Goal: Task Accomplishment & Management: Complete application form

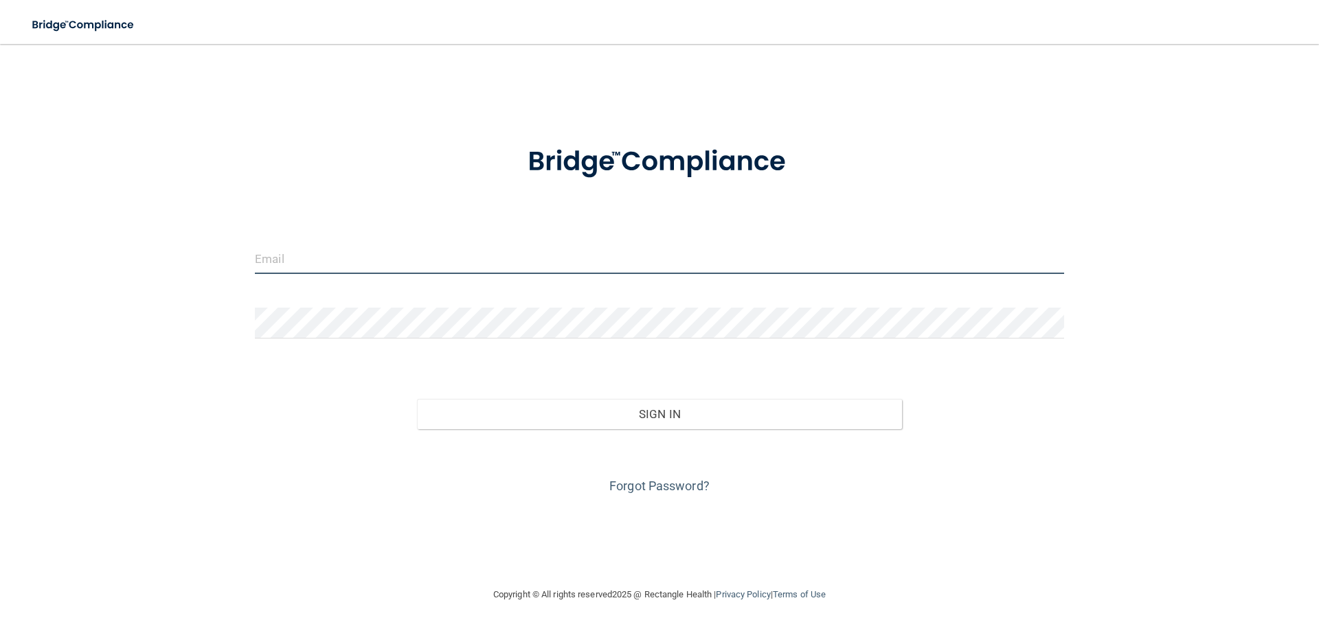
click at [271, 251] on input "email" at bounding box center [659, 258] width 809 height 31
type input "[EMAIL_ADDRESS][DOMAIN_NAME]"
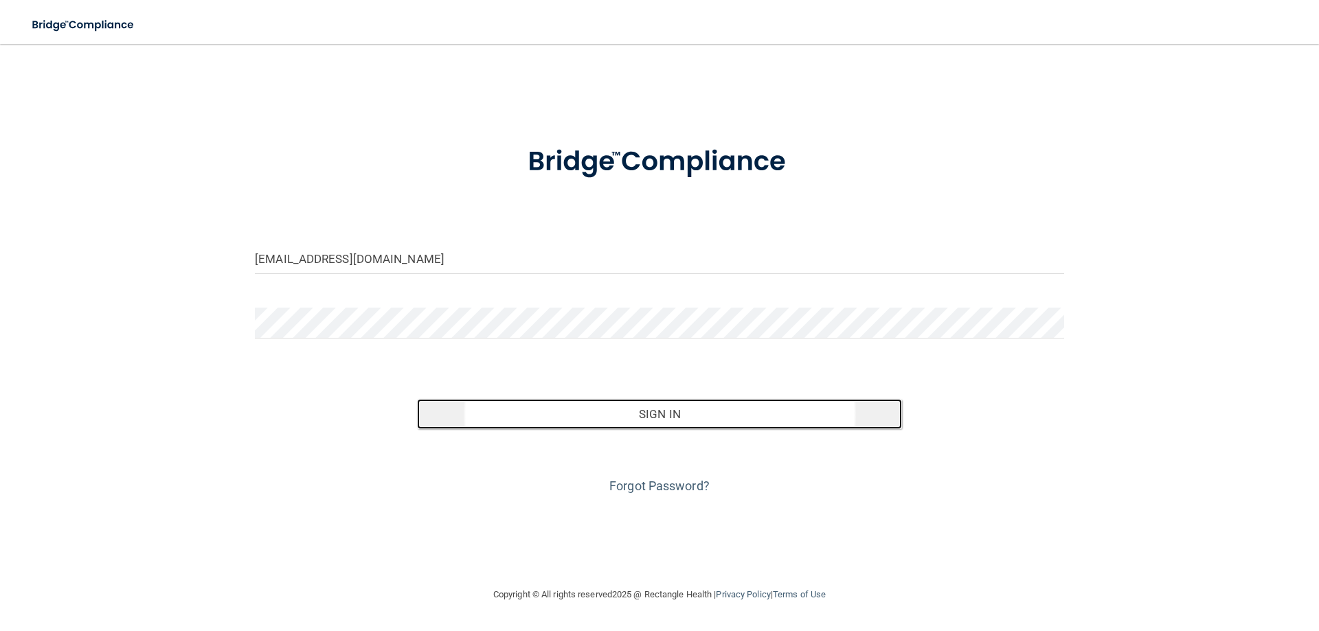
click at [635, 420] on button "Sign In" at bounding box center [660, 414] width 486 height 30
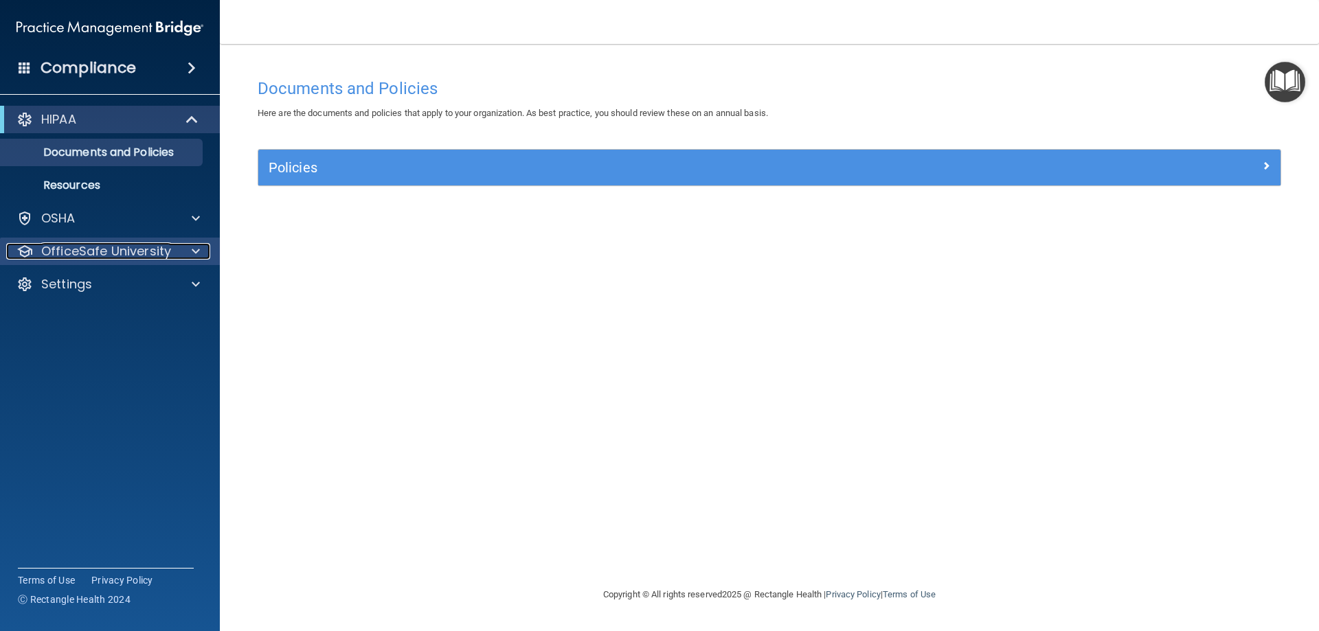
click at [69, 253] on p "OfficeSafe University" at bounding box center [106, 251] width 130 height 16
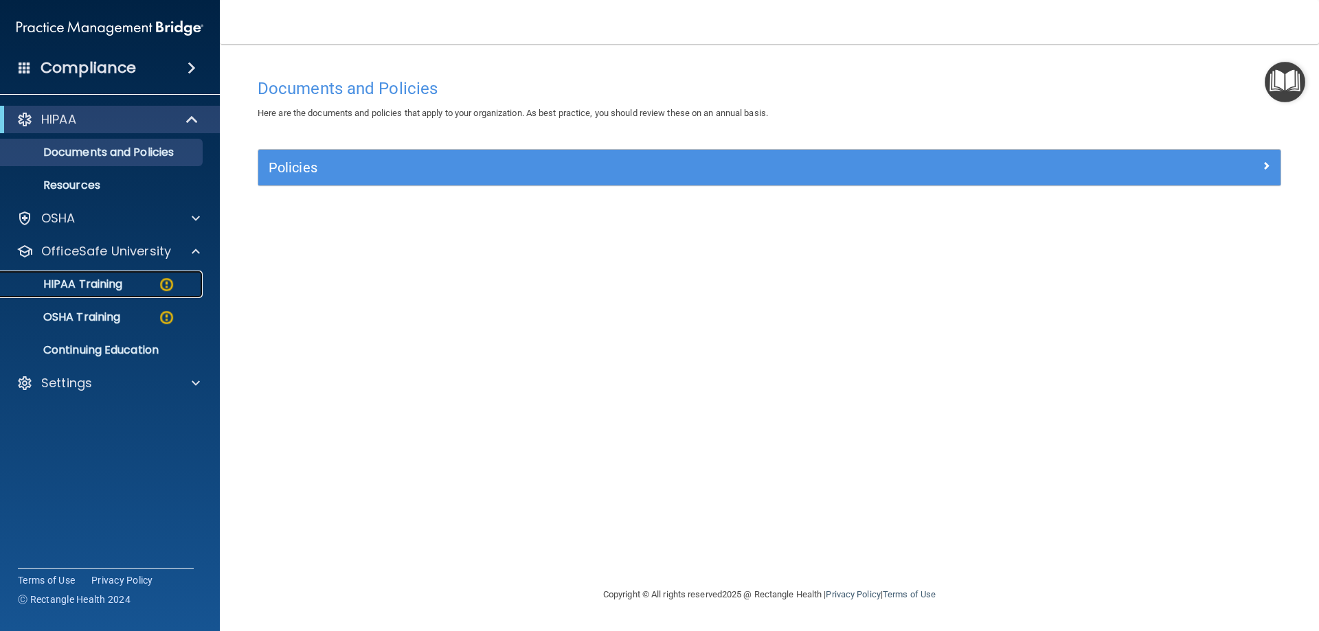
click at [79, 286] on p "HIPAA Training" at bounding box center [65, 285] width 113 height 14
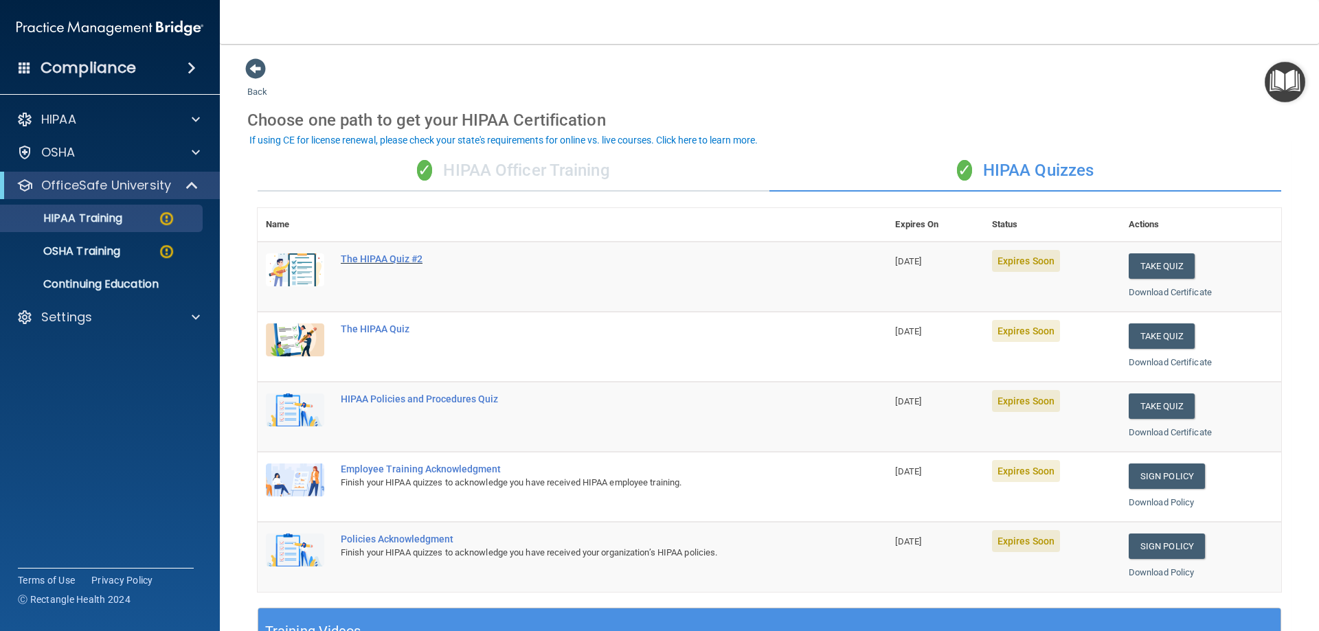
click at [372, 257] on div "The HIPAA Quiz #2" at bounding box center [579, 258] width 477 height 11
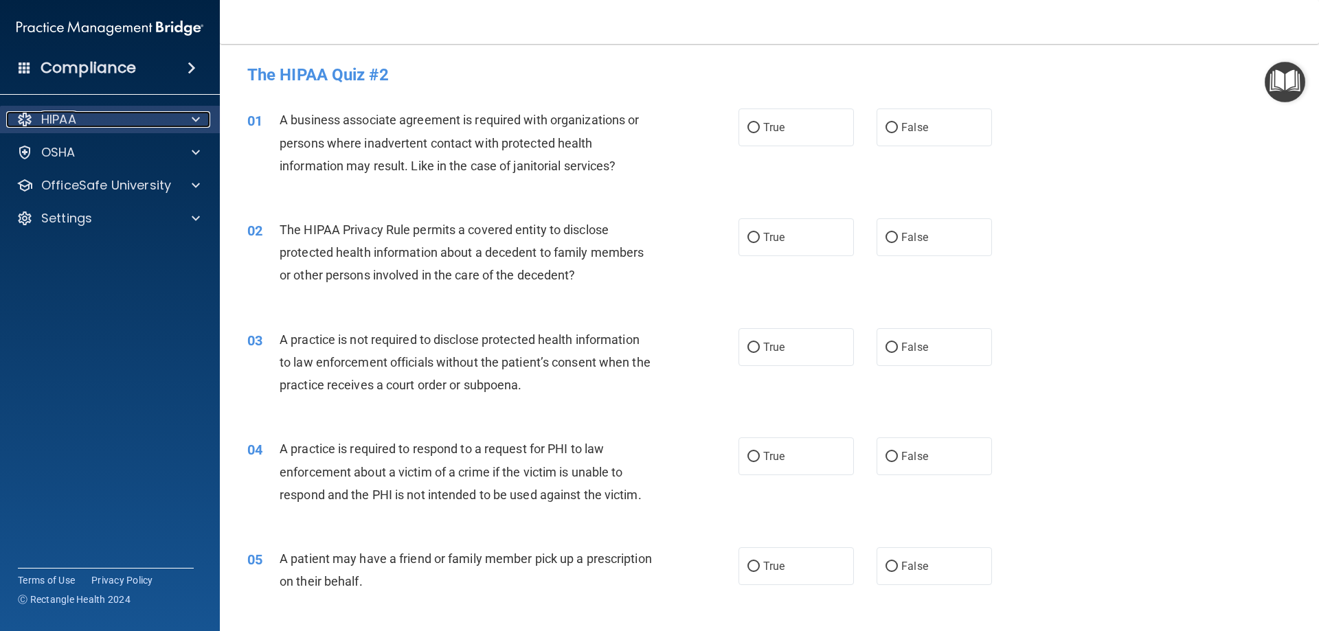
click at [50, 117] on p "HIPAA" at bounding box center [58, 119] width 35 height 16
click at [55, 119] on p "HIPAA" at bounding box center [58, 119] width 35 height 16
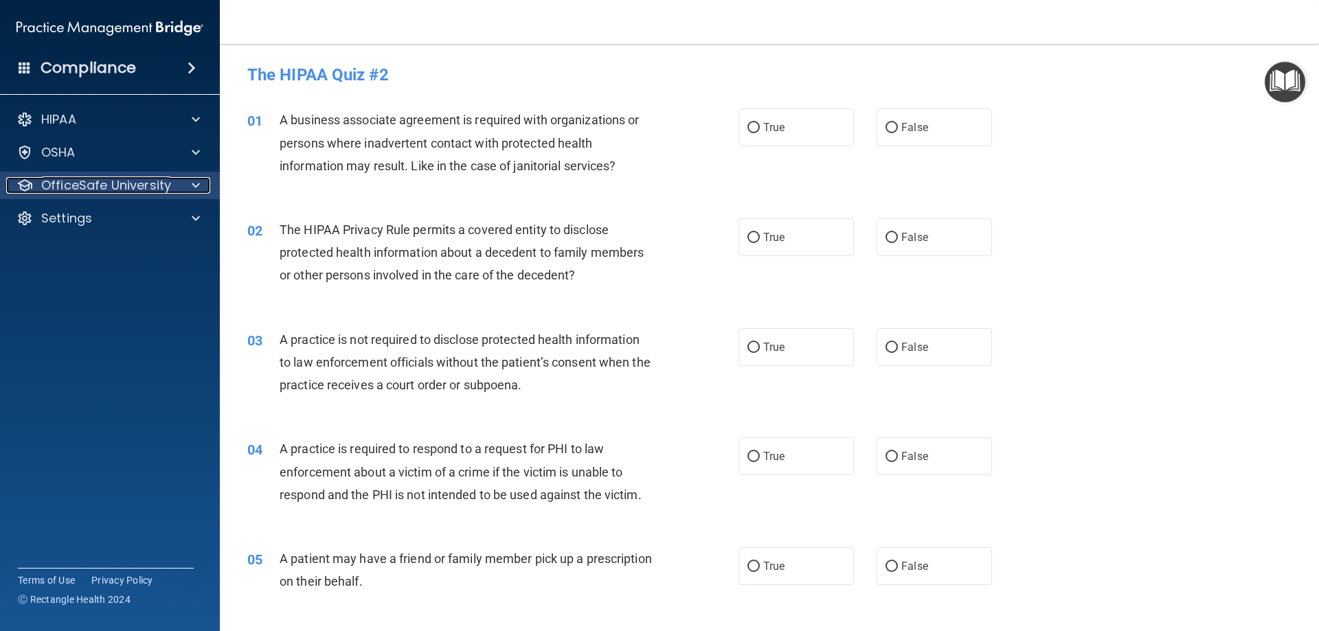
click at [71, 183] on p "OfficeSafe University" at bounding box center [106, 185] width 130 height 16
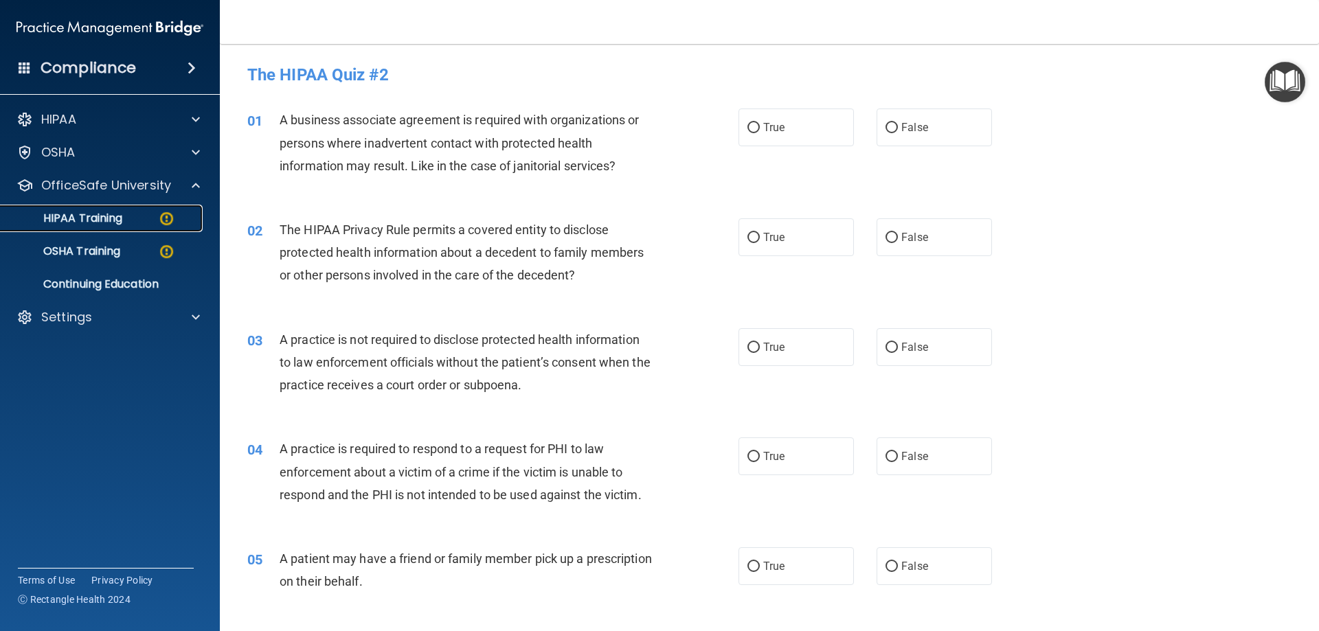
click at [66, 218] on p "HIPAA Training" at bounding box center [65, 219] width 113 height 14
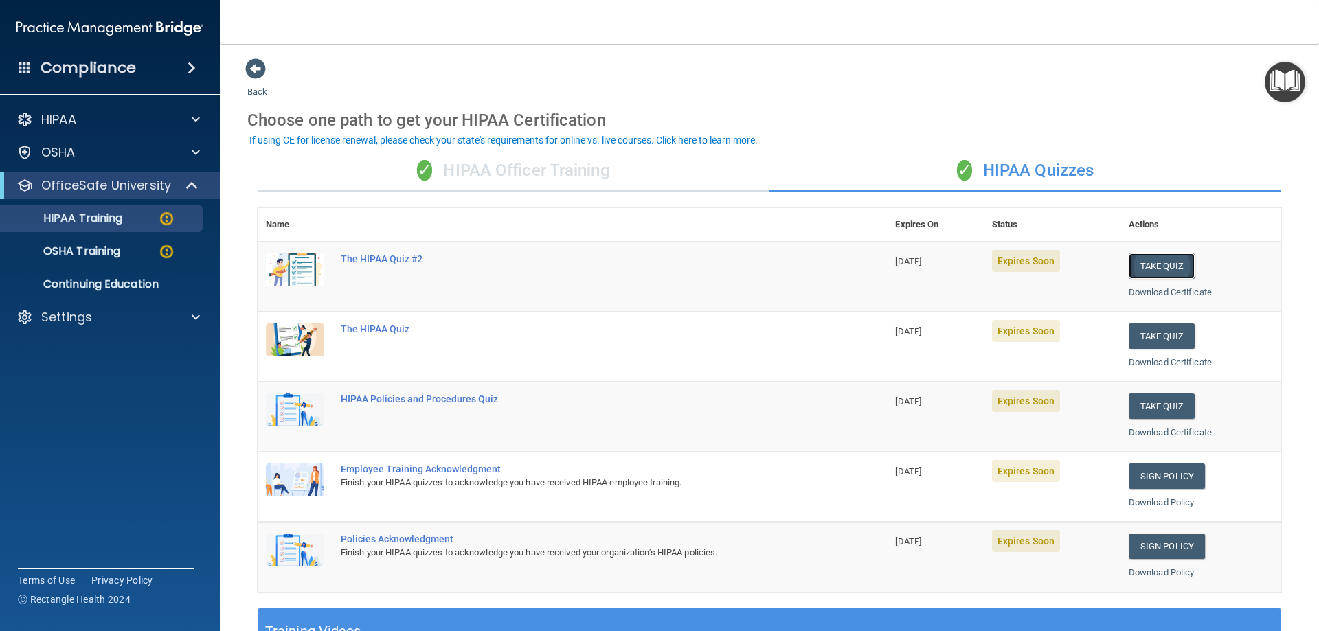
click at [1156, 270] on button "Take Quiz" at bounding box center [1162, 265] width 66 height 25
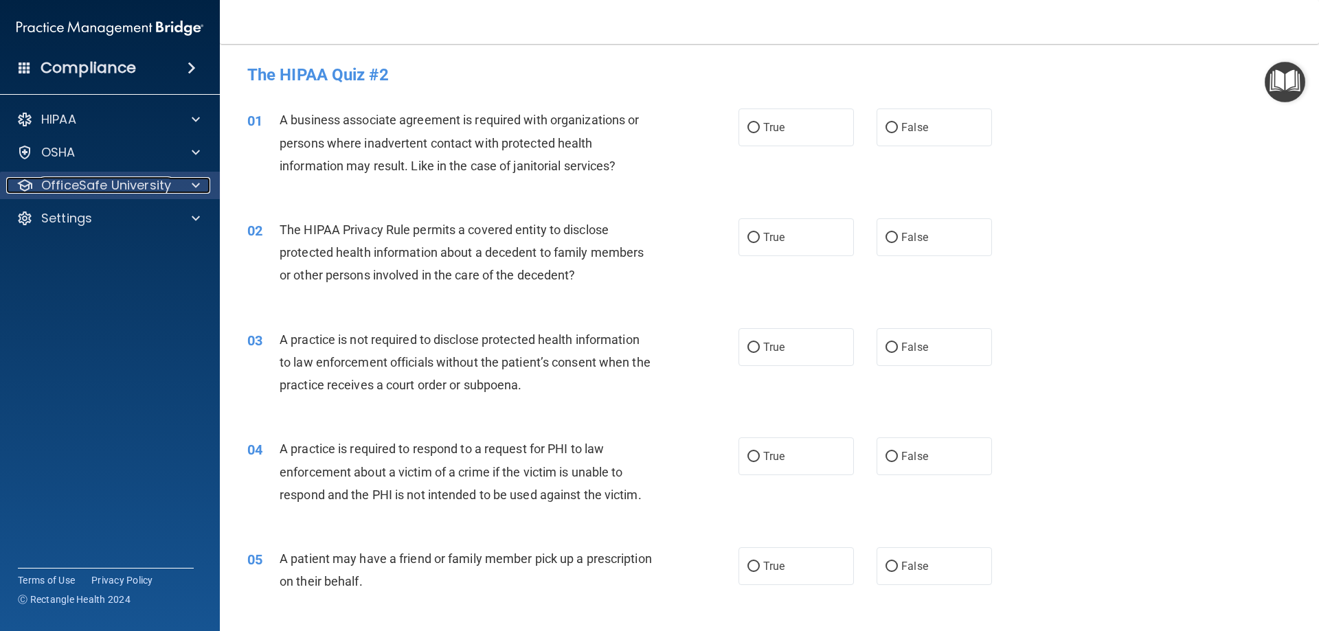
click at [69, 182] on p "OfficeSafe University" at bounding box center [106, 185] width 130 height 16
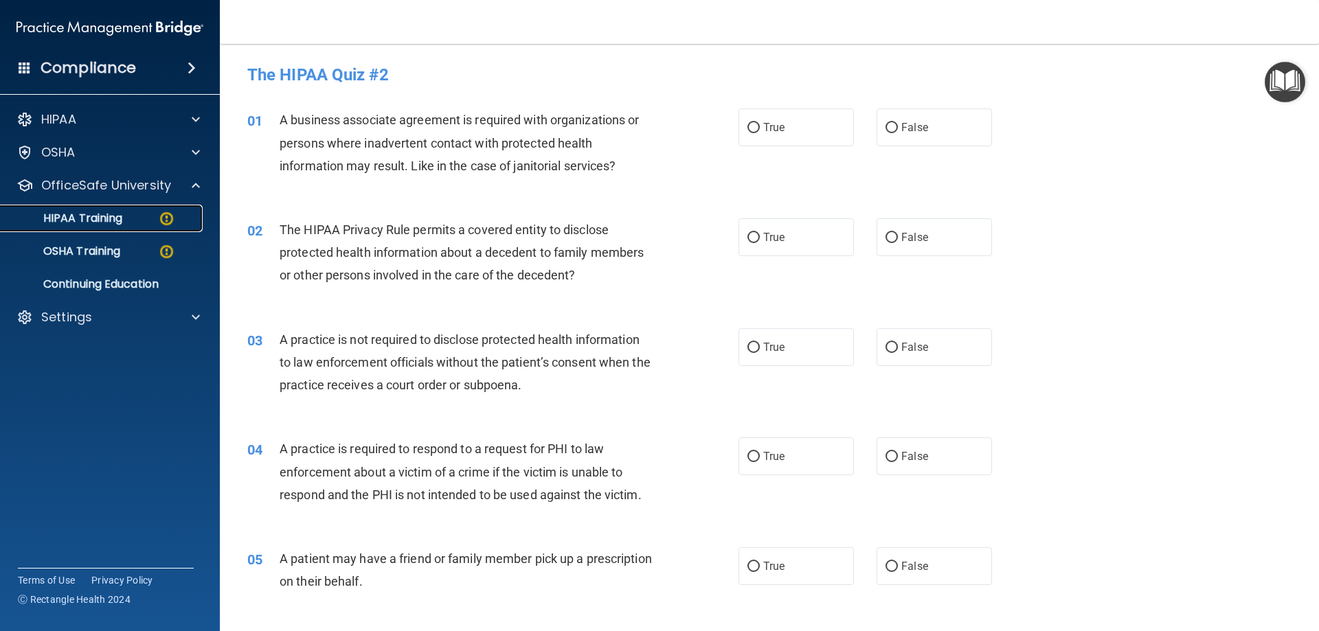
click at [93, 212] on p "HIPAA Training" at bounding box center [65, 219] width 113 height 14
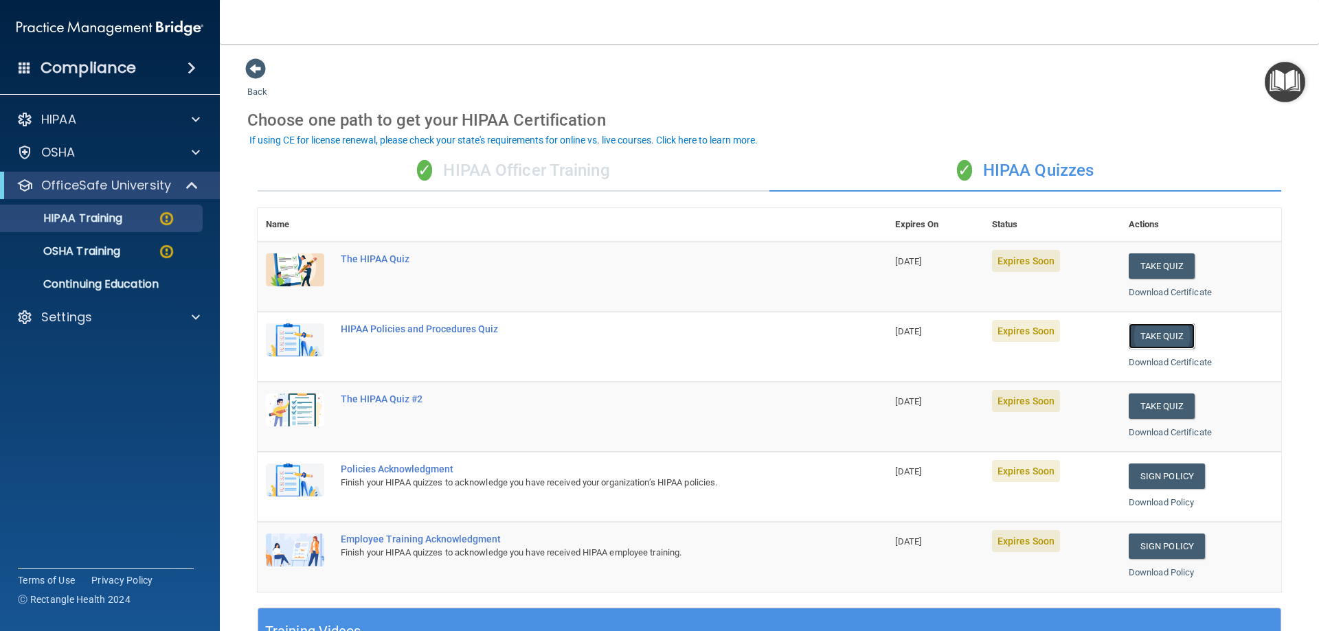
click at [1162, 340] on button "Take Quiz" at bounding box center [1162, 336] width 66 height 25
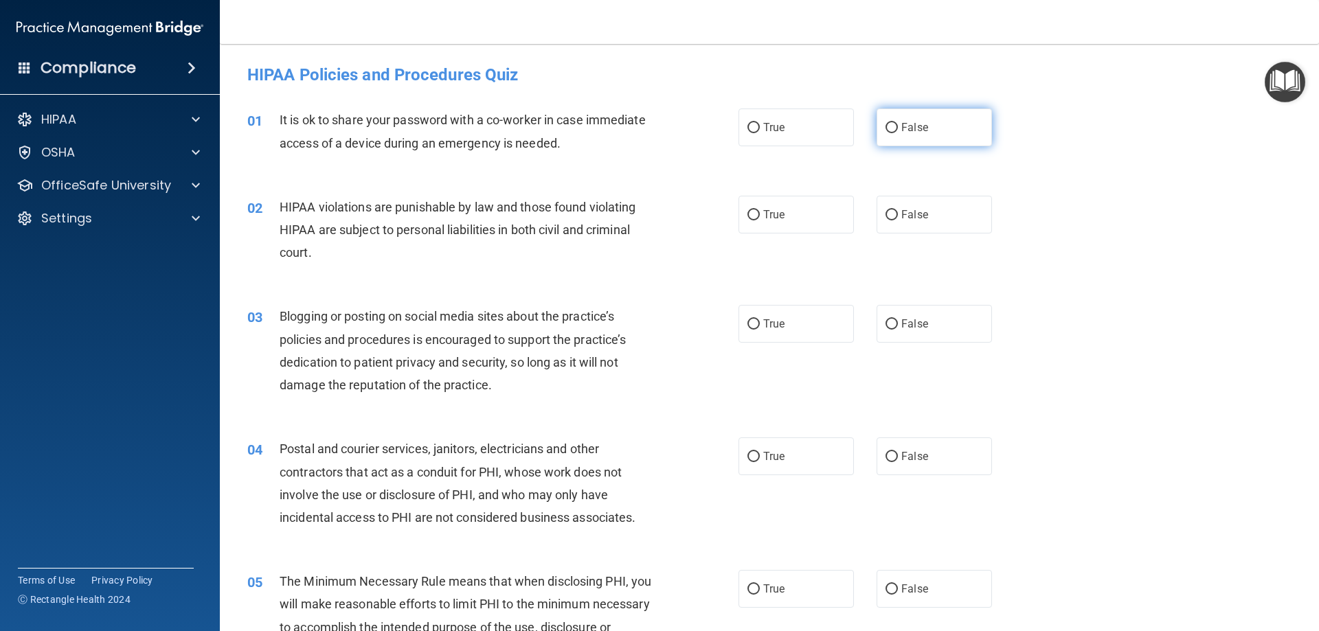
click at [925, 136] on label "False" at bounding box center [933, 128] width 115 height 38
click at [898, 133] on input "False" at bounding box center [891, 128] width 12 height 10
radio input "true"
click at [782, 217] on label "True" at bounding box center [795, 215] width 115 height 38
click at [760, 217] on input "True" at bounding box center [753, 215] width 12 height 10
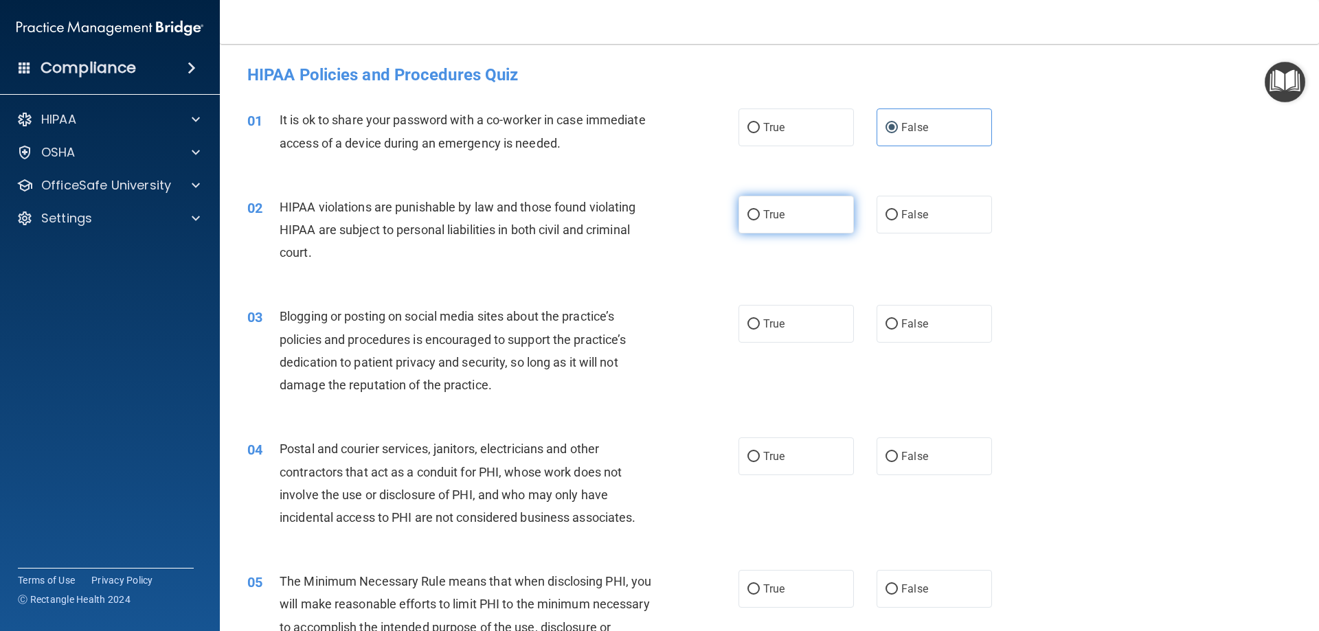
radio input "true"
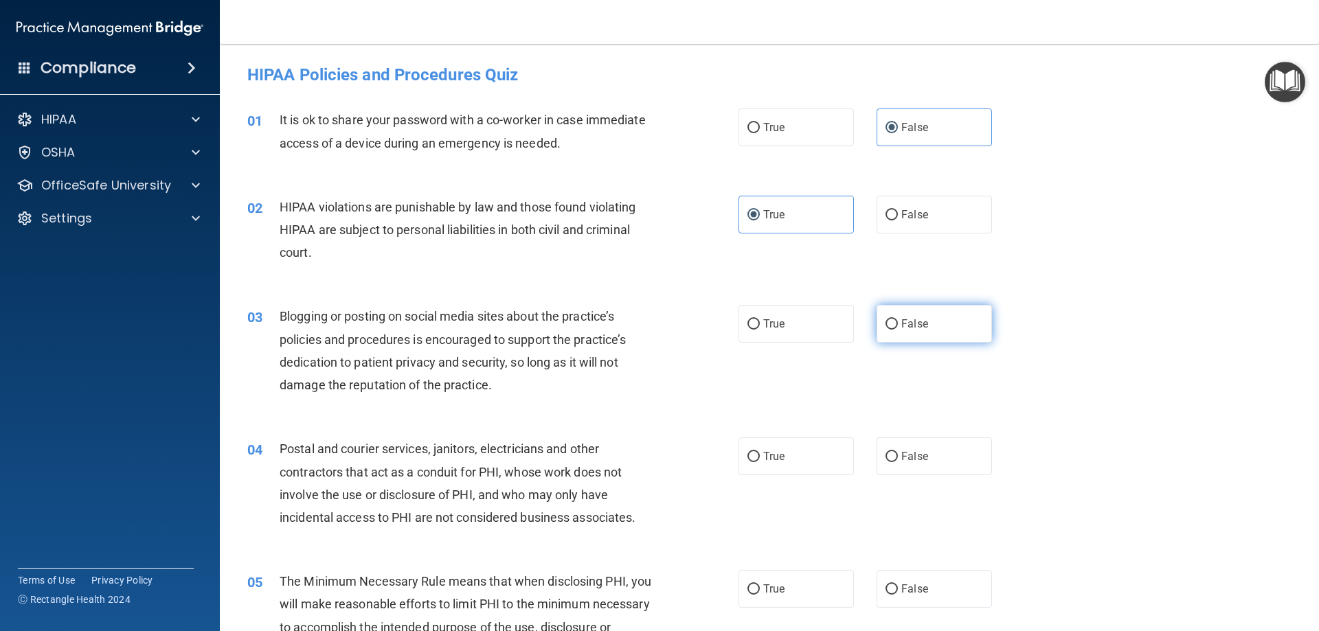
click at [928, 324] on label "False" at bounding box center [933, 324] width 115 height 38
click at [898, 324] on input "False" at bounding box center [891, 324] width 12 height 10
radio input "true"
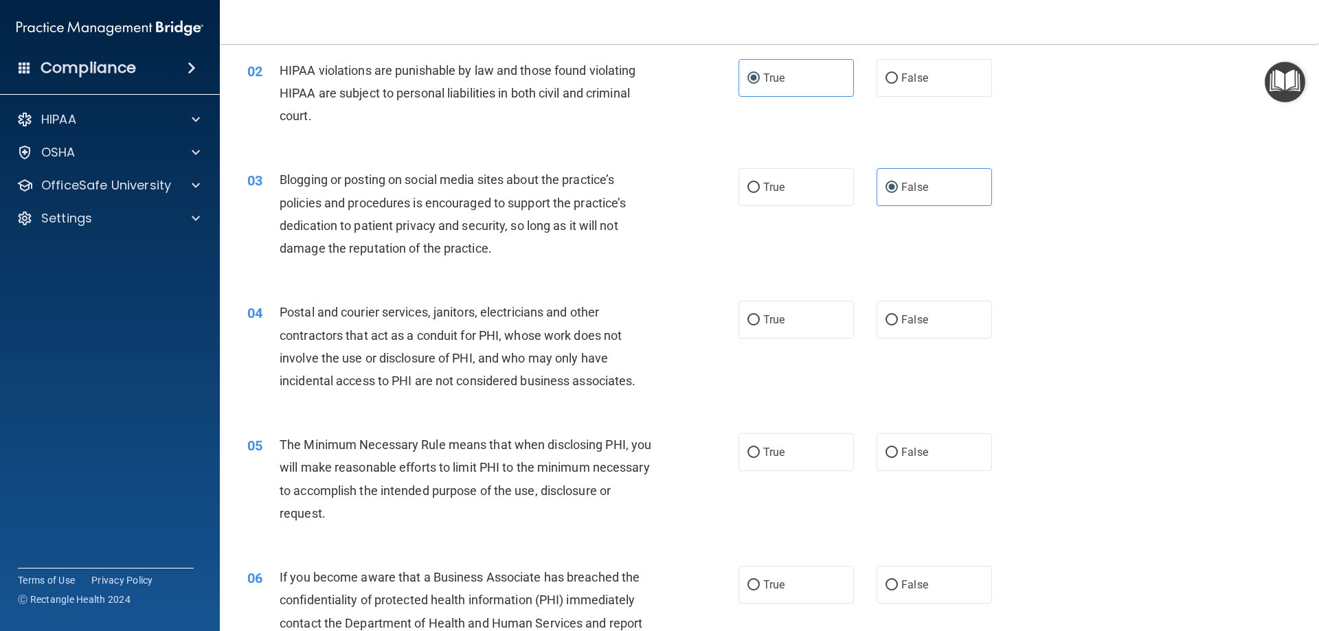
scroll to position [137, 0]
click at [794, 327] on label "True" at bounding box center [795, 319] width 115 height 38
click at [760, 325] on input "True" at bounding box center [753, 320] width 12 height 10
radio input "true"
drag, startPoint x: 794, startPoint y: 451, endPoint x: 833, endPoint y: 448, distance: 39.2
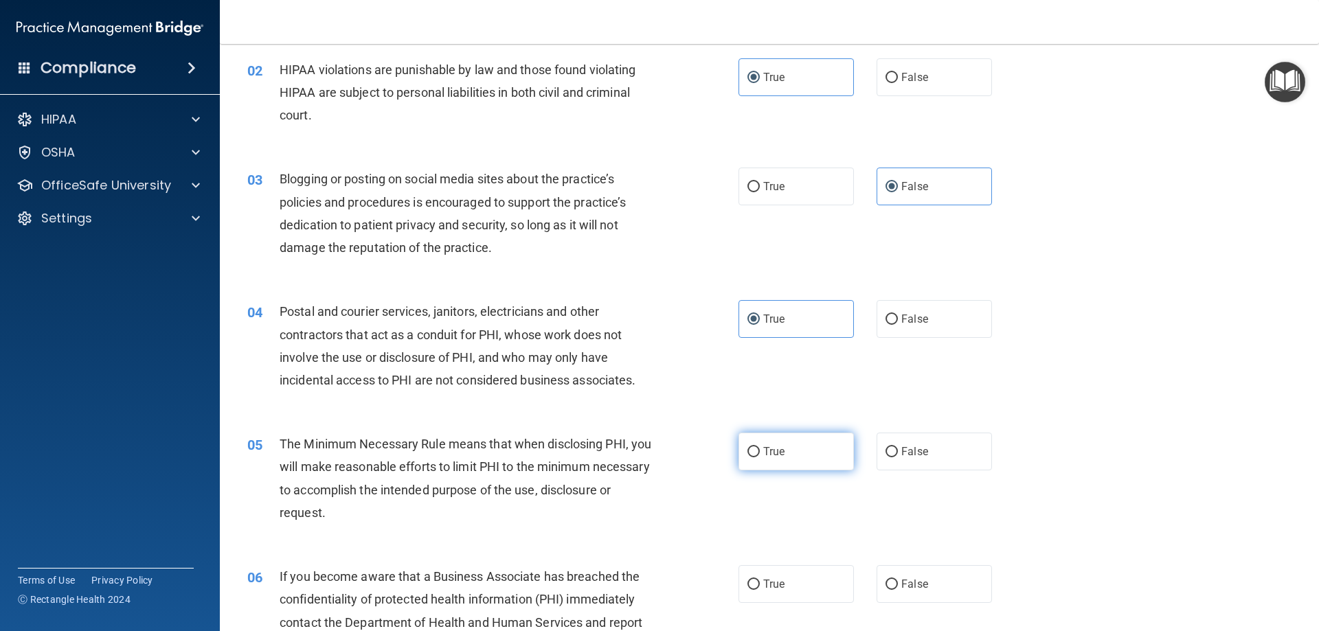
click at [794, 450] on label "True" at bounding box center [795, 452] width 115 height 38
click at [760, 450] on input "True" at bounding box center [753, 452] width 12 height 10
radio input "true"
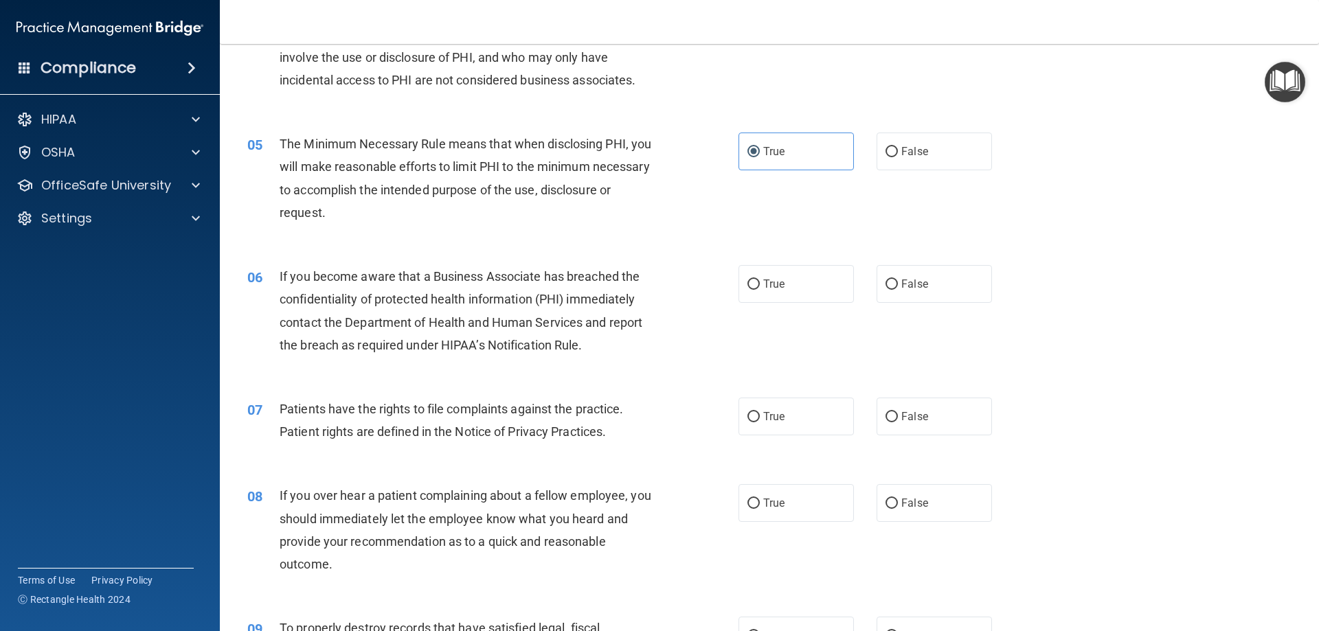
scroll to position [481, 0]
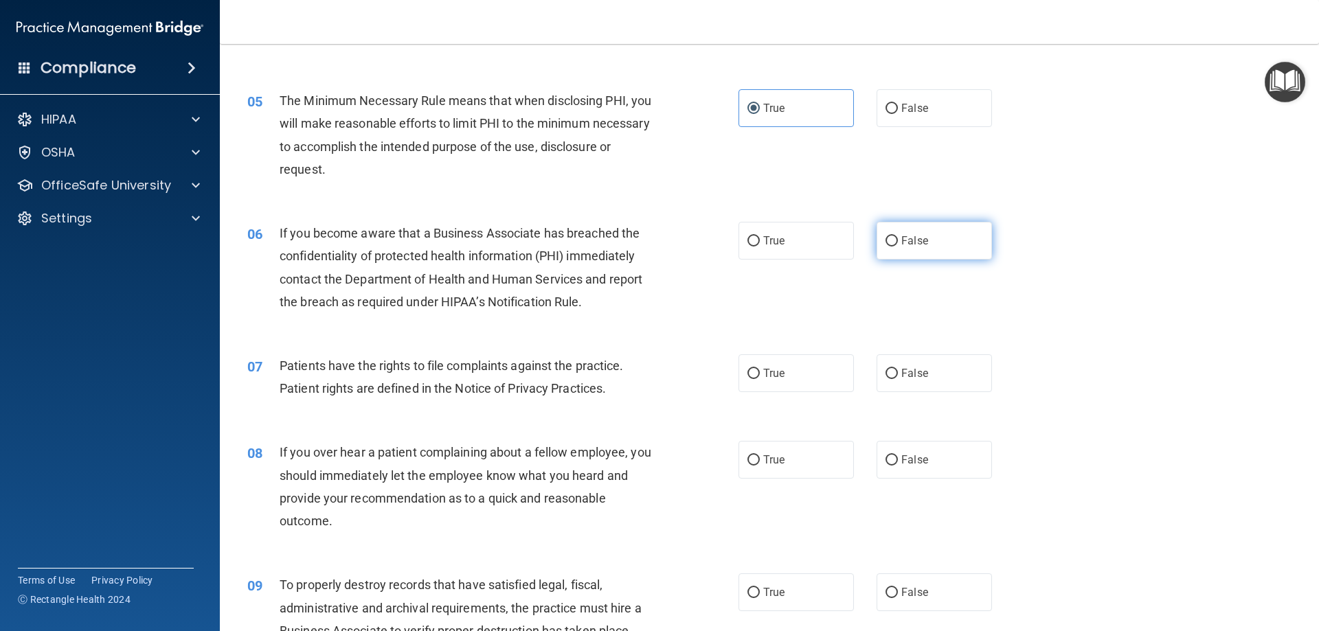
click at [912, 251] on label "False" at bounding box center [933, 241] width 115 height 38
click at [898, 247] on input "False" at bounding box center [891, 241] width 12 height 10
radio input "true"
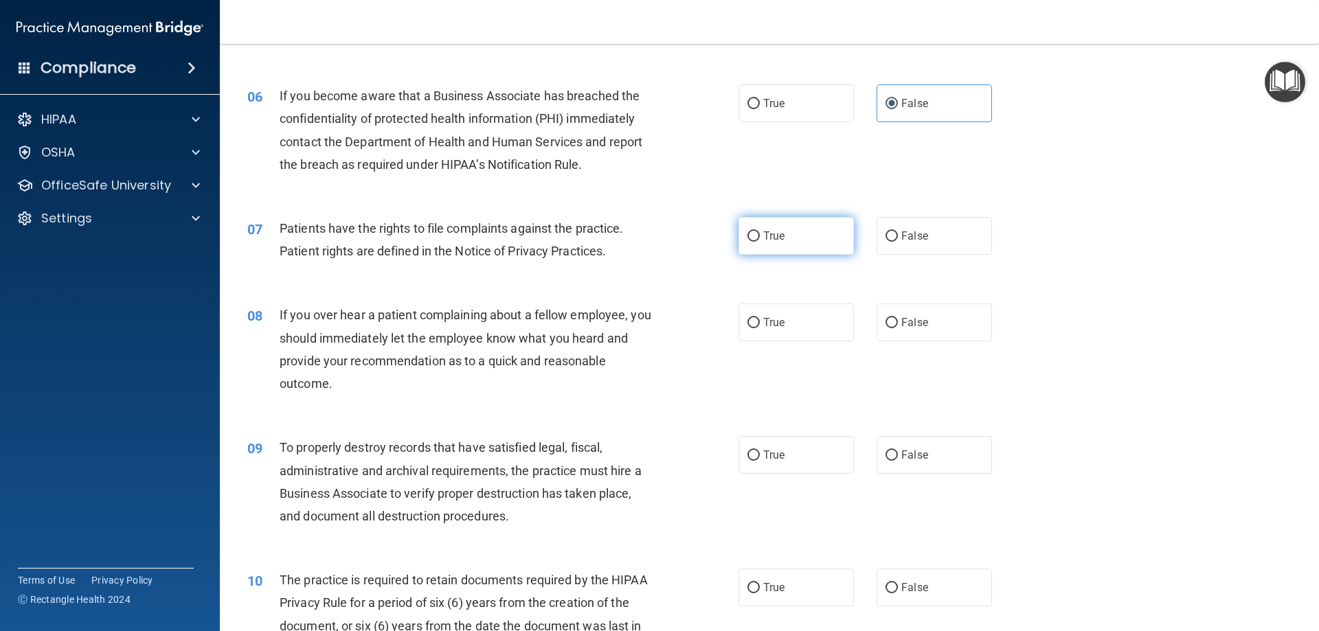
click at [780, 238] on span "True" at bounding box center [773, 235] width 21 height 13
click at [760, 238] on input "True" at bounding box center [753, 236] width 12 height 10
radio input "true"
click at [904, 330] on label "False" at bounding box center [933, 323] width 115 height 38
click at [898, 328] on input "False" at bounding box center [891, 323] width 12 height 10
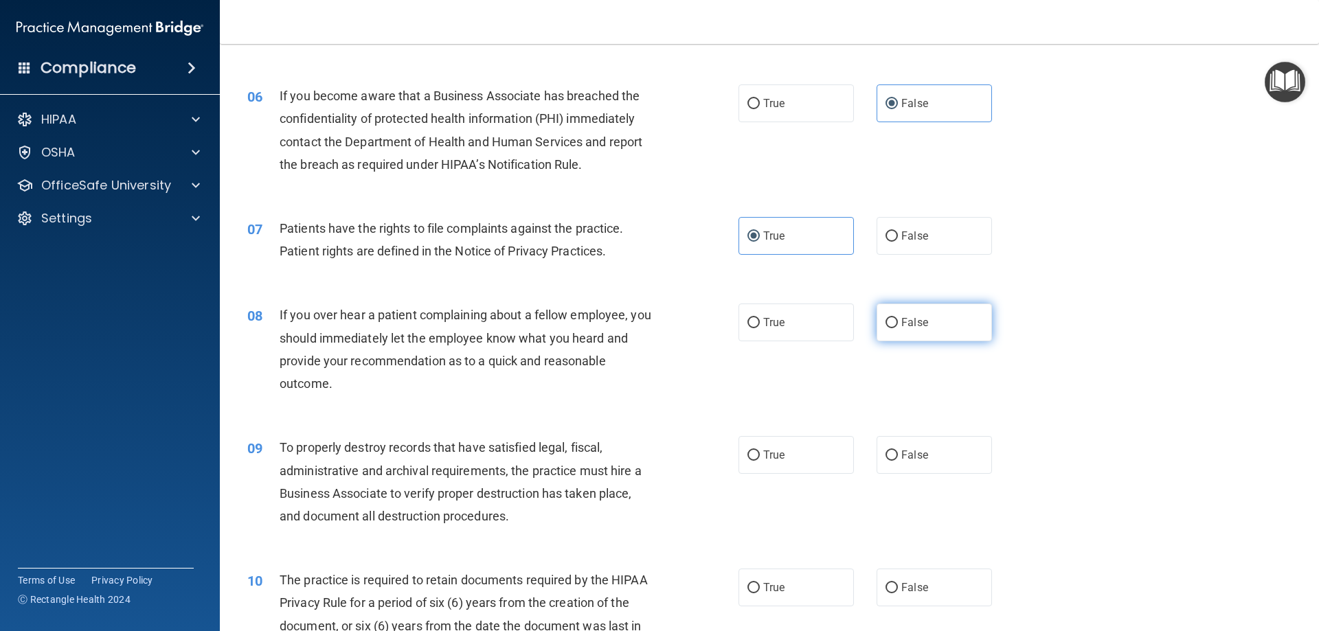
radio input "true"
click at [894, 458] on label "False" at bounding box center [933, 455] width 115 height 38
click at [894, 458] on input "False" at bounding box center [891, 456] width 12 height 10
radio input "true"
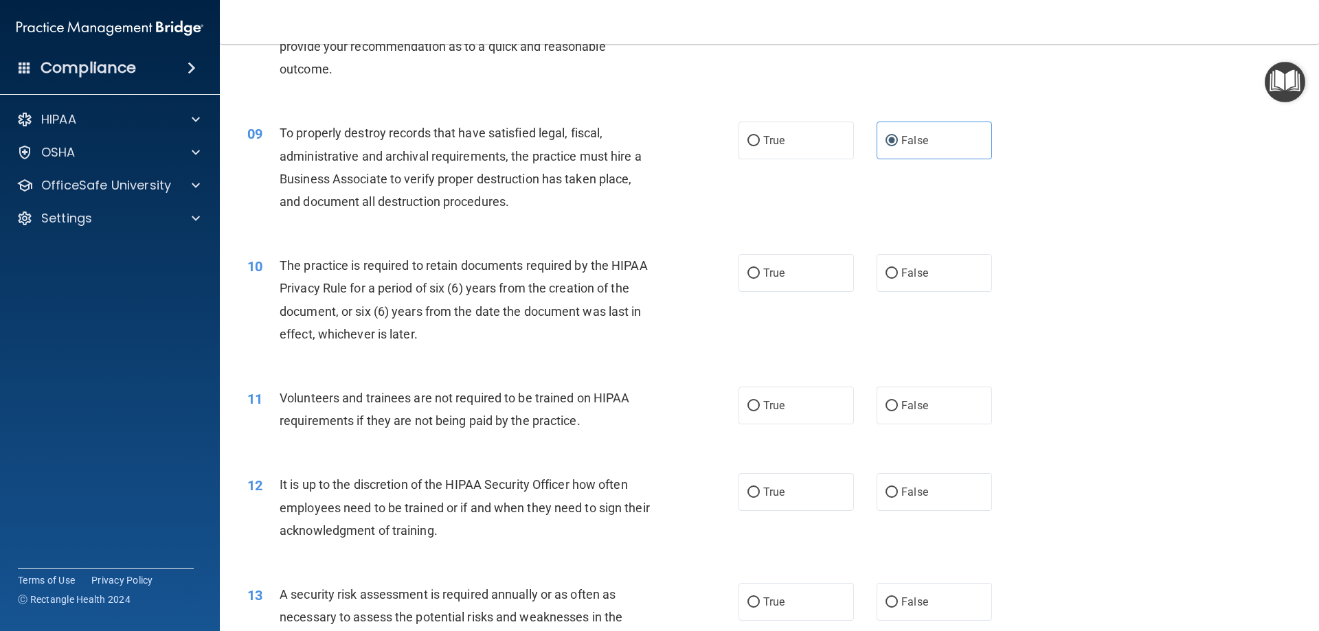
scroll to position [962, 0]
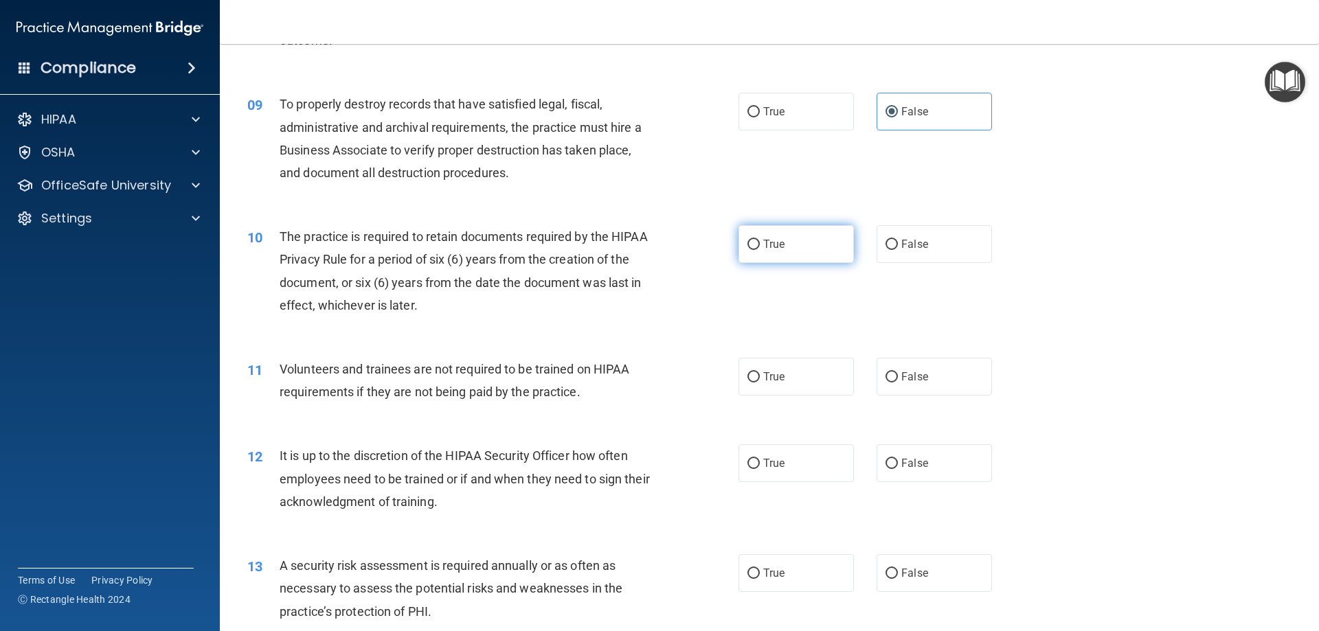
click at [789, 242] on label "True" at bounding box center [795, 244] width 115 height 38
click at [760, 242] on input "True" at bounding box center [753, 245] width 12 height 10
radio input "true"
click at [908, 384] on label "False" at bounding box center [933, 377] width 115 height 38
click at [898, 383] on input "False" at bounding box center [891, 377] width 12 height 10
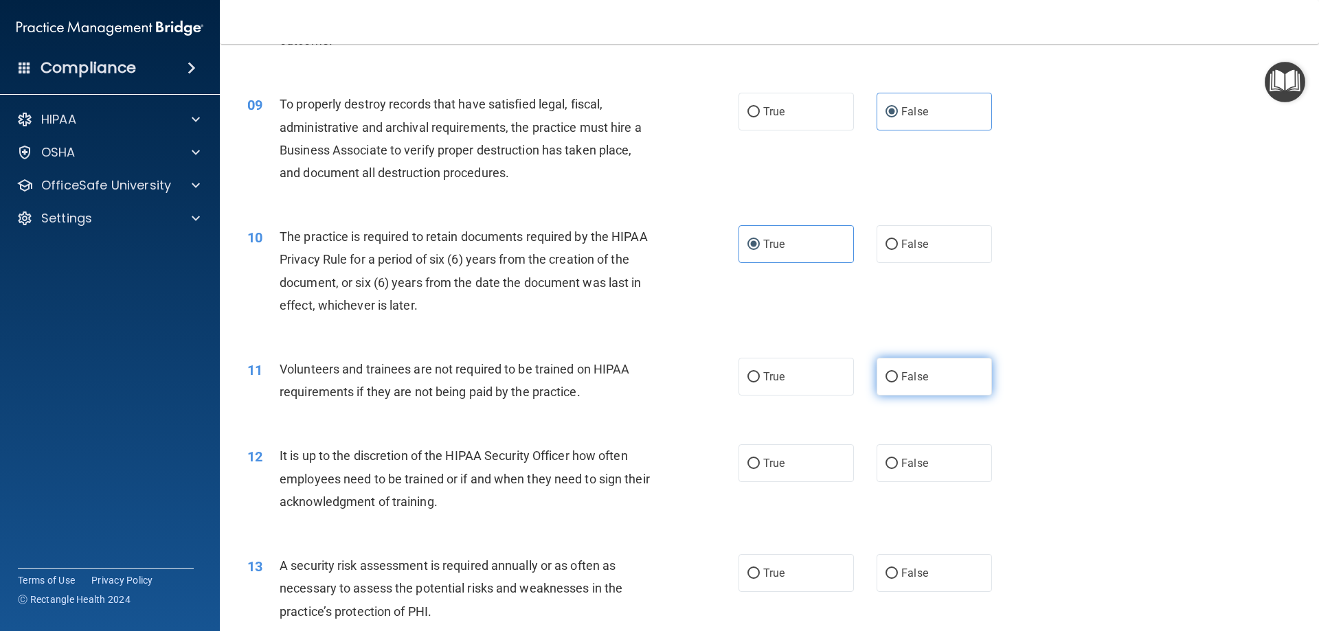
radio input "true"
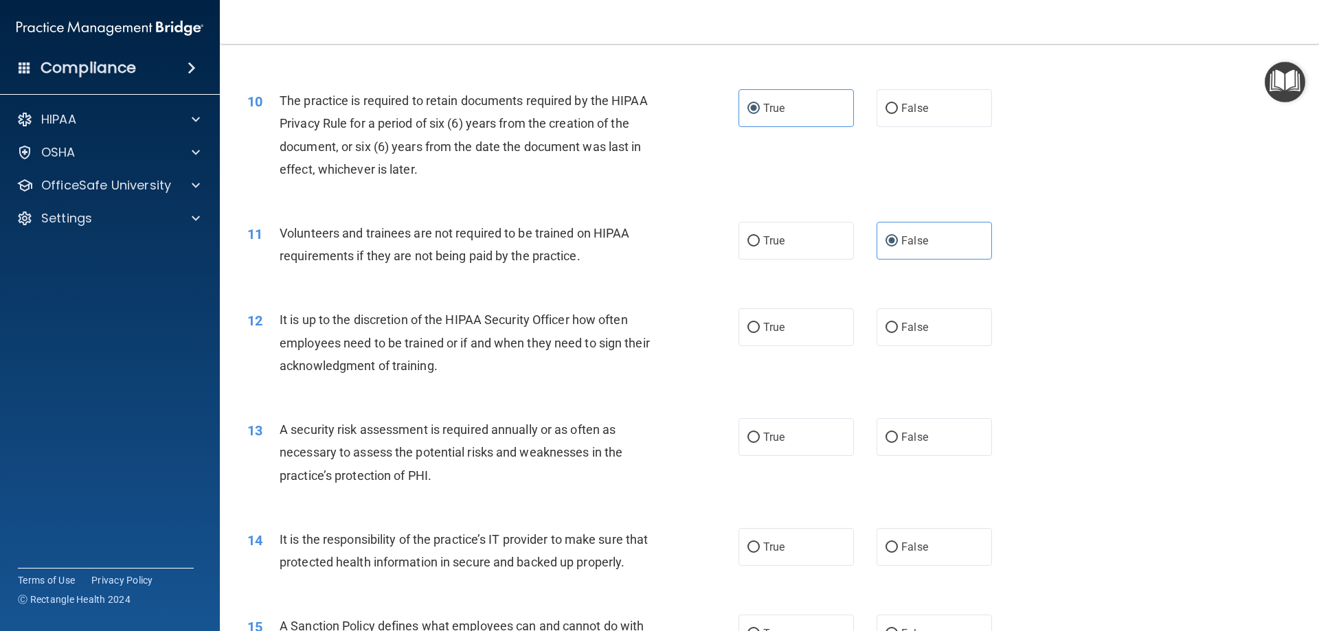
scroll to position [1099, 0]
click at [936, 333] on label "False" at bounding box center [933, 326] width 115 height 38
click at [898, 332] on input "False" at bounding box center [891, 326] width 12 height 10
radio input "true"
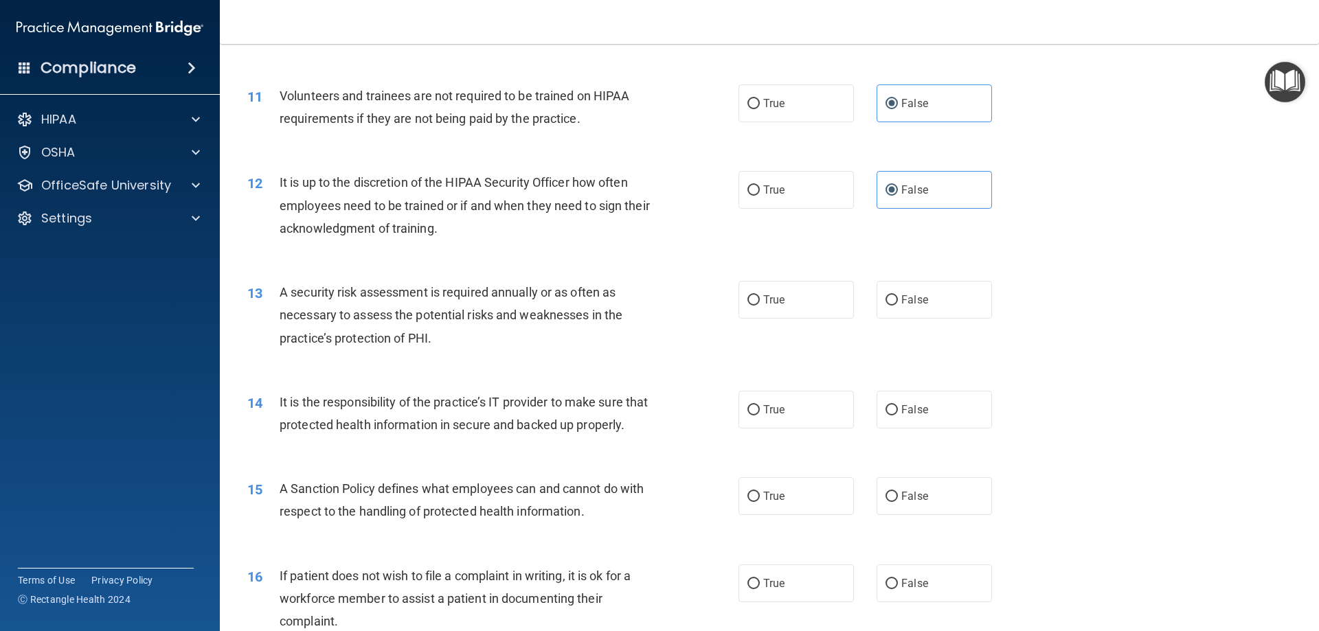
scroll to position [1236, 0]
click at [791, 292] on label "True" at bounding box center [795, 299] width 115 height 38
click at [760, 294] on input "True" at bounding box center [753, 299] width 12 height 10
radio input "true"
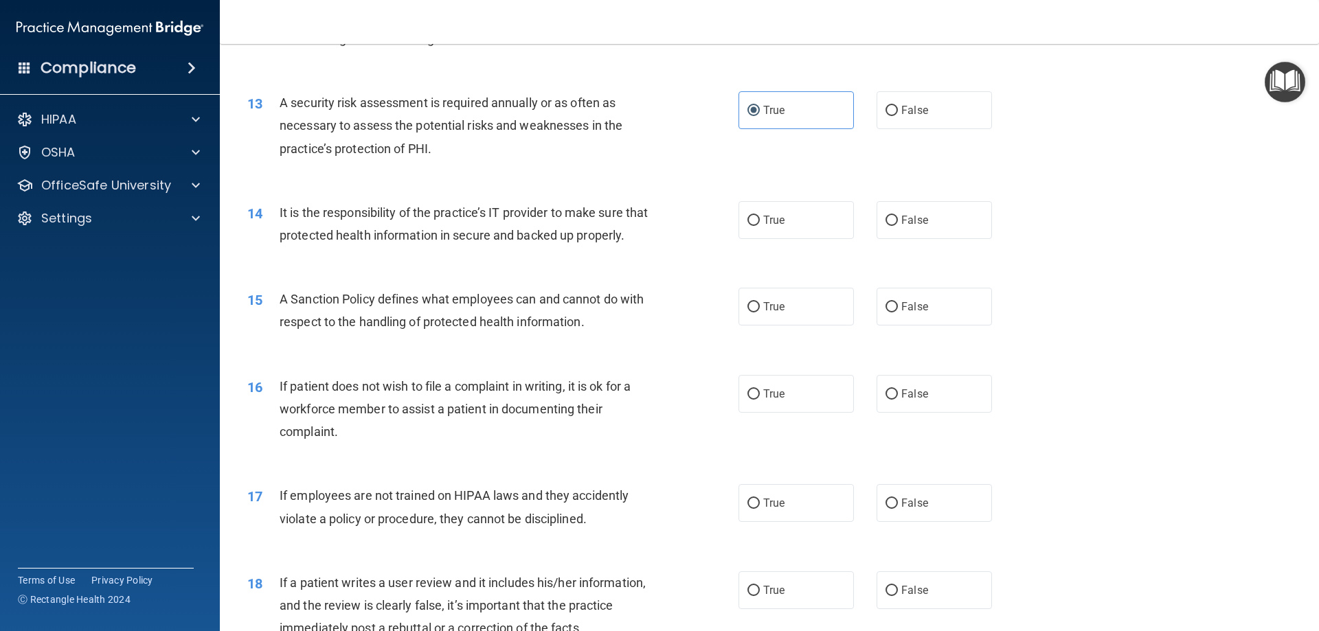
scroll to position [1442, 0]
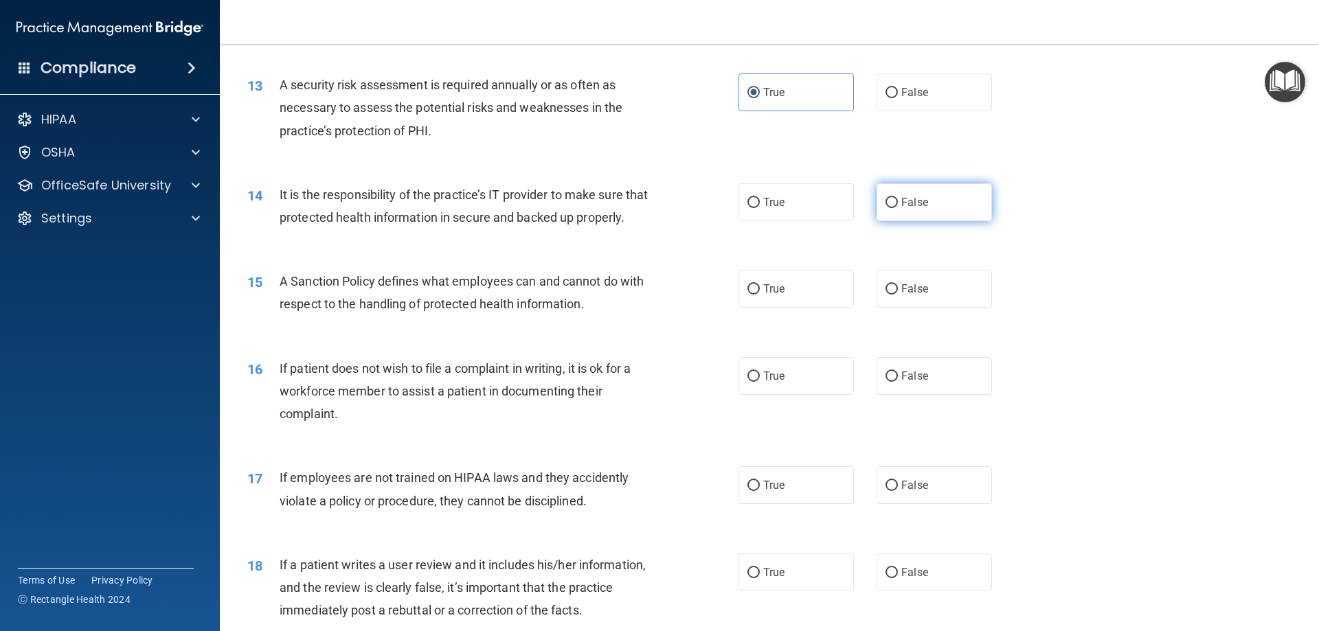
click at [916, 201] on span "False" at bounding box center [914, 202] width 27 height 13
click at [898, 201] on input "False" at bounding box center [891, 203] width 12 height 10
radio input "true"
click at [918, 295] on span "False" at bounding box center [914, 288] width 27 height 13
click at [898, 295] on input "False" at bounding box center [891, 289] width 12 height 10
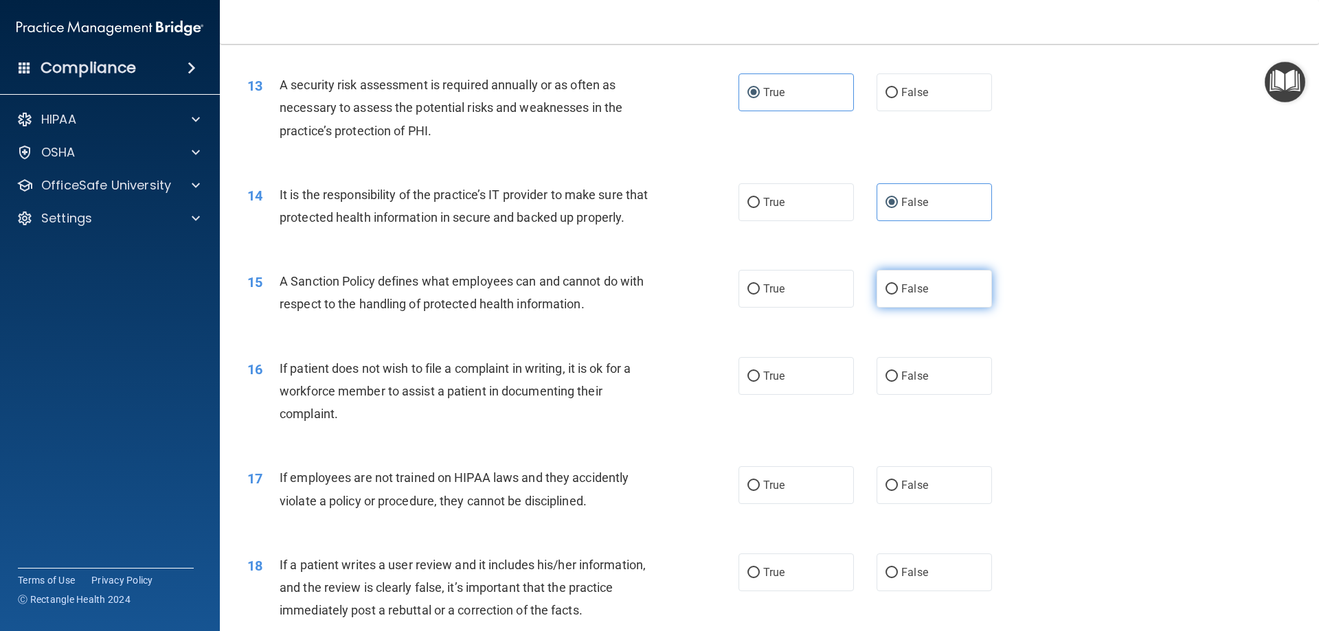
radio input "true"
click at [804, 395] on label "True" at bounding box center [795, 376] width 115 height 38
click at [760, 382] on input "True" at bounding box center [753, 377] width 12 height 10
radio input "true"
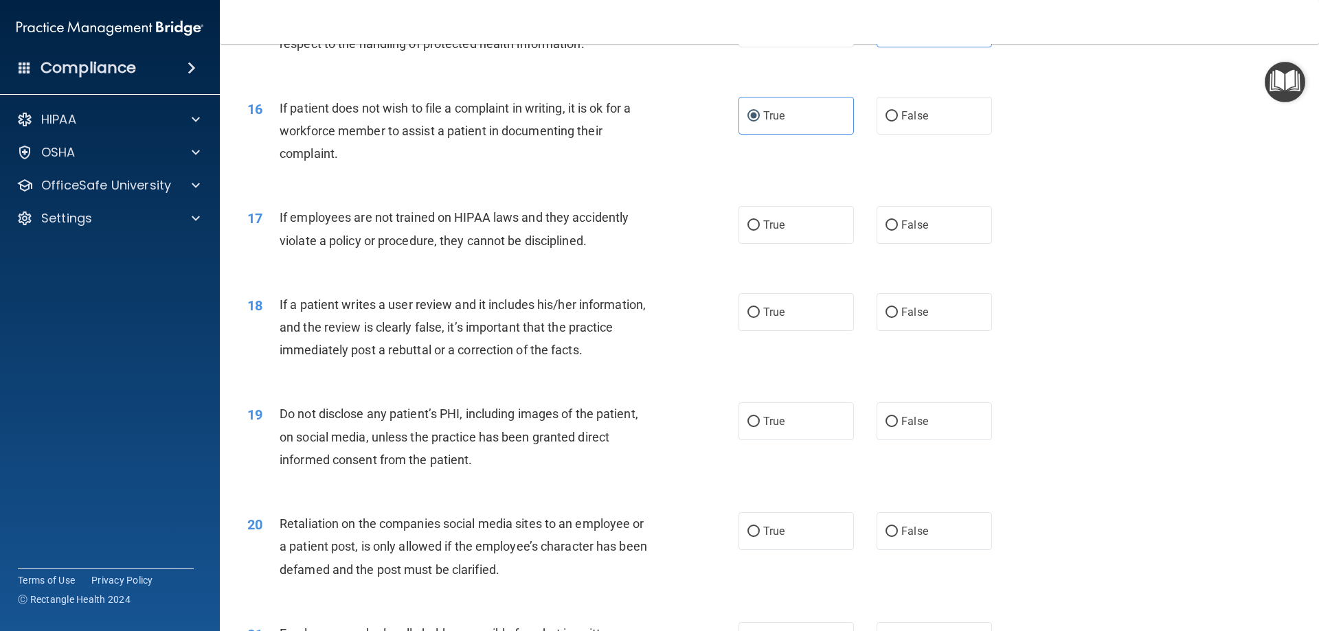
scroll to position [1717, 0]
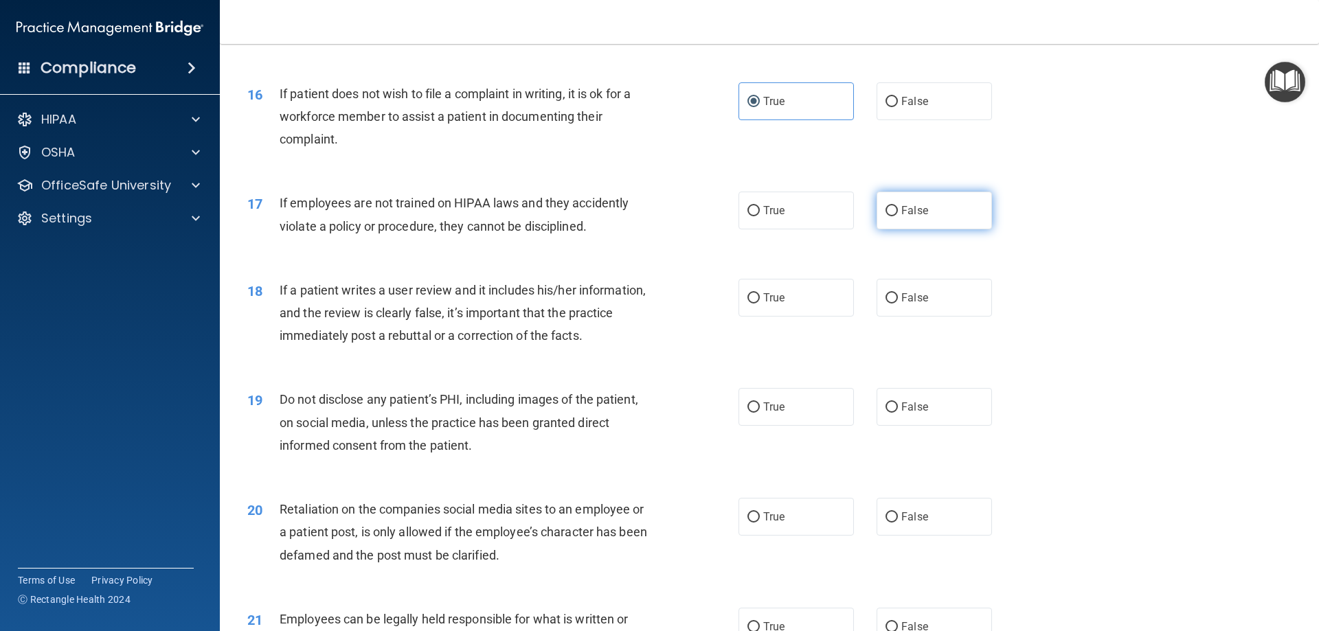
click at [900, 229] on label "False" at bounding box center [933, 211] width 115 height 38
click at [898, 216] on input "False" at bounding box center [891, 211] width 12 height 10
radio input "true"
click at [906, 317] on label "False" at bounding box center [933, 298] width 115 height 38
click at [898, 304] on input "False" at bounding box center [891, 298] width 12 height 10
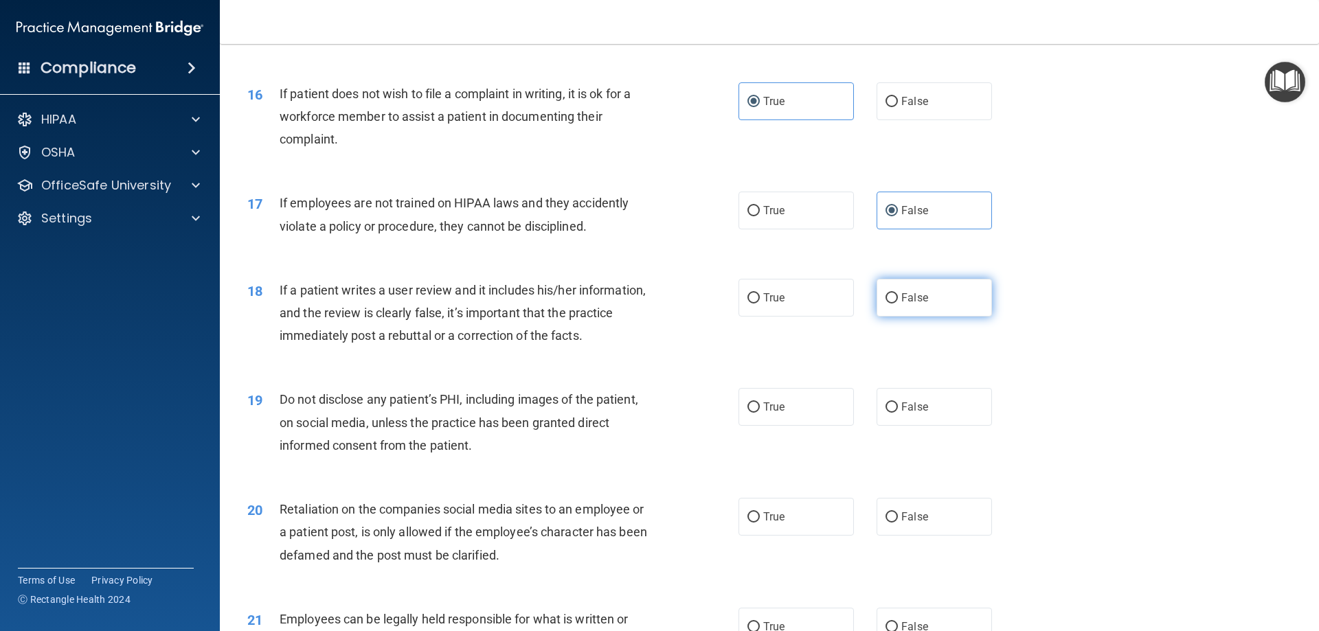
radio input "true"
click at [798, 426] on label "True" at bounding box center [795, 407] width 115 height 38
click at [760, 413] on input "True" at bounding box center [753, 408] width 12 height 10
radio input "true"
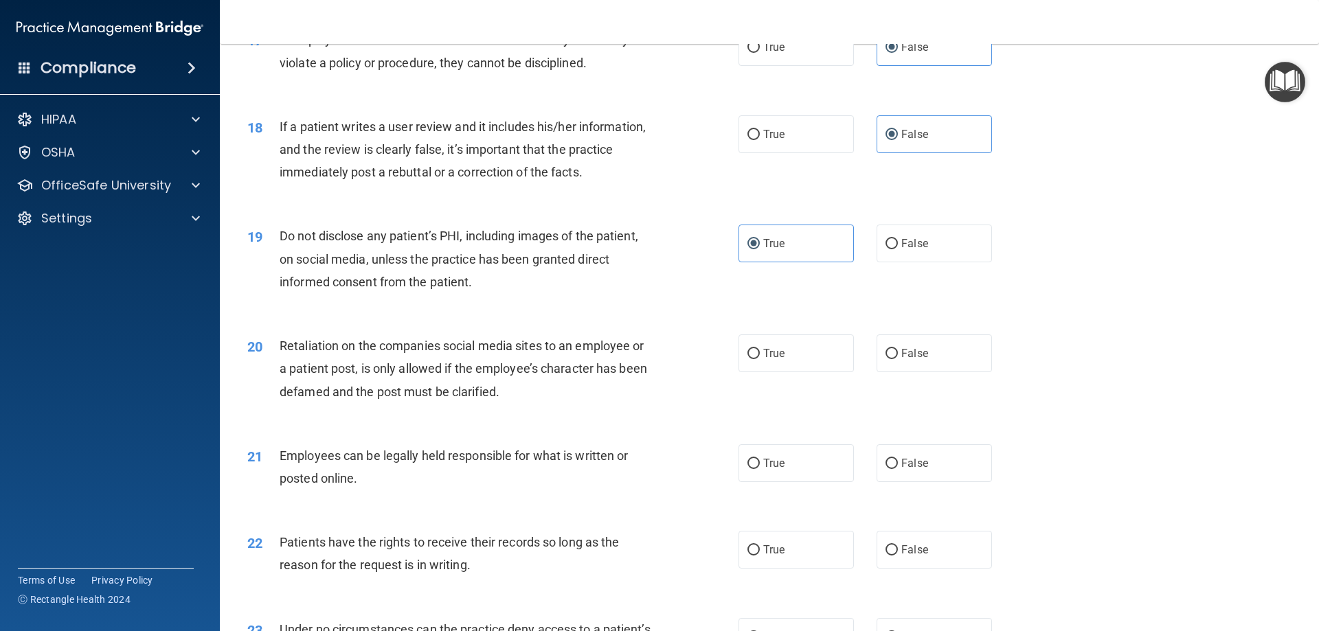
scroll to position [1923, 0]
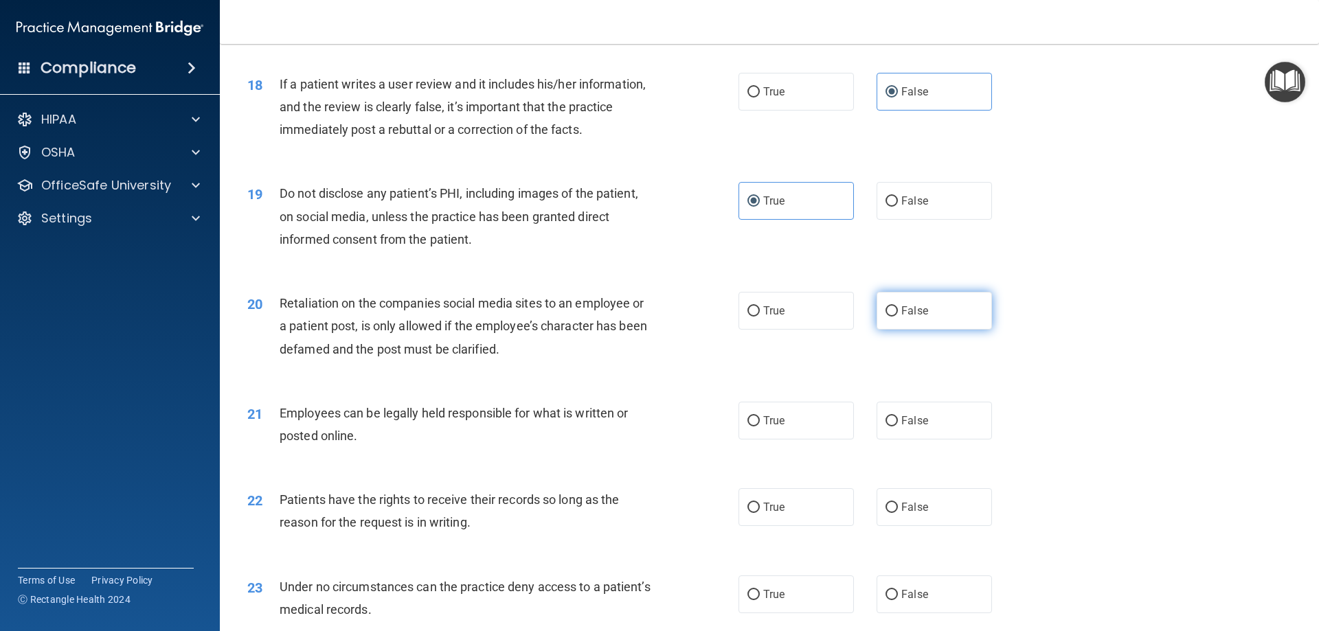
click at [907, 330] on label "False" at bounding box center [933, 311] width 115 height 38
click at [898, 317] on input "False" at bounding box center [891, 311] width 12 height 10
radio input "true"
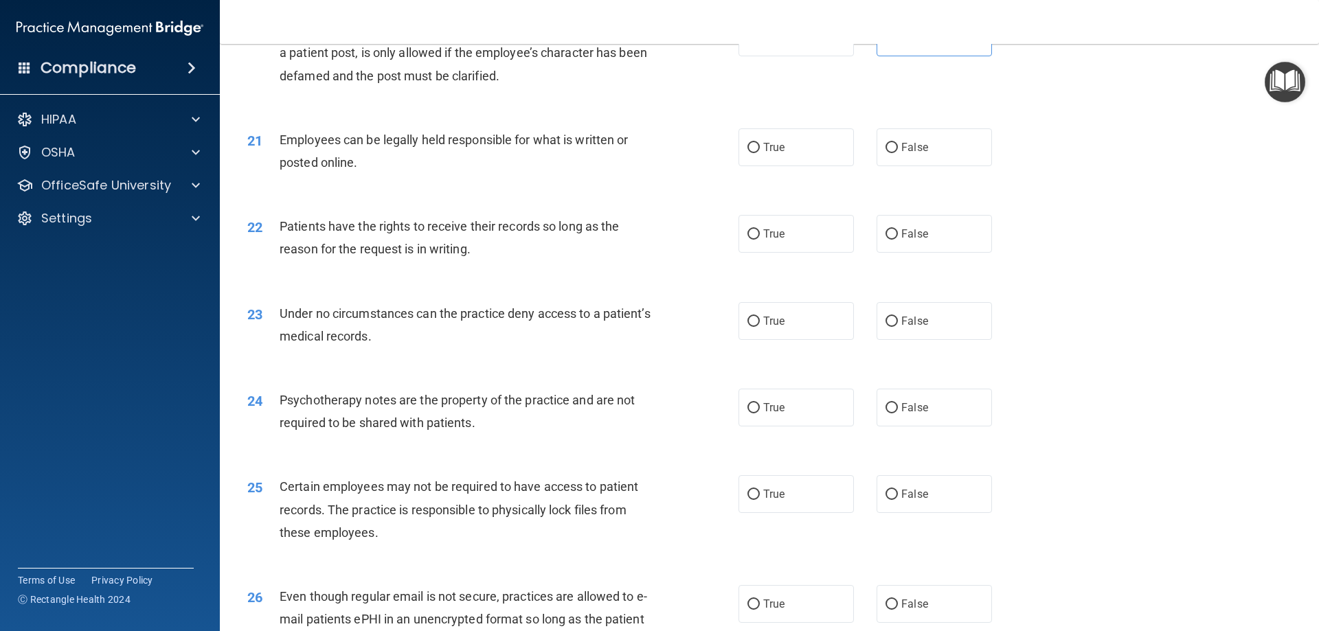
scroll to position [2198, 0]
click at [783, 165] on label "True" at bounding box center [795, 146] width 115 height 38
click at [760, 152] on input "True" at bounding box center [753, 147] width 12 height 10
radio input "true"
click at [922, 251] on label "False" at bounding box center [933, 233] width 115 height 38
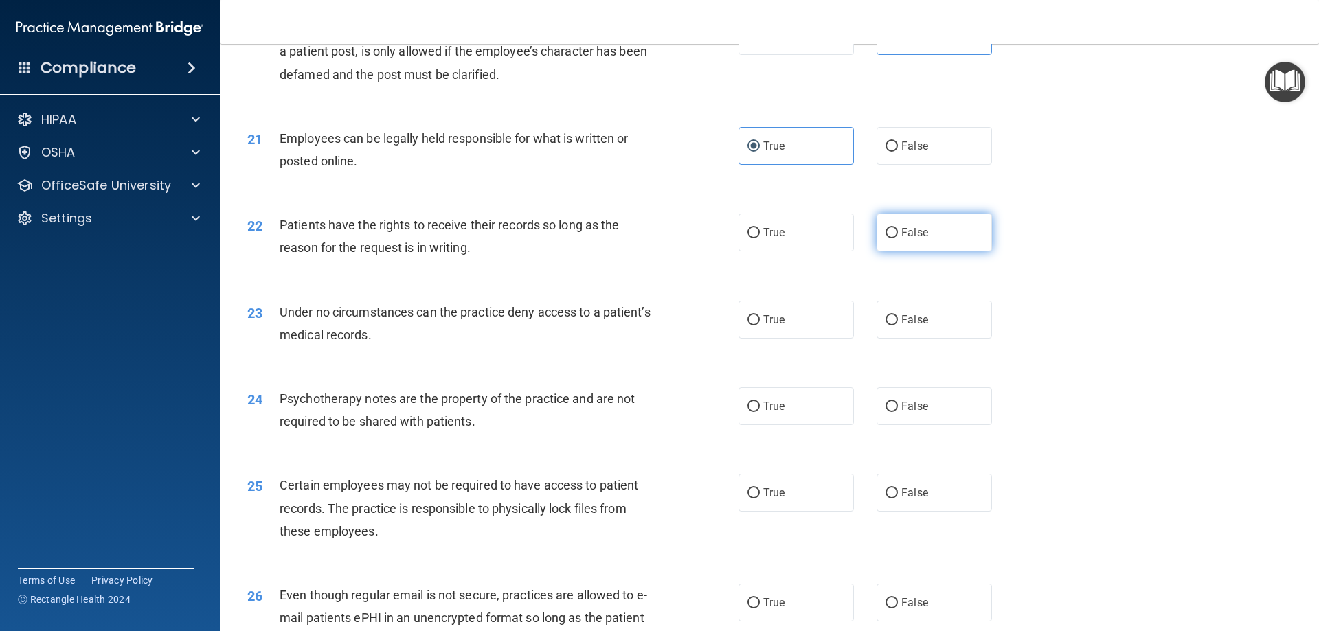
click at [898, 238] on input "False" at bounding box center [891, 233] width 12 height 10
radio input "true"
click at [910, 326] on span "False" at bounding box center [914, 319] width 27 height 13
click at [898, 326] on input "False" at bounding box center [891, 320] width 12 height 10
radio input "true"
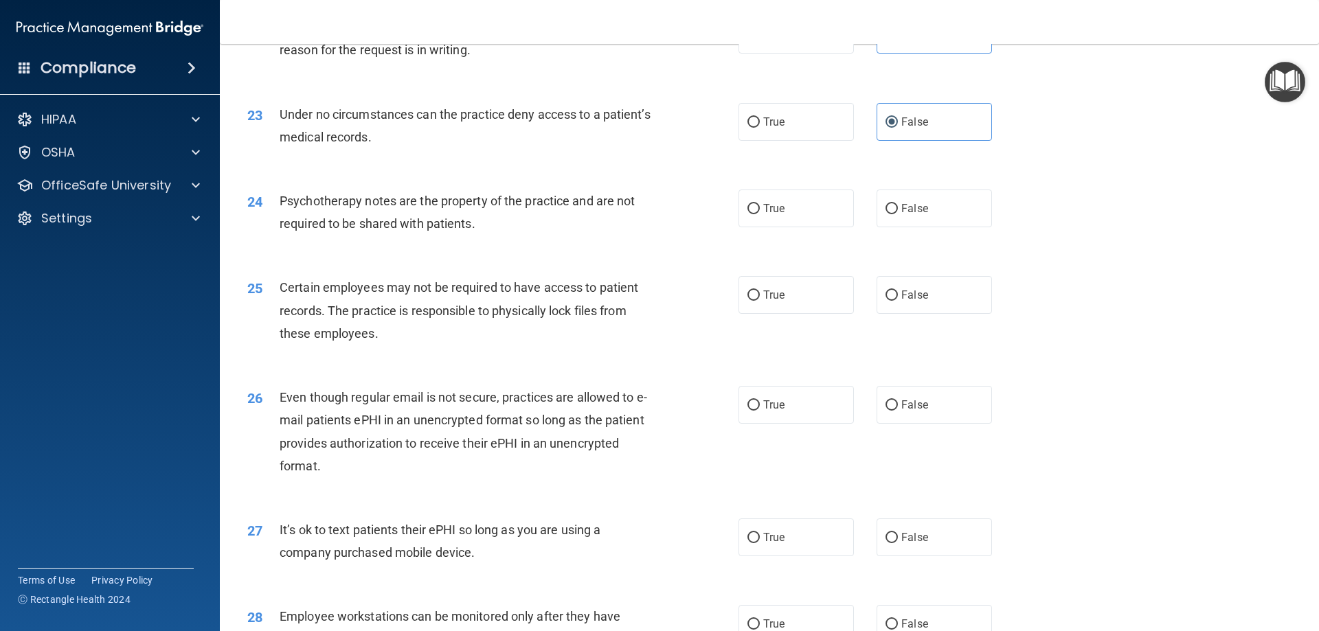
scroll to position [2404, 0]
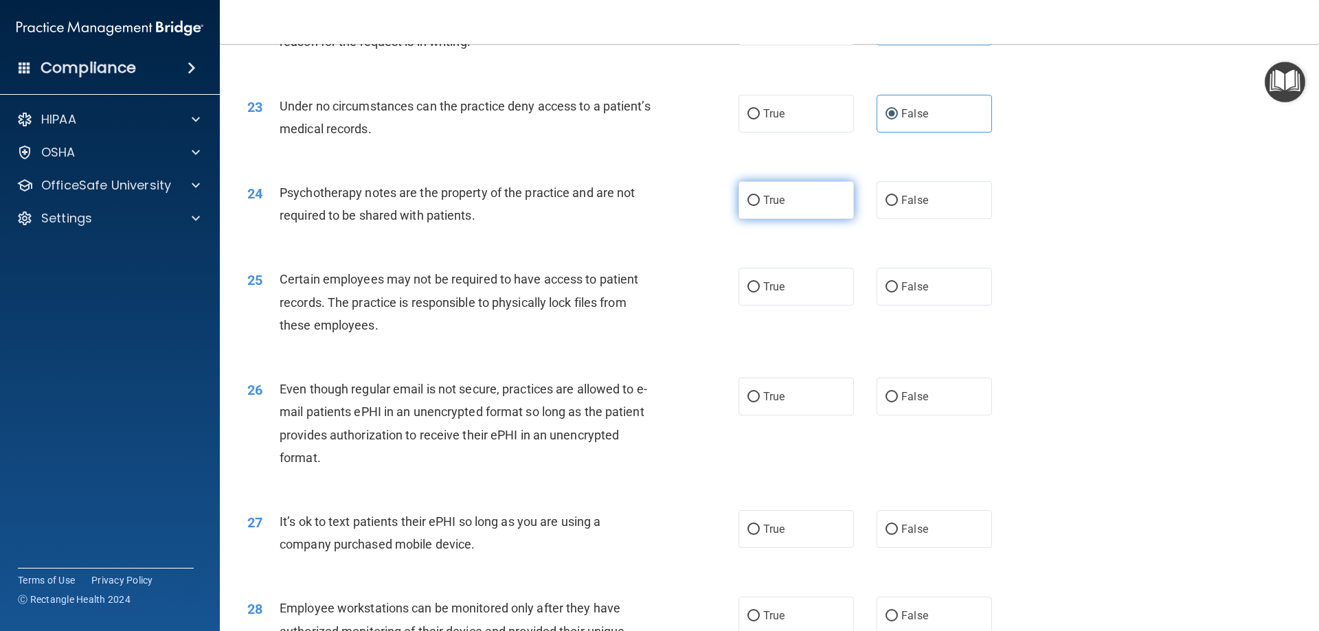
click at [780, 219] on label "True" at bounding box center [795, 200] width 115 height 38
click at [760, 206] on input "True" at bounding box center [753, 201] width 12 height 10
radio input "true"
click at [772, 299] on label "True" at bounding box center [795, 287] width 115 height 38
click at [760, 293] on input "True" at bounding box center [753, 287] width 12 height 10
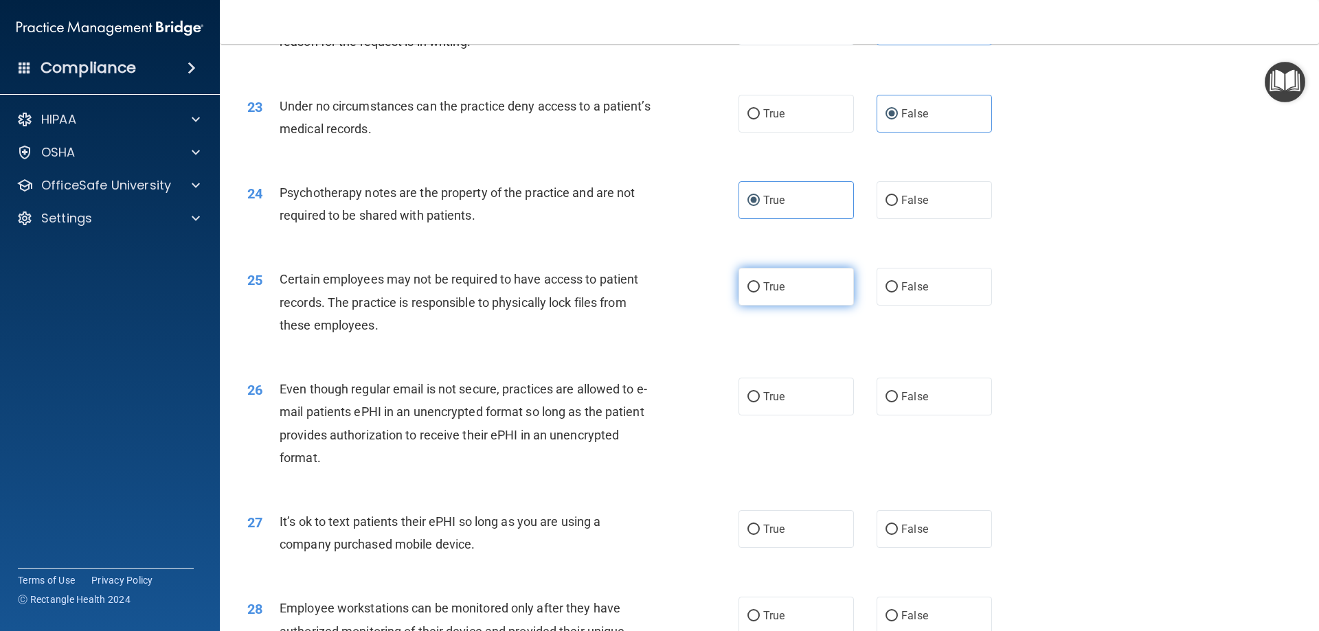
radio input "true"
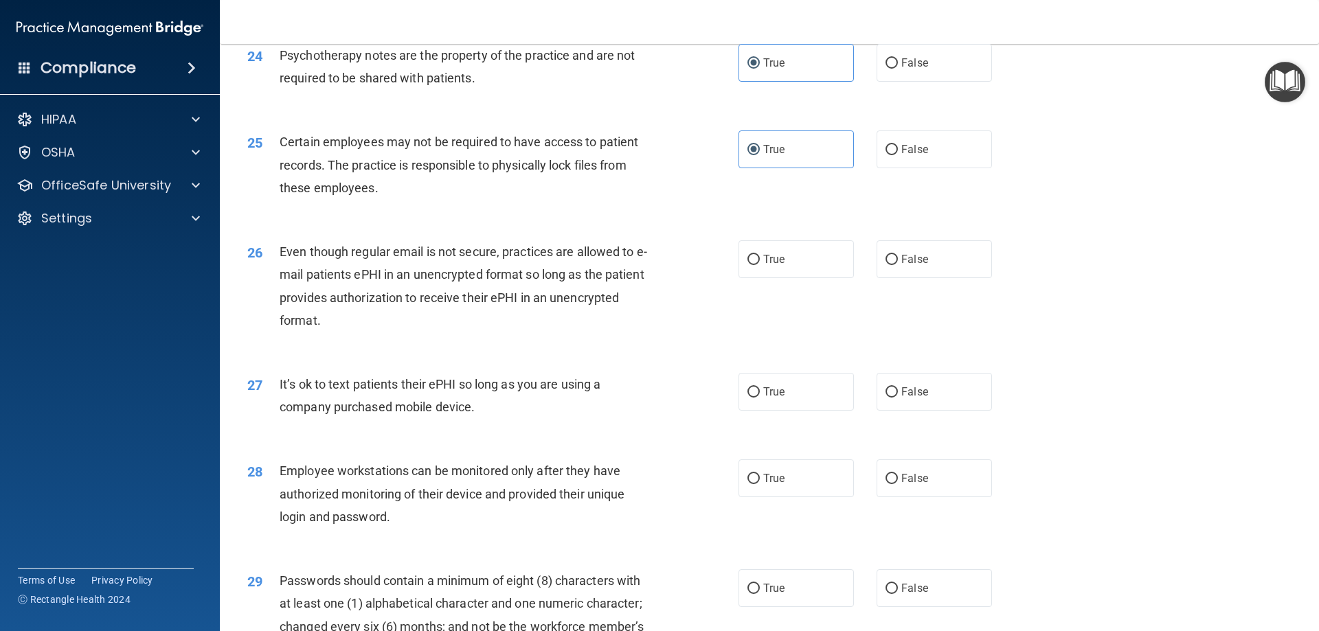
scroll to position [2610, 0]
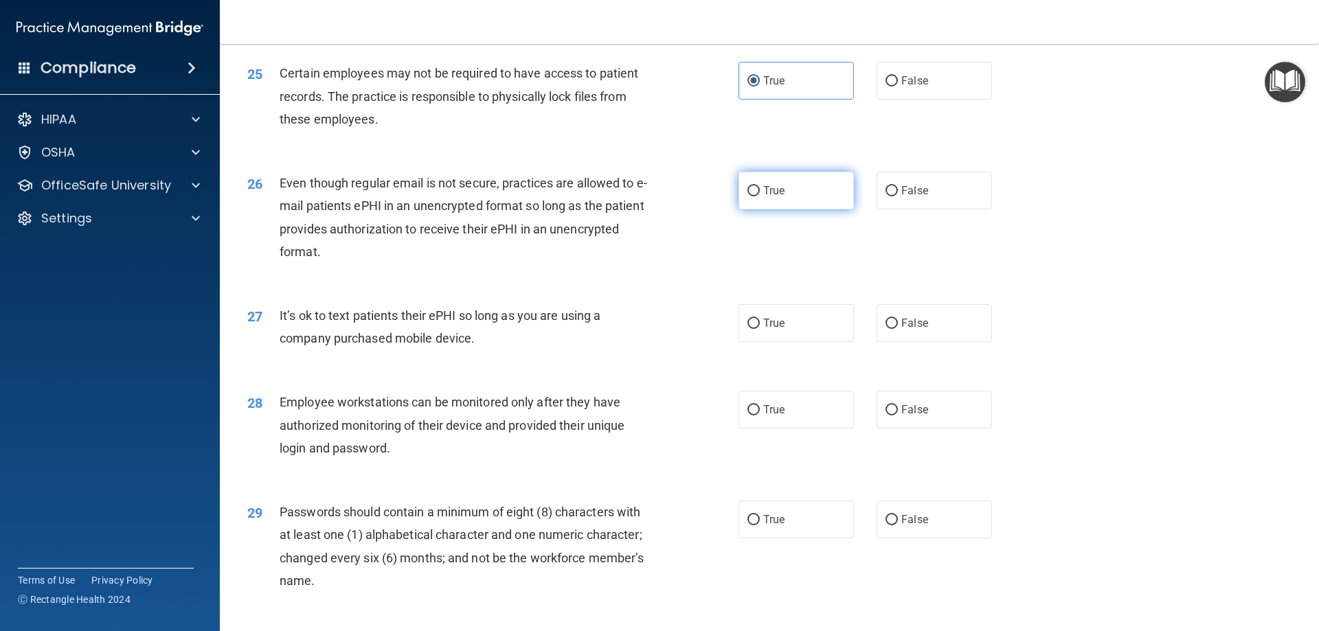
click at [775, 197] on span "True" at bounding box center [773, 190] width 21 height 13
click at [760, 196] on input "True" at bounding box center [753, 191] width 12 height 10
radio input "true"
click at [914, 330] on span "False" at bounding box center [914, 323] width 27 height 13
click at [898, 329] on input "False" at bounding box center [891, 324] width 12 height 10
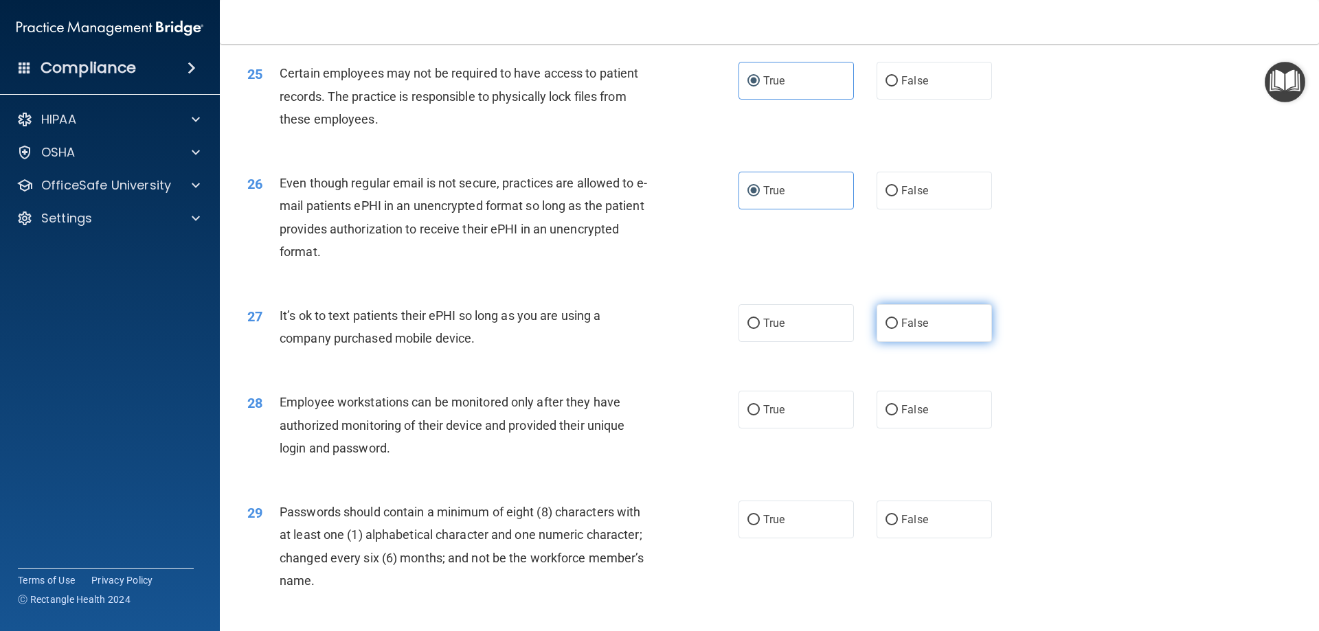
radio input "true"
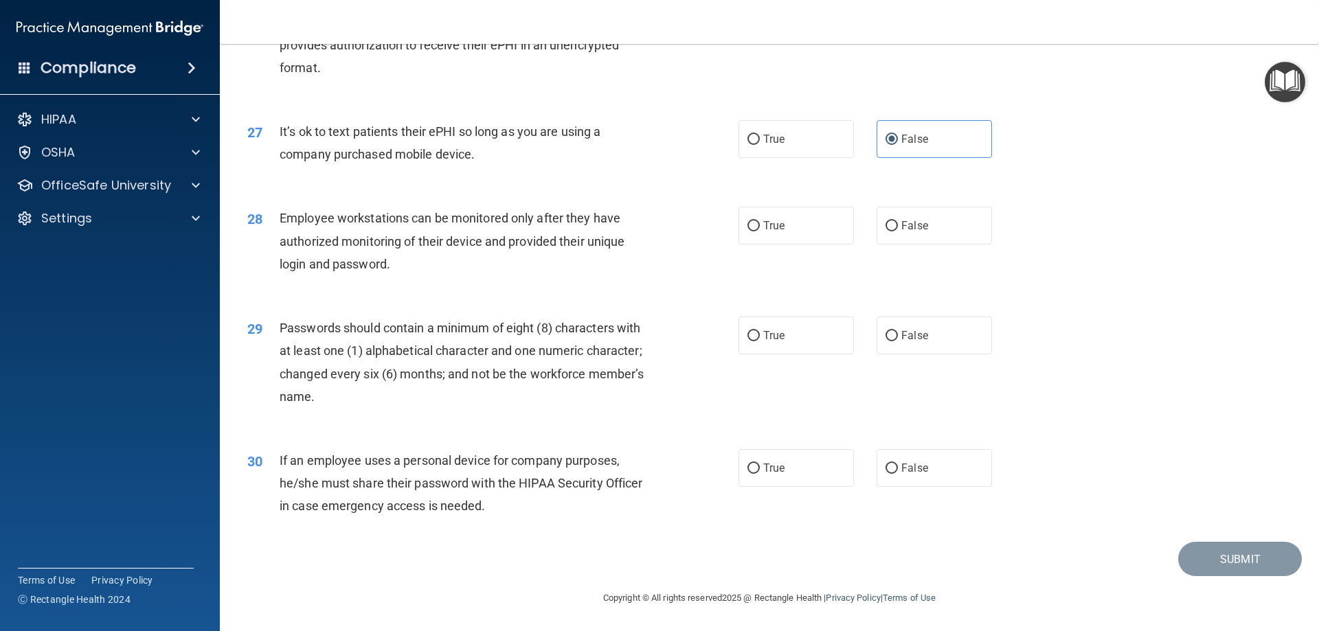
scroll to position [2816, 0]
click at [910, 234] on label "False" at bounding box center [933, 226] width 115 height 38
click at [898, 231] on input "False" at bounding box center [891, 226] width 12 height 10
radio input "true"
click at [794, 350] on label "True" at bounding box center [795, 336] width 115 height 38
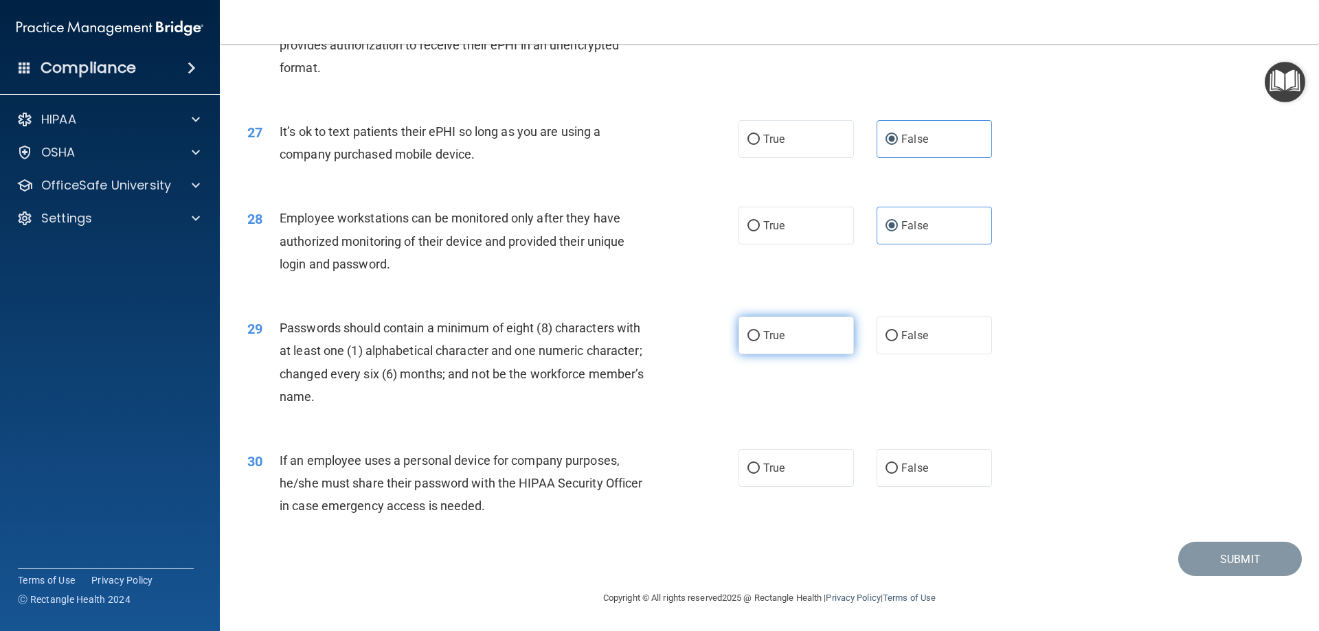
click at [760, 341] on input "True" at bounding box center [753, 336] width 12 height 10
radio input "true"
drag, startPoint x: 899, startPoint y: 474, endPoint x: 943, endPoint y: 473, distance: 44.0
click at [901, 474] on span "False" at bounding box center [914, 468] width 27 height 13
click at [898, 474] on input "False" at bounding box center [891, 469] width 12 height 10
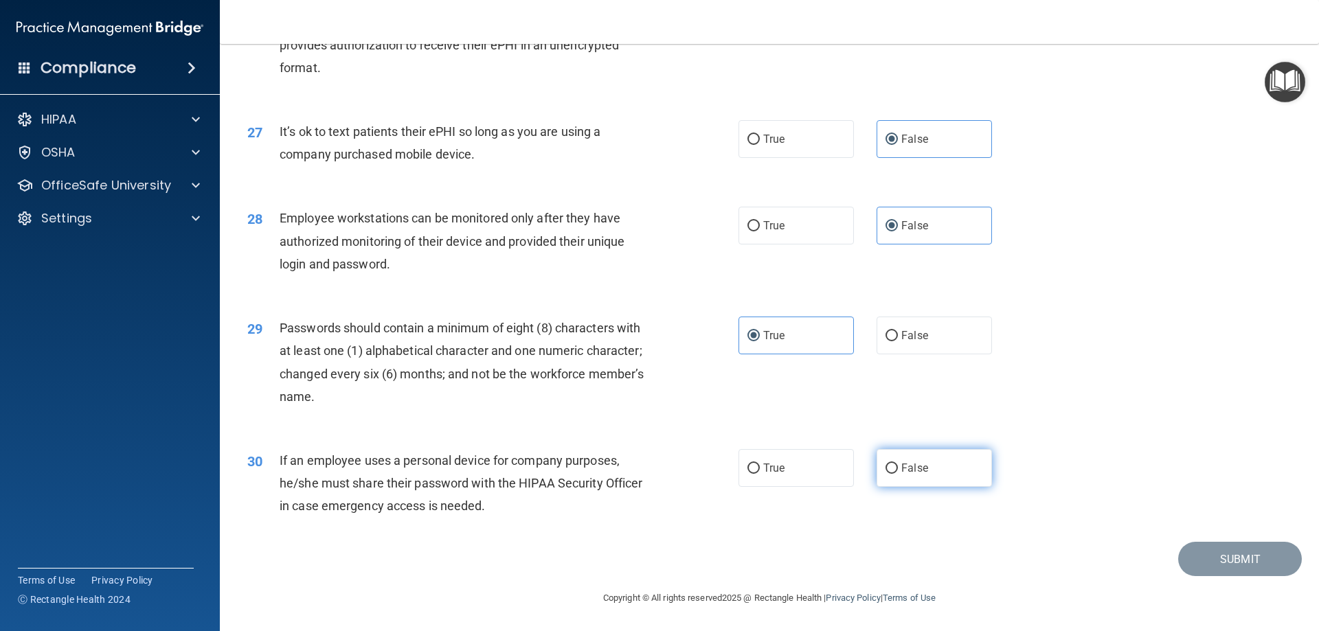
radio input "true"
click at [1247, 563] on button "Submit" at bounding box center [1240, 559] width 124 height 35
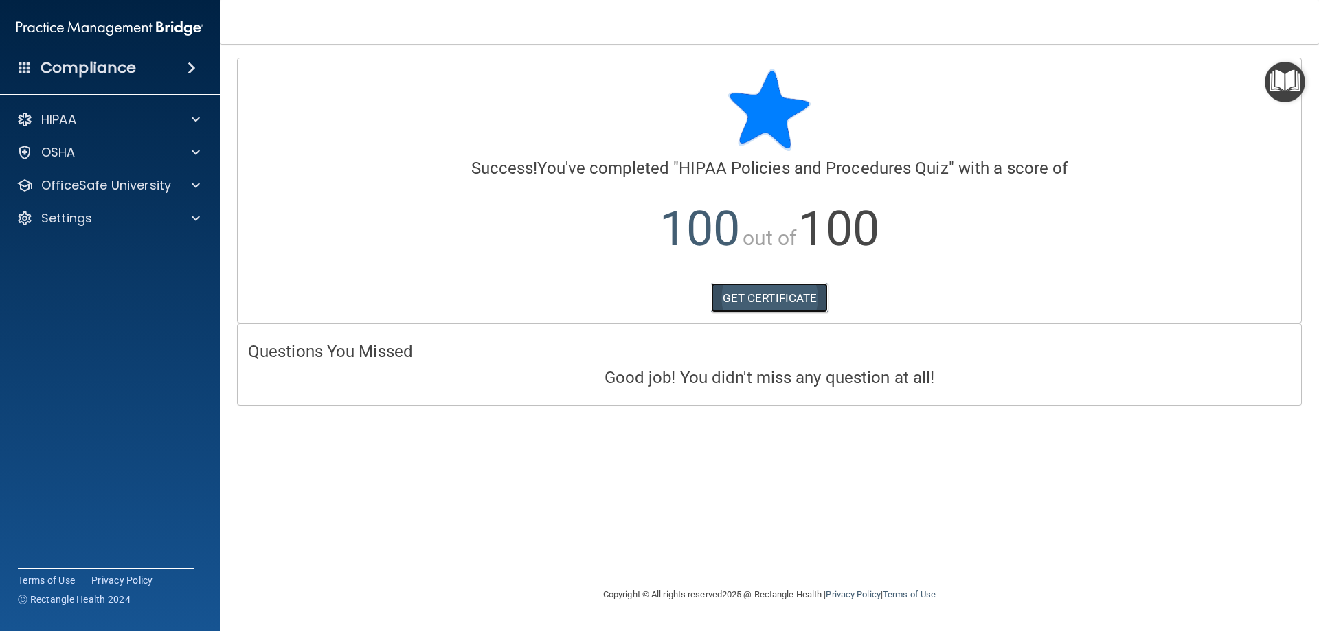
click at [750, 299] on link "GET CERTIFICATE" at bounding box center [769, 298] width 117 height 30
click at [63, 183] on p "OfficeSafe University" at bounding box center [106, 185] width 130 height 16
click at [67, 221] on p "HIPAA Training" at bounding box center [65, 219] width 113 height 14
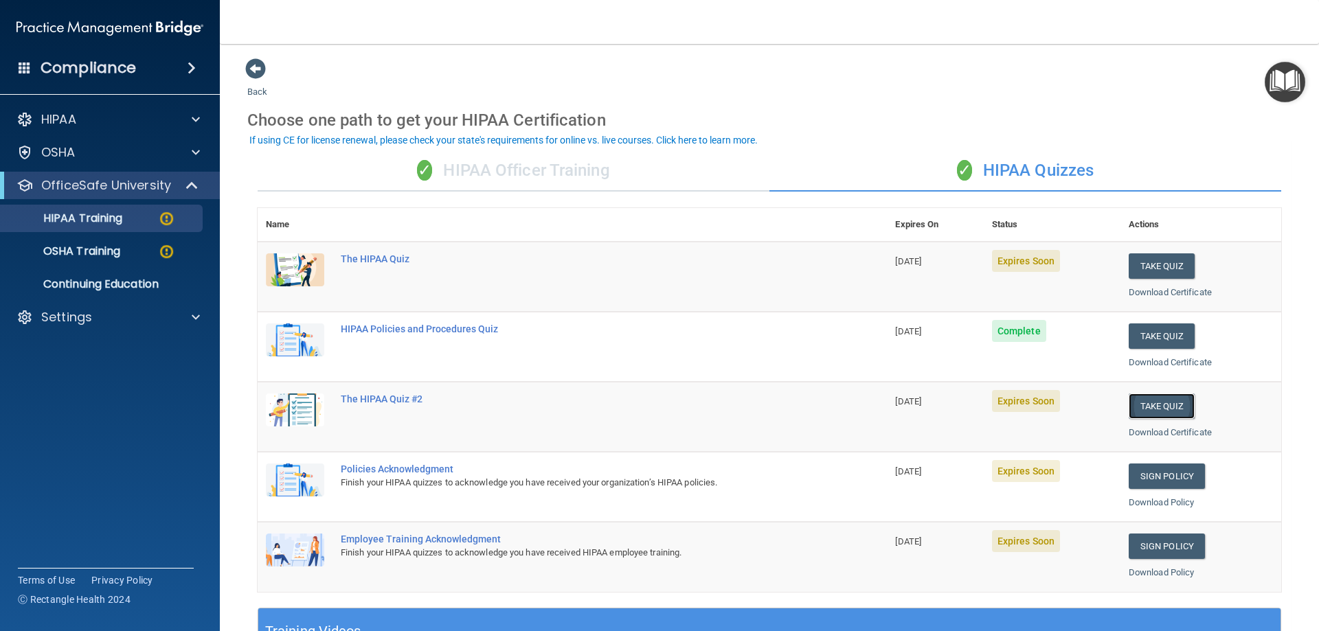
click at [1153, 409] on button "Take Quiz" at bounding box center [1162, 406] width 66 height 25
click at [1157, 275] on button "Take Quiz" at bounding box center [1162, 265] width 66 height 25
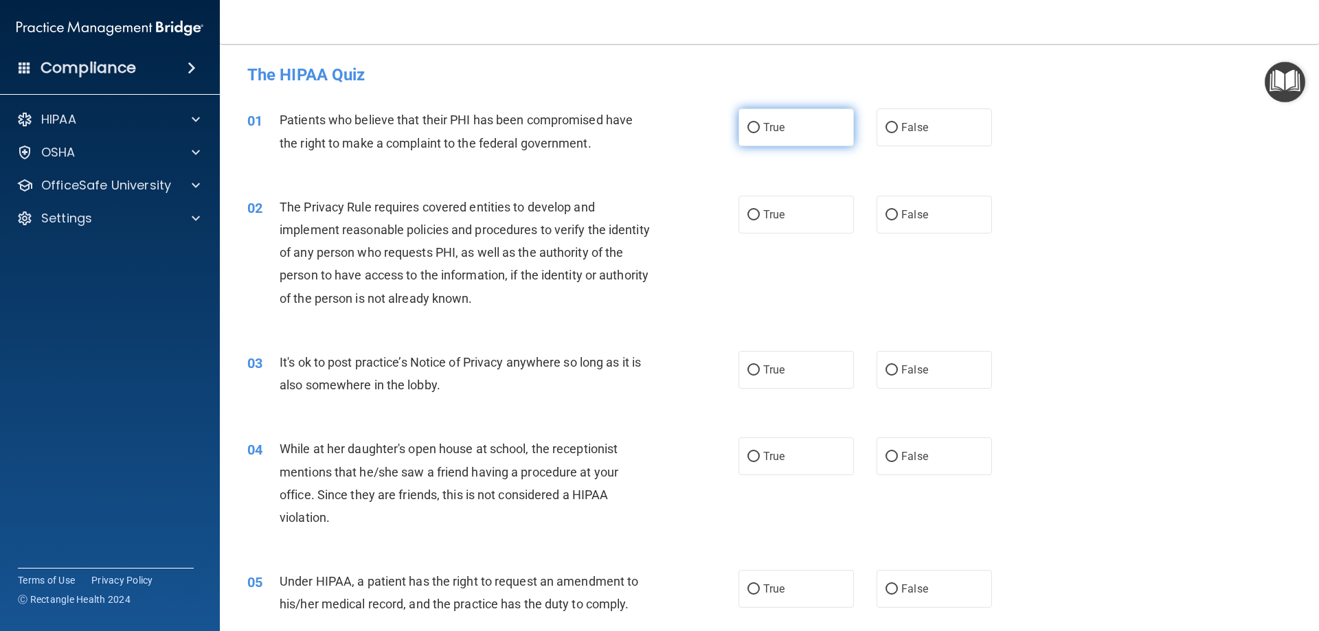
click at [757, 119] on label "True" at bounding box center [795, 128] width 115 height 38
click at [757, 123] on input "True" at bounding box center [753, 128] width 12 height 10
radio input "true"
click at [753, 216] on input "True" at bounding box center [753, 215] width 12 height 10
radio input "true"
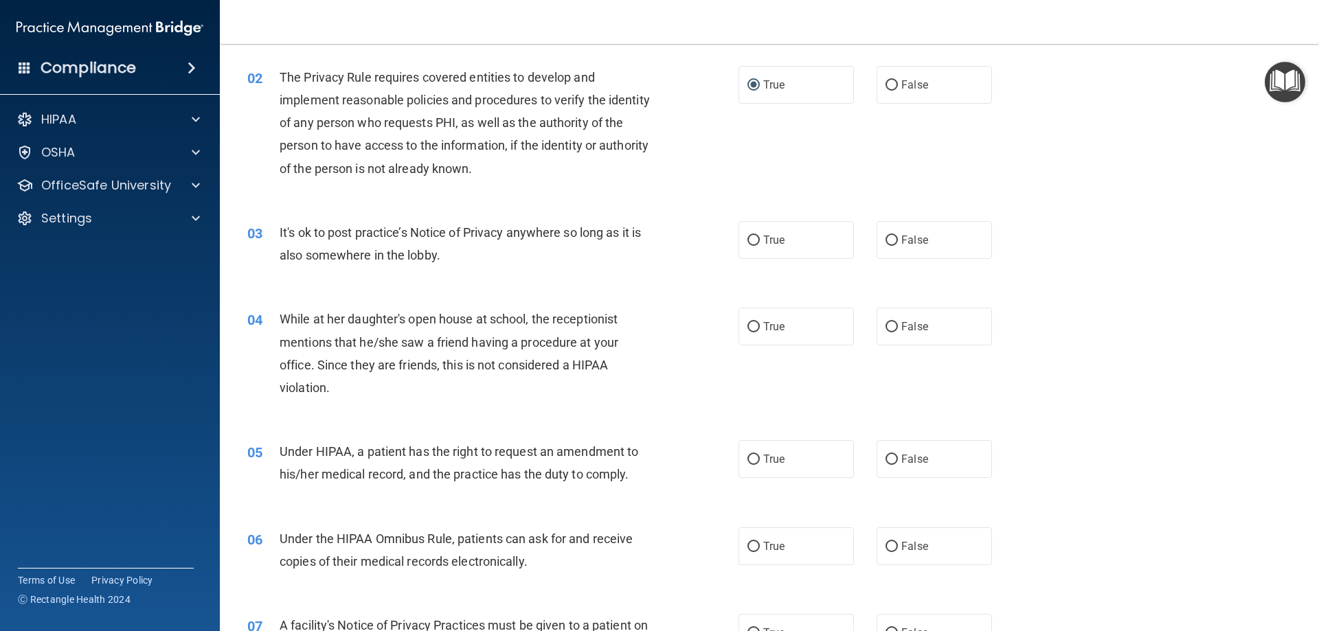
scroll to position [137, 0]
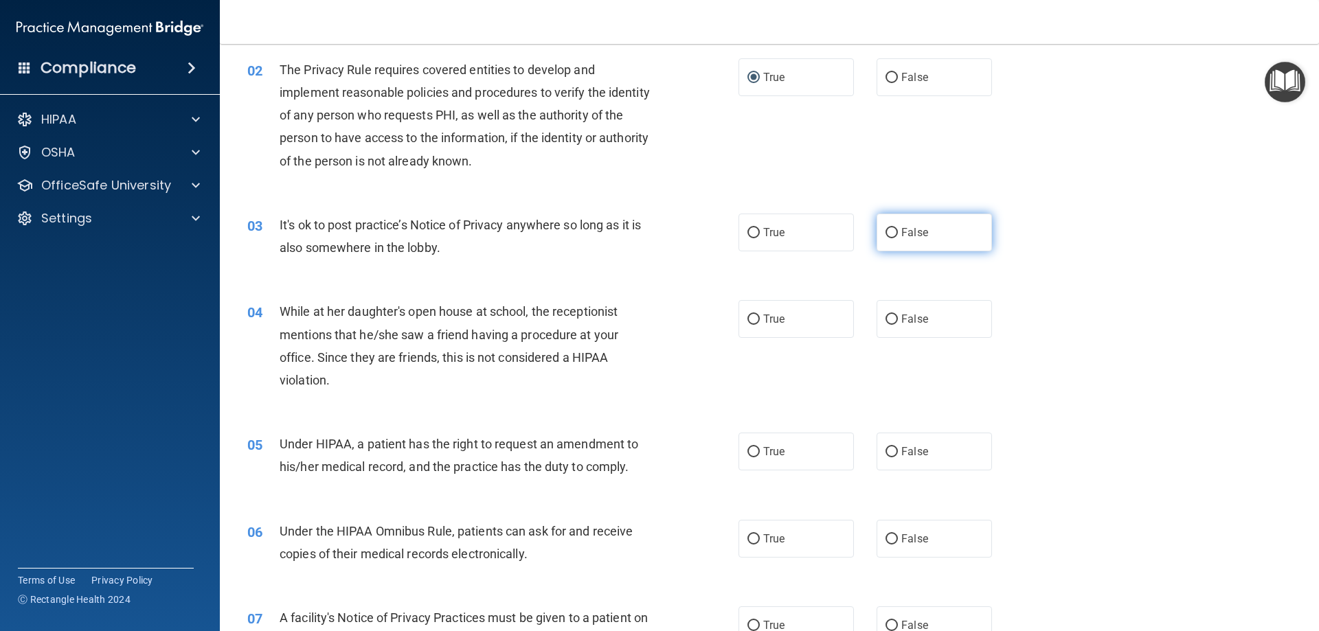
click at [916, 230] on span "False" at bounding box center [914, 232] width 27 height 13
click at [898, 230] on input "False" at bounding box center [891, 233] width 12 height 10
radio input "true"
click at [904, 322] on span "False" at bounding box center [914, 319] width 27 height 13
click at [898, 322] on input "False" at bounding box center [891, 320] width 12 height 10
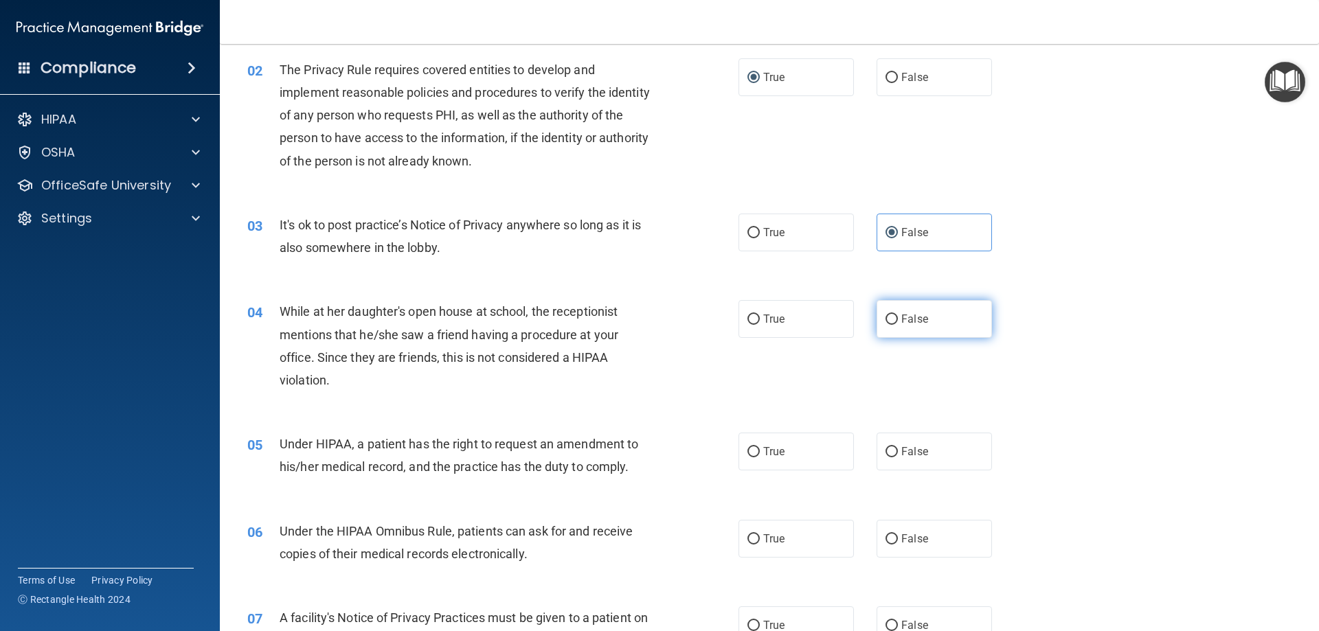
radio input "true"
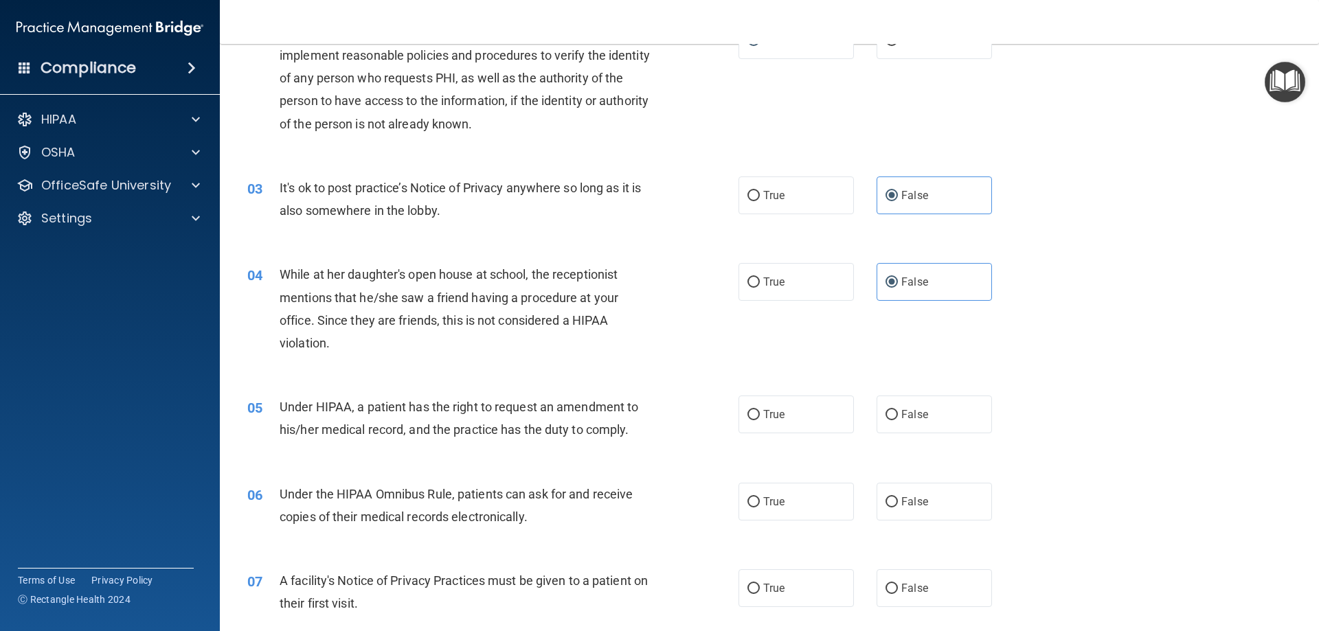
scroll to position [343, 0]
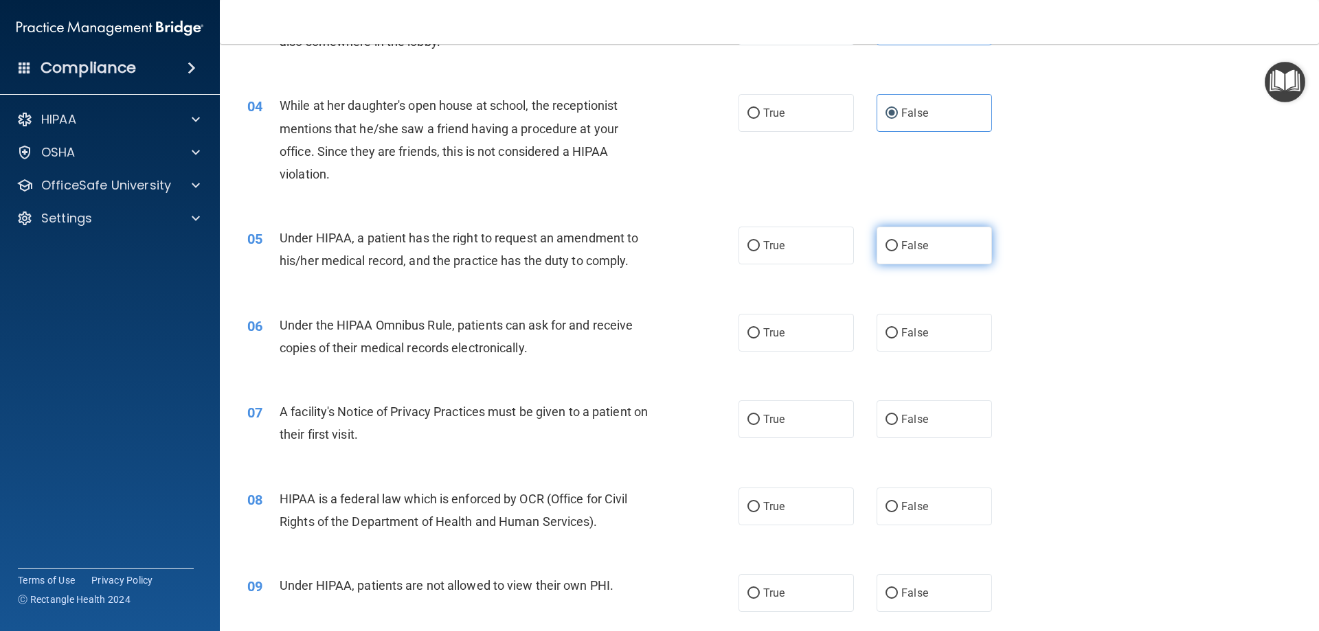
click at [903, 243] on span "False" at bounding box center [914, 245] width 27 height 13
click at [898, 243] on input "False" at bounding box center [891, 246] width 12 height 10
radio input "true"
click at [793, 335] on label "True" at bounding box center [795, 333] width 115 height 38
click at [760, 335] on input "True" at bounding box center [753, 333] width 12 height 10
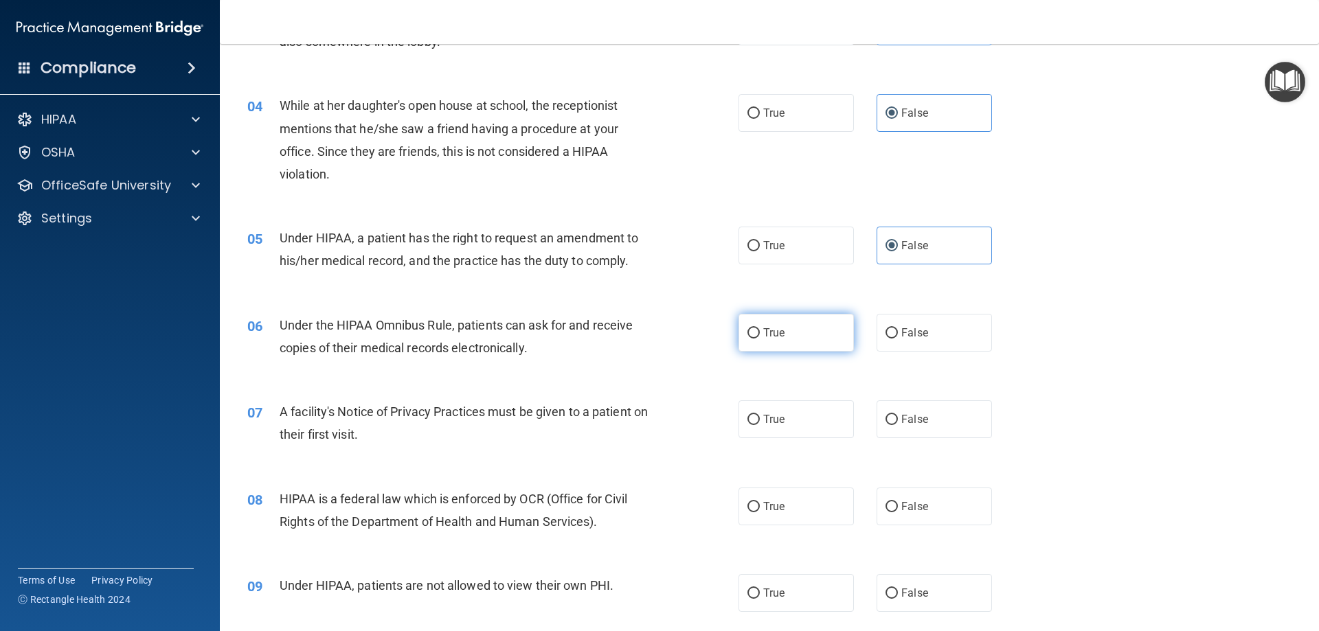
radio input "true"
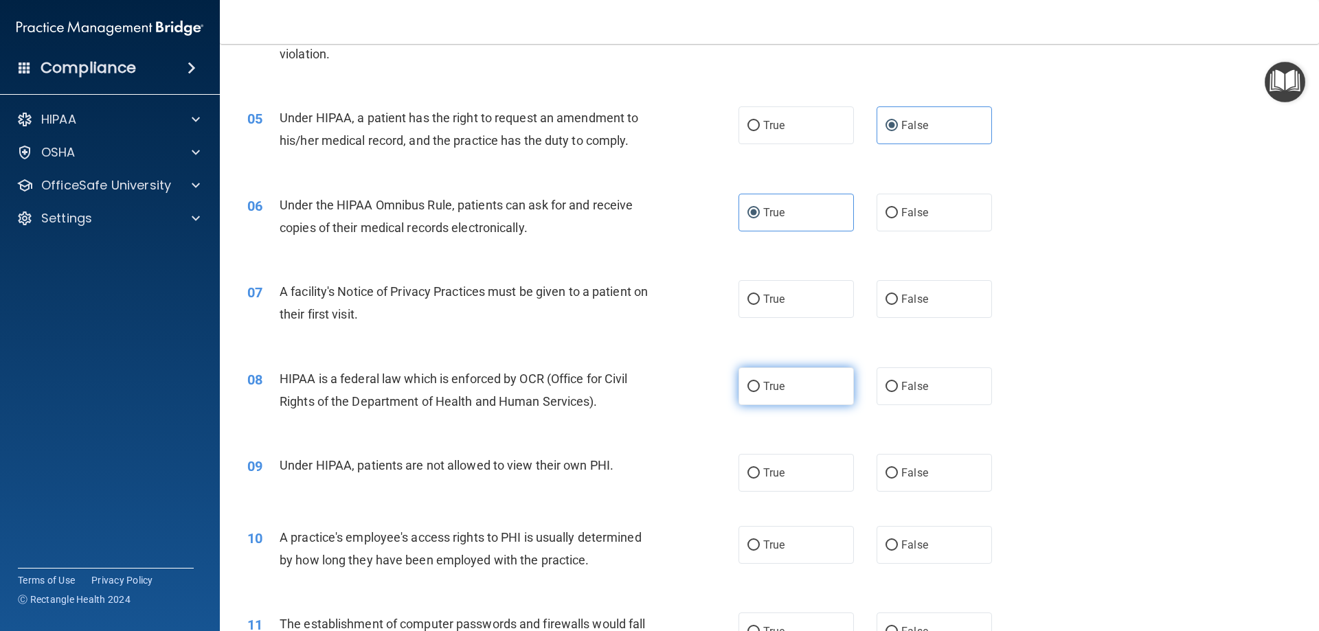
scroll to position [481, 0]
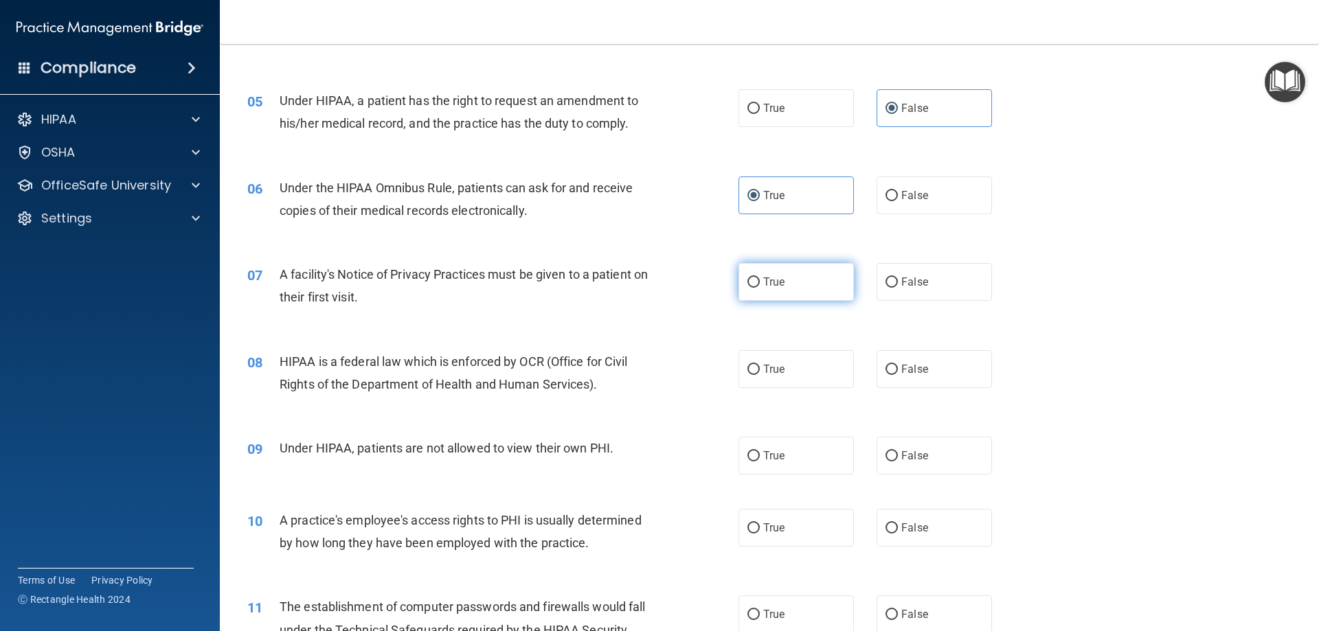
click at [771, 285] on span "True" at bounding box center [773, 281] width 21 height 13
click at [760, 285] on input "True" at bounding box center [753, 283] width 12 height 10
radio input "true"
click at [790, 376] on label "True" at bounding box center [795, 369] width 115 height 38
click at [760, 375] on input "True" at bounding box center [753, 370] width 12 height 10
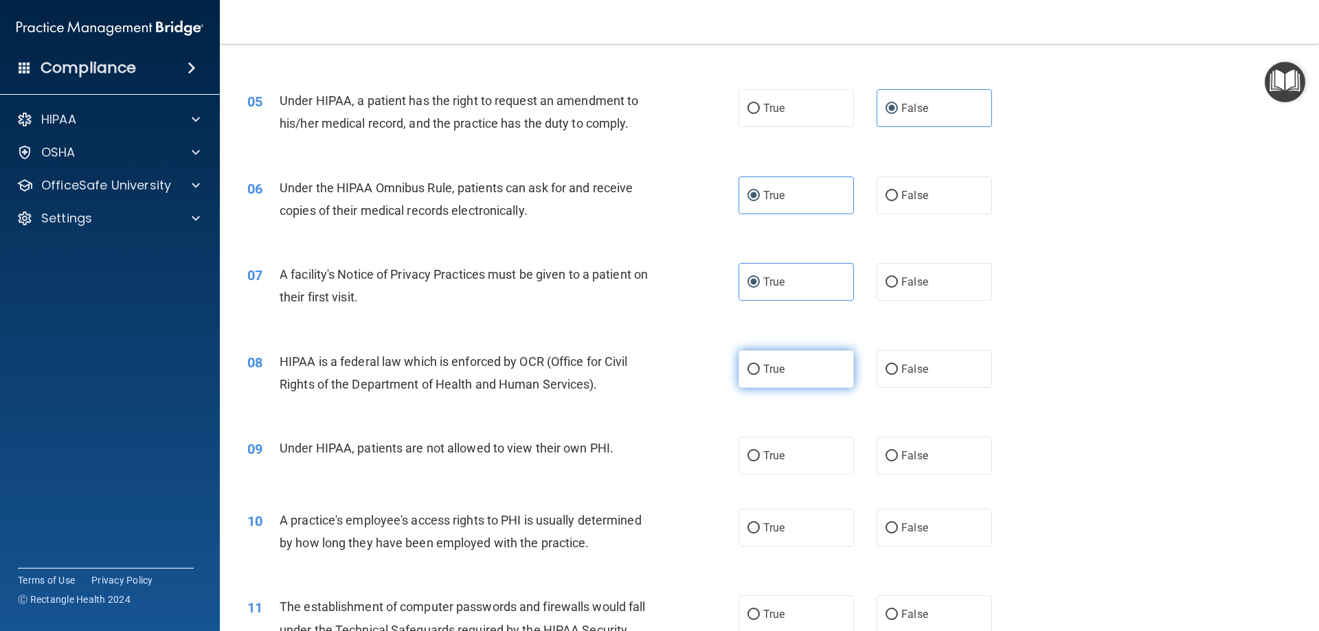
radio input "true"
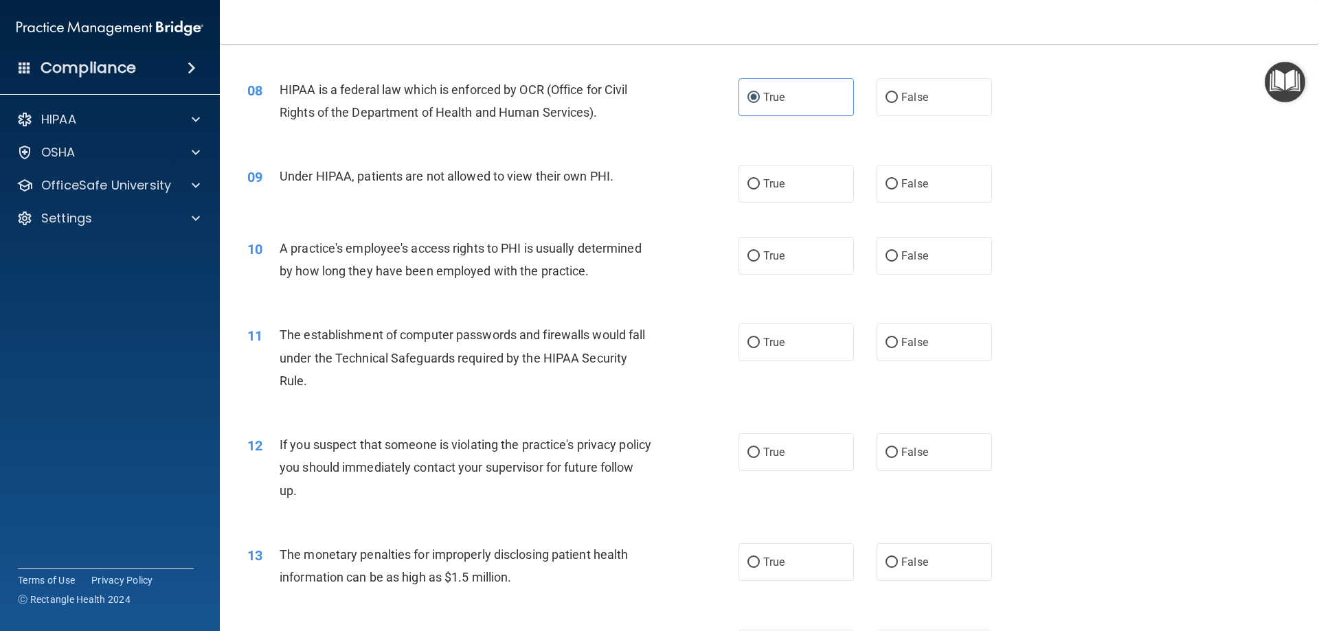
scroll to position [756, 0]
click at [914, 186] on span "False" at bounding box center [914, 180] width 27 height 13
click at [898, 186] on input "False" at bounding box center [891, 182] width 12 height 10
radio input "true"
click at [774, 183] on span "True" at bounding box center [773, 180] width 21 height 13
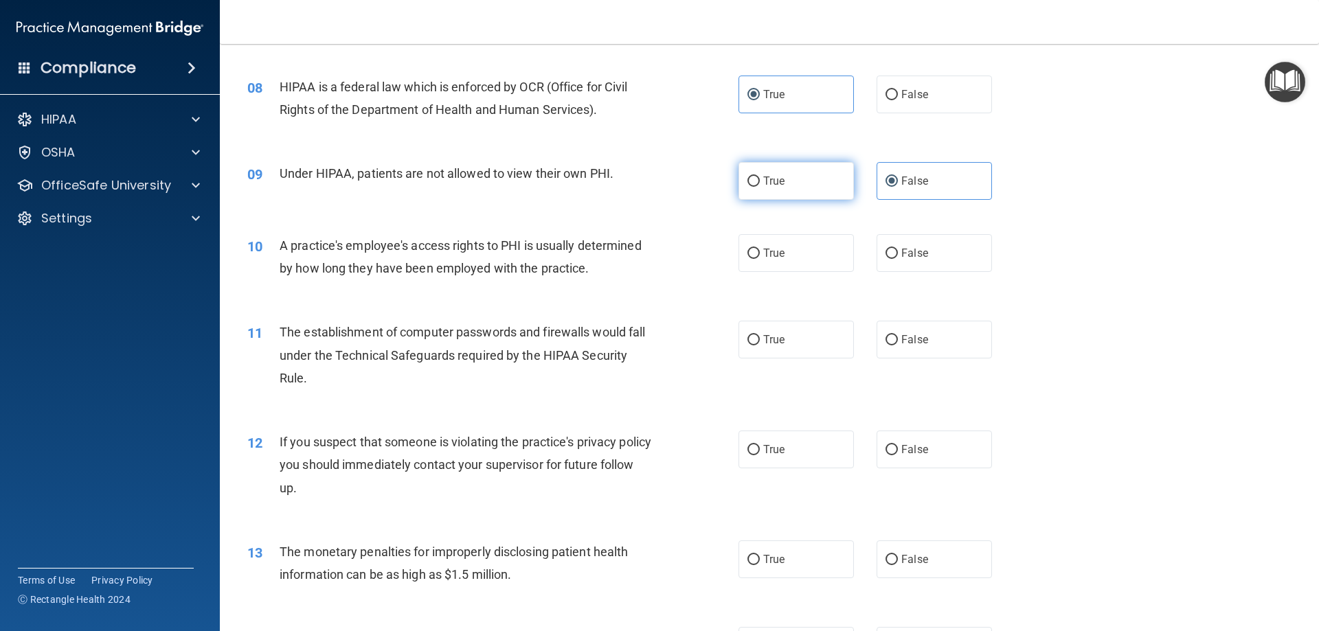
click at [760, 183] on input "True" at bounding box center [753, 182] width 12 height 10
radio input "true"
radio input "false"
click at [914, 253] on span "False" at bounding box center [914, 253] width 27 height 13
click at [898, 253] on input "False" at bounding box center [891, 254] width 12 height 10
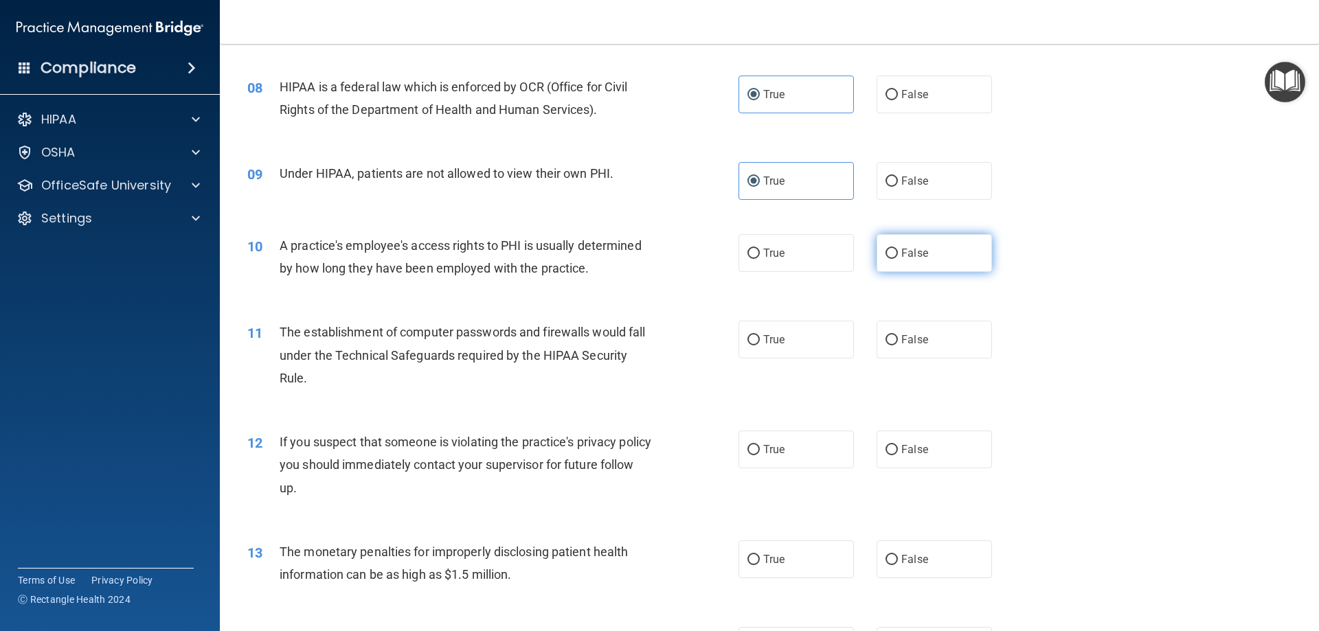
radio input "true"
click at [791, 354] on label "True" at bounding box center [795, 340] width 115 height 38
click at [760, 346] on input "True" at bounding box center [753, 340] width 12 height 10
radio input "true"
click at [807, 455] on label "True" at bounding box center [795, 450] width 115 height 38
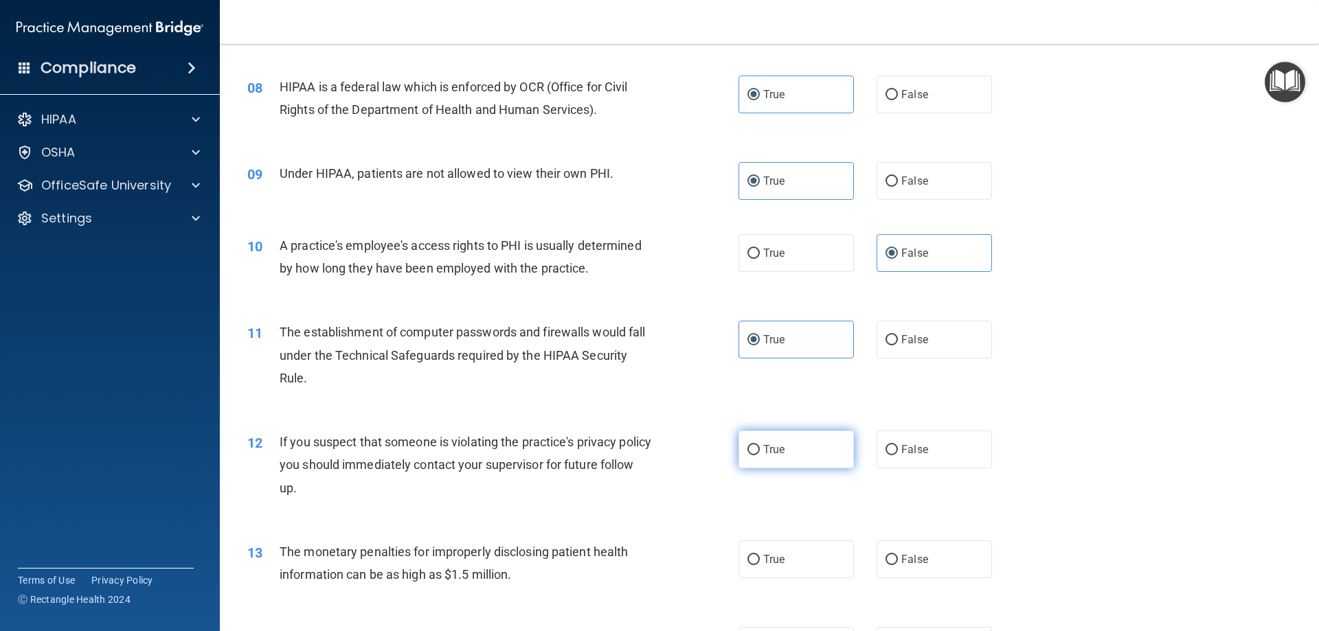
click at [760, 455] on input "True" at bounding box center [753, 450] width 12 height 10
radio input "true"
click at [803, 562] on label "True" at bounding box center [795, 560] width 115 height 38
click at [760, 562] on input "True" at bounding box center [753, 560] width 12 height 10
radio input "true"
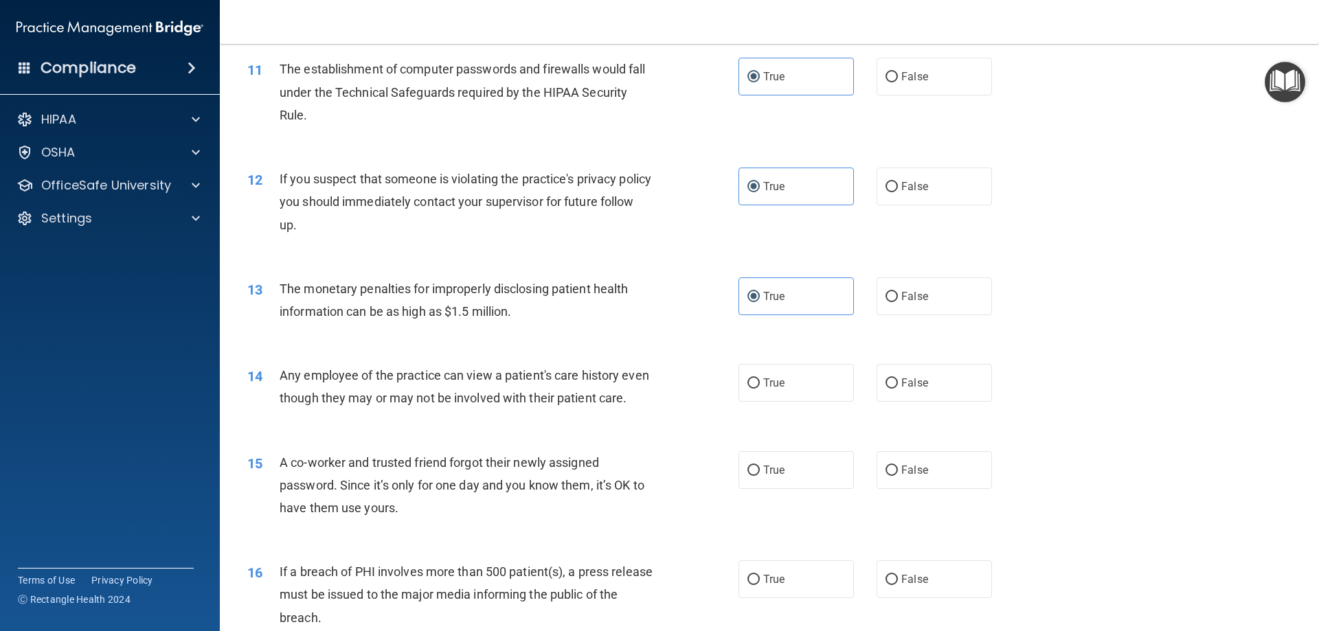
scroll to position [1168, 0]
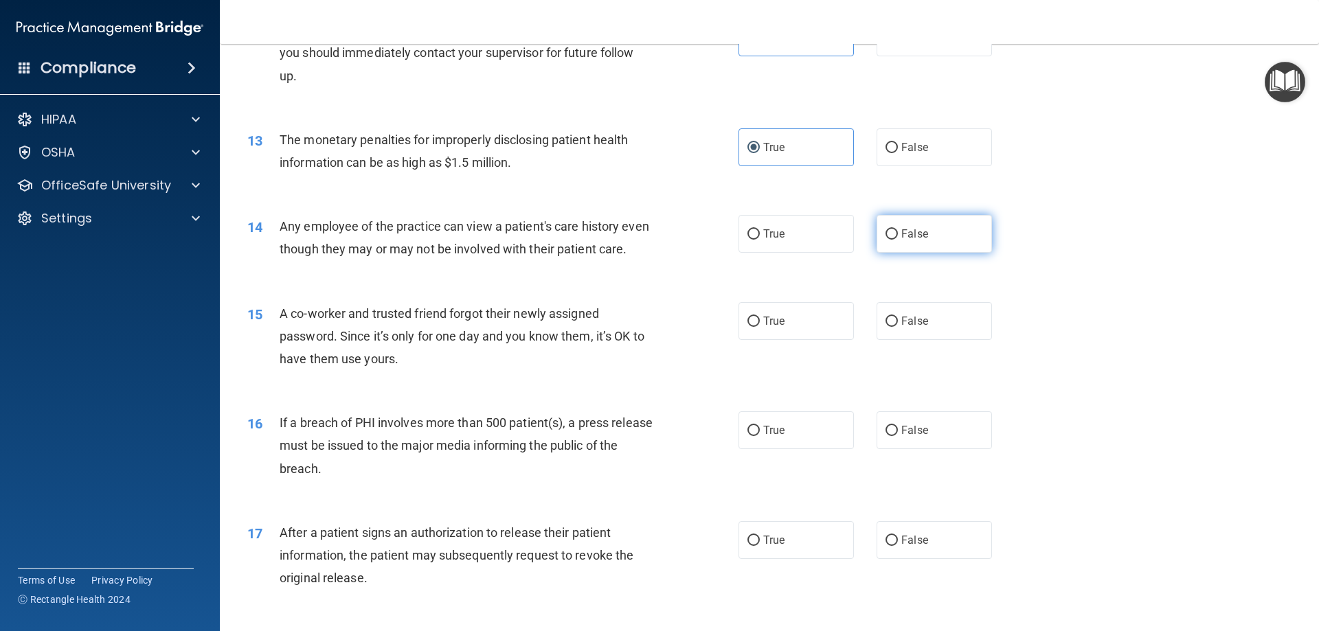
click at [901, 231] on span "False" at bounding box center [914, 233] width 27 height 13
click at [897, 231] on input "False" at bounding box center [891, 234] width 12 height 10
radio input "true"
click at [901, 328] on span "False" at bounding box center [914, 321] width 27 height 13
click at [898, 327] on input "False" at bounding box center [891, 322] width 12 height 10
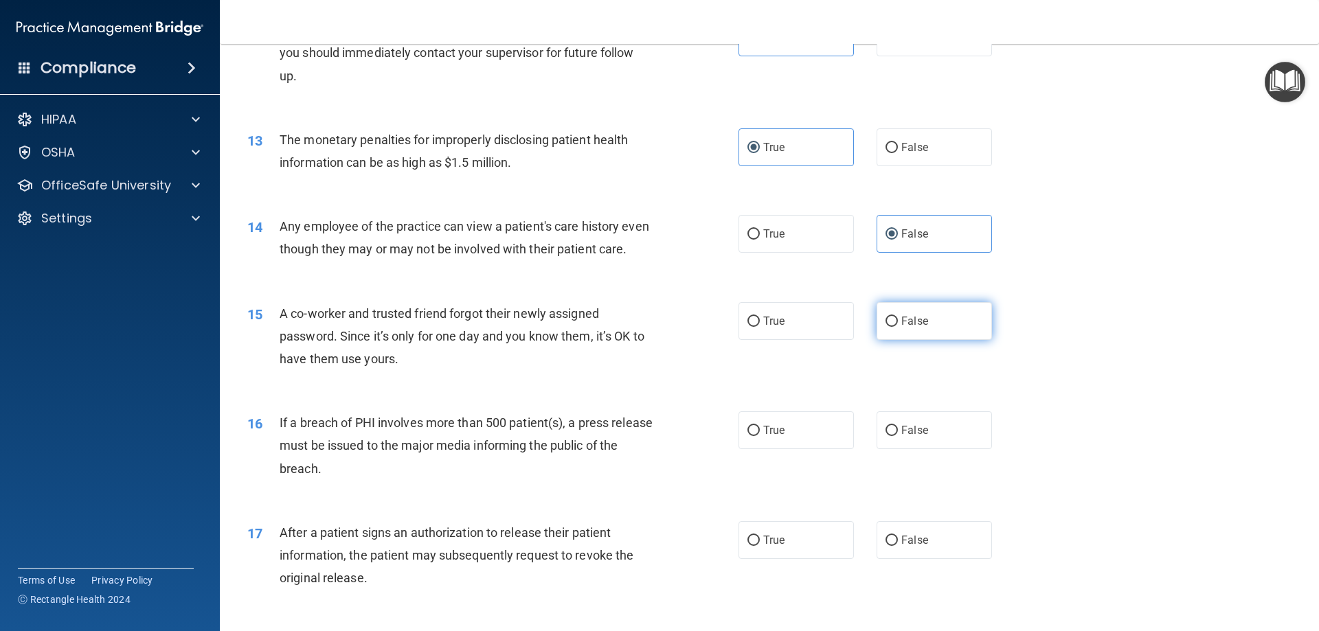
radio input "true"
click at [797, 449] on label "True" at bounding box center [795, 430] width 115 height 38
click at [760, 436] on input "True" at bounding box center [753, 431] width 12 height 10
radio input "true"
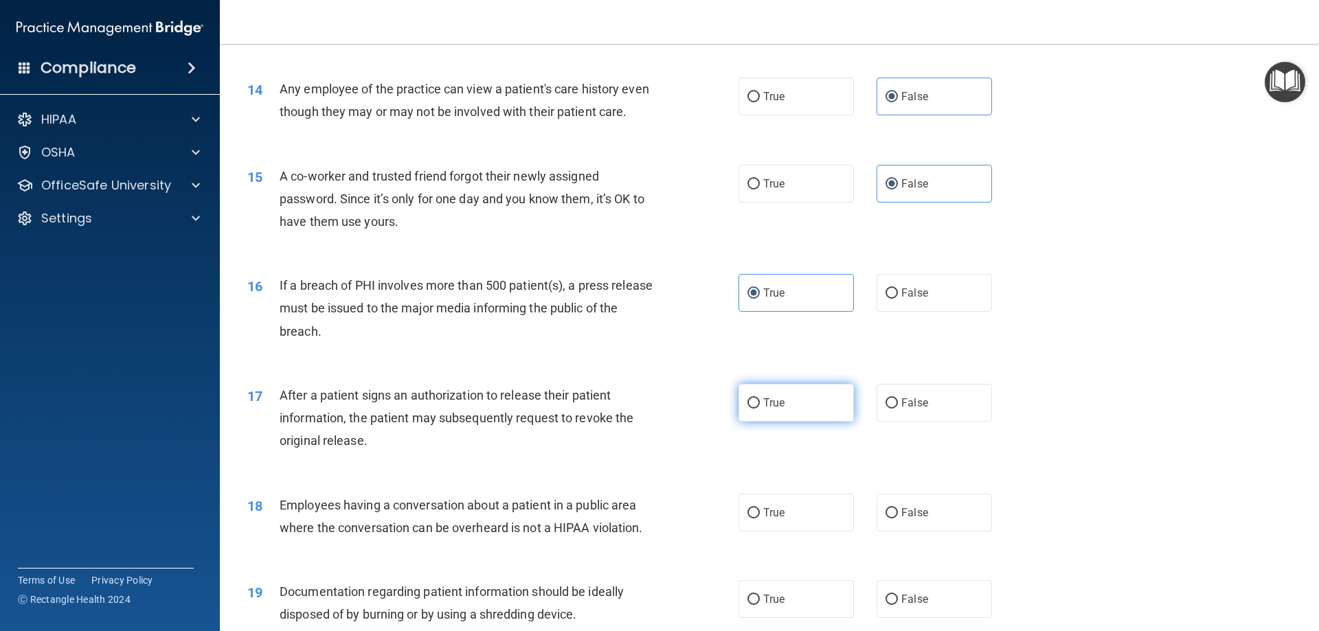
click at [782, 421] on label "True" at bounding box center [795, 403] width 115 height 38
click at [760, 409] on input "True" at bounding box center [753, 403] width 12 height 10
radio input "true"
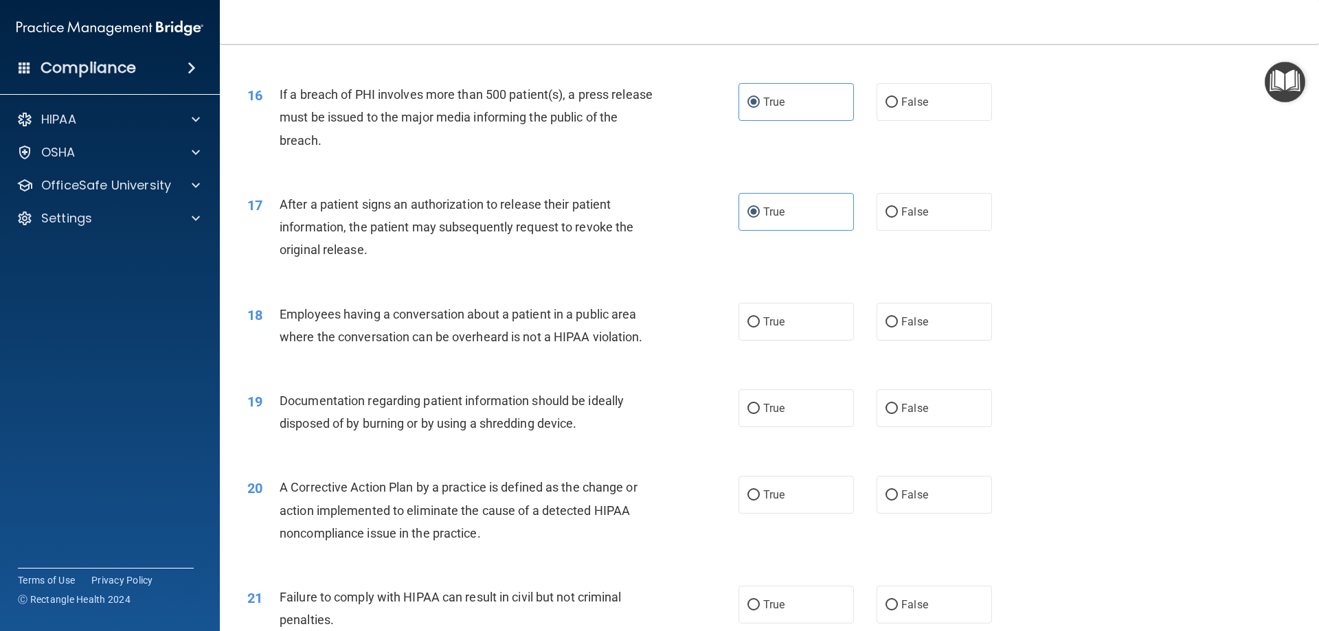
scroll to position [1511, 0]
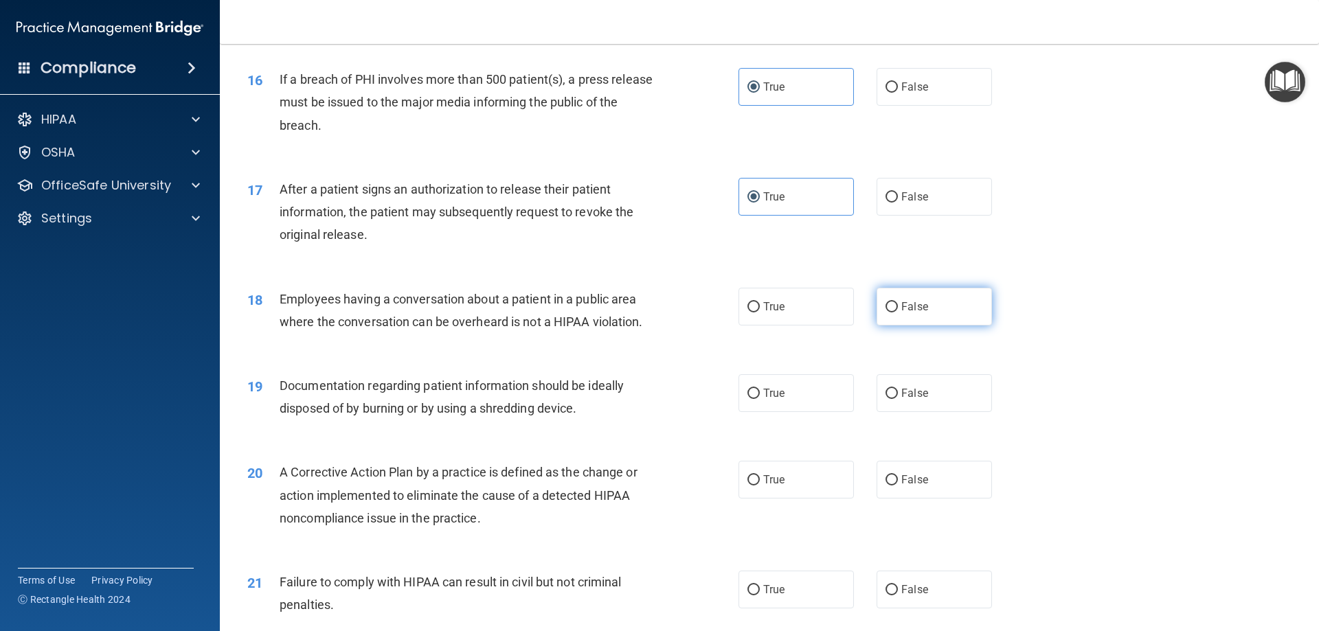
click at [943, 326] on label "False" at bounding box center [933, 307] width 115 height 38
click at [898, 313] on input "False" at bounding box center [891, 307] width 12 height 10
radio input "true"
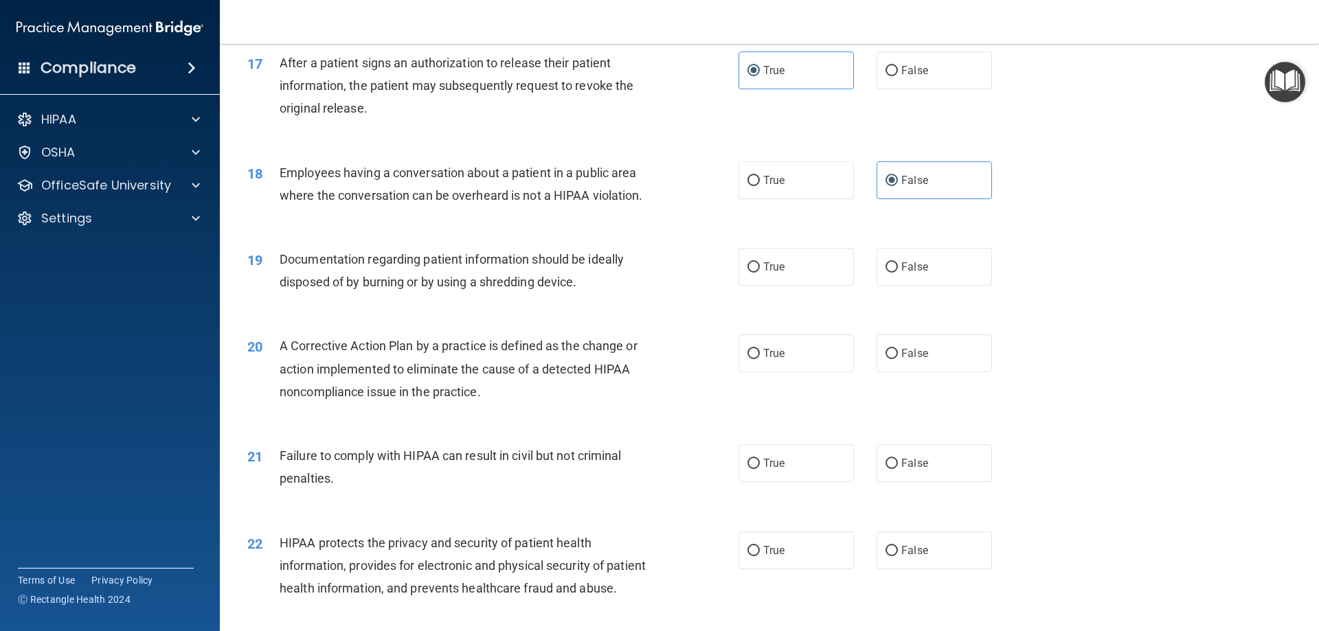
scroll to position [1649, 0]
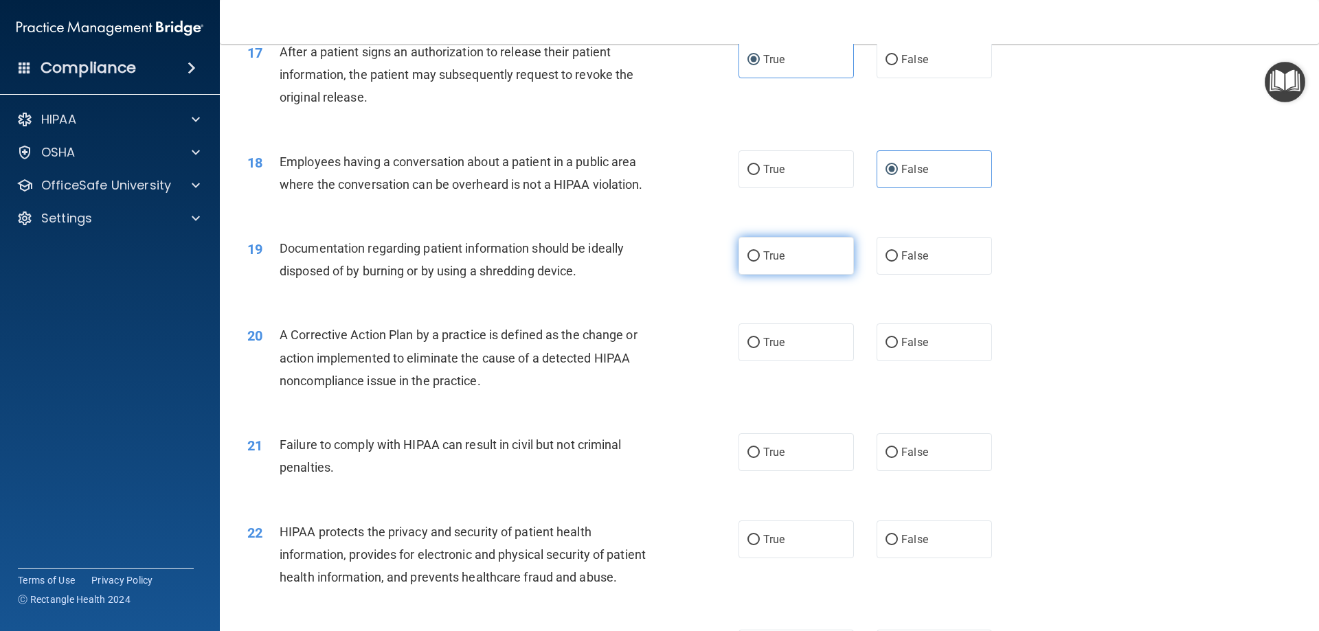
click at [795, 275] on label "True" at bounding box center [795, 256] width 115 height 38
click at [760, 262] on input "True" at bounding box center [753, 256] width 12 height 10
radio input "true"
click at [778, 361] on label "True" at bounding box center [795, 343] width 115 height 38
click at [760, 348] on input "True" at bounding box center [753, 343] width 12 height 10
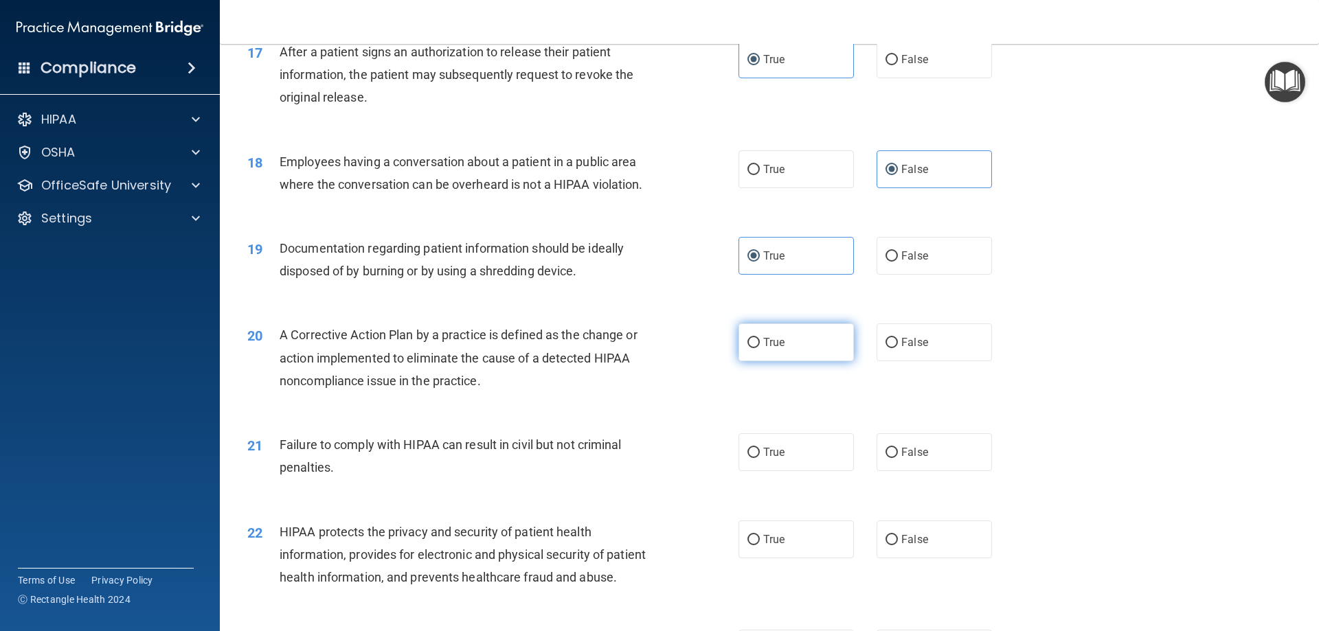
radio input "true"
click at [950, 468] on label "False" at bounding box center [933, 452] width 115 height 38
click at [898, 458] on input "False" at bounding box center [891, 453] width 12 height 10
radio input "true"
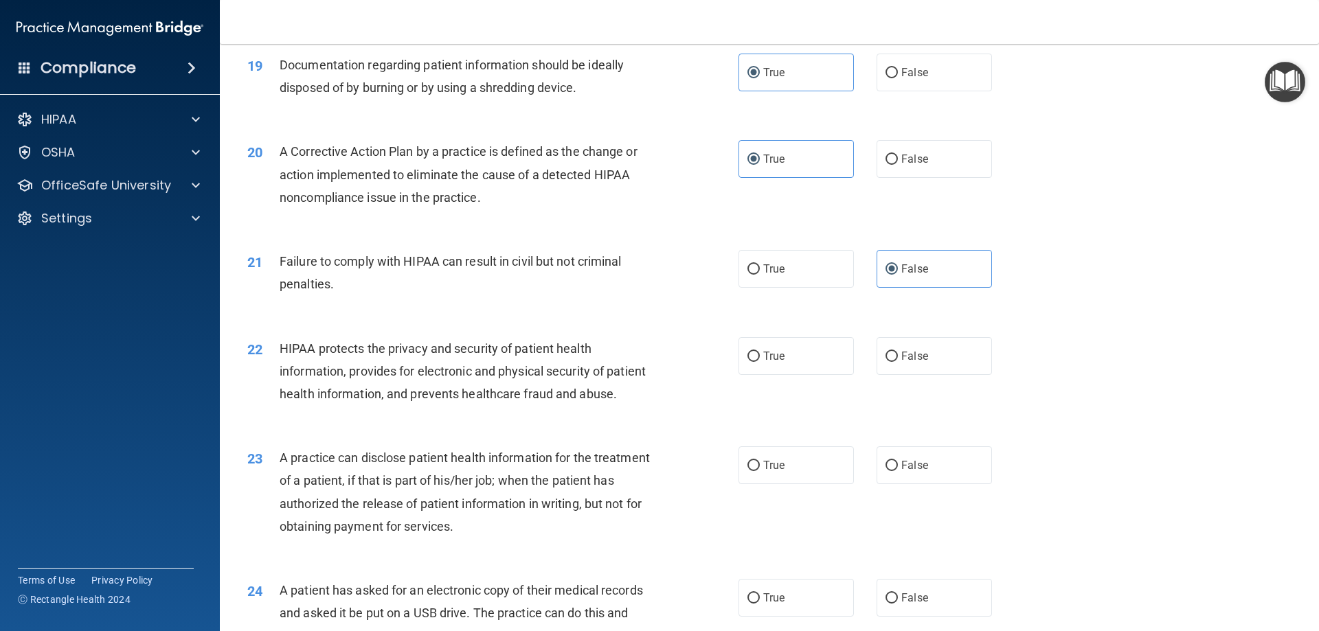
scroll to position [1855, 0]
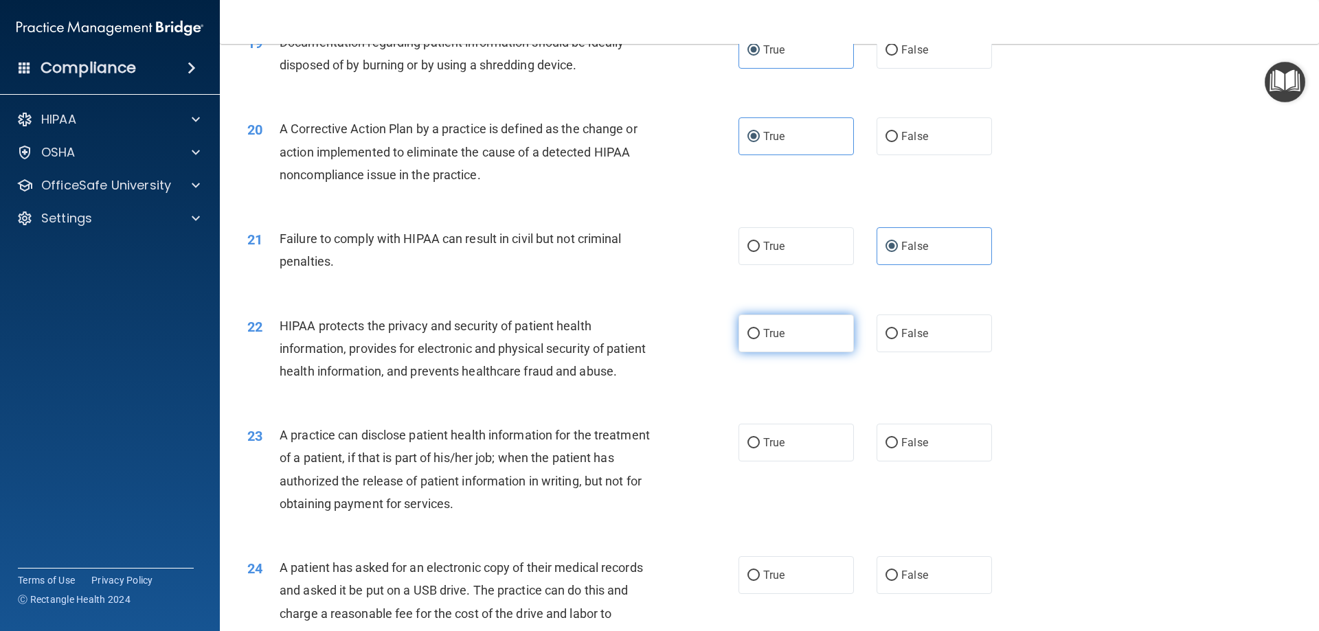
click at [789, 352] on label "True" at bounding box center [795, 334] width 115 height 38
click at [760, 339] on input "True" at bounding box center [753, 334] width 12 height 10
radio input "true"
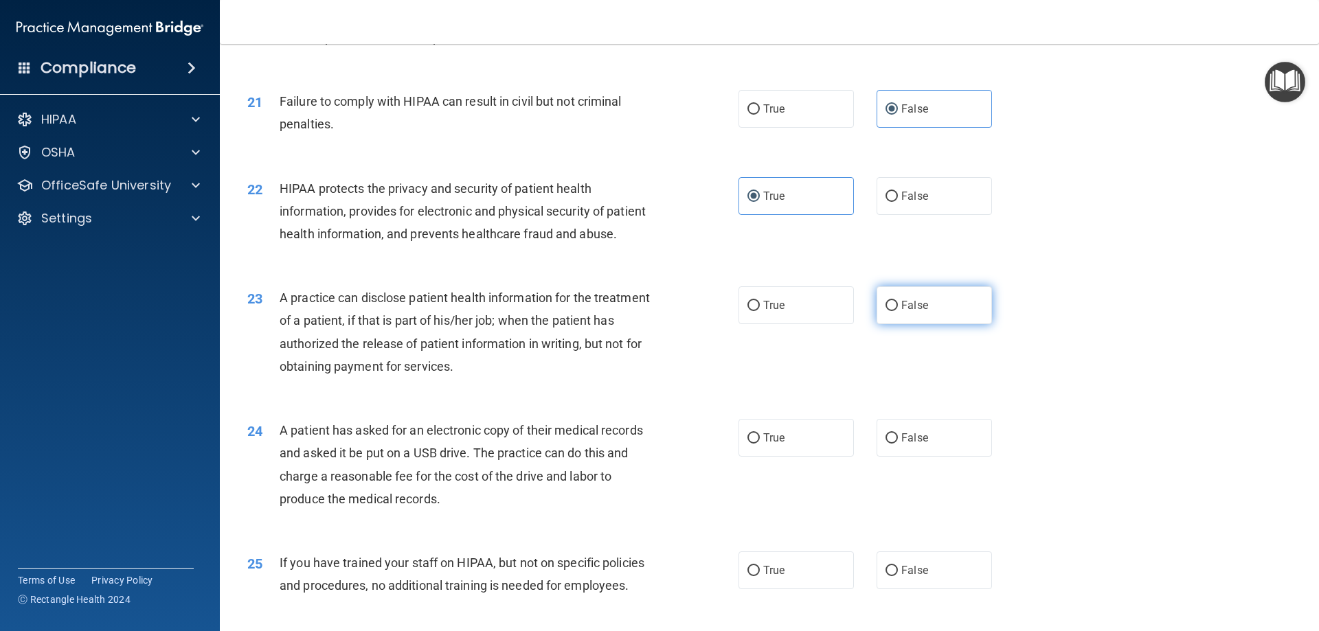
click at [940, 324] on label "False" at bounding box center [933, 305] width 115 height 38
click at [898, 311] on input "False" at bounding box center [891, 306] width 12 height 10
radio input "true"
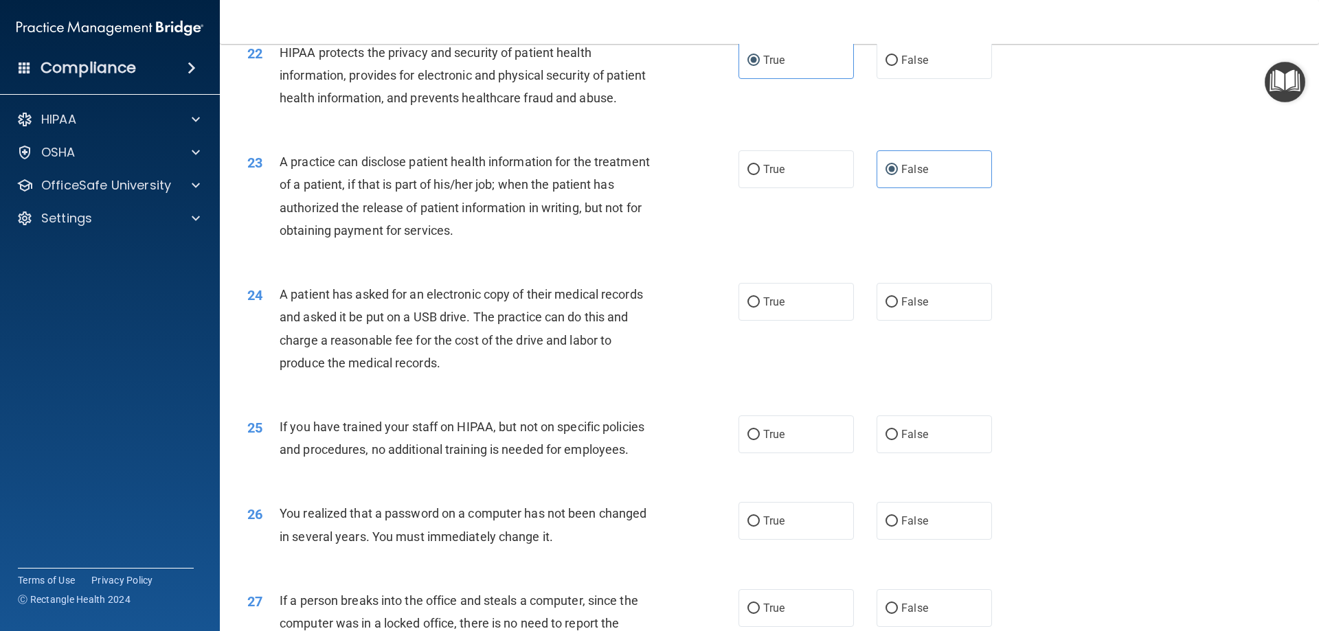
scroll to position [2129, 0]
click at [797, 319] on label "True" at bounding box center [795, 301] width 115 height 38
click at [760, 306] on input "True" at bounding box center [753, 301] width 12 height 10
radio input "true"
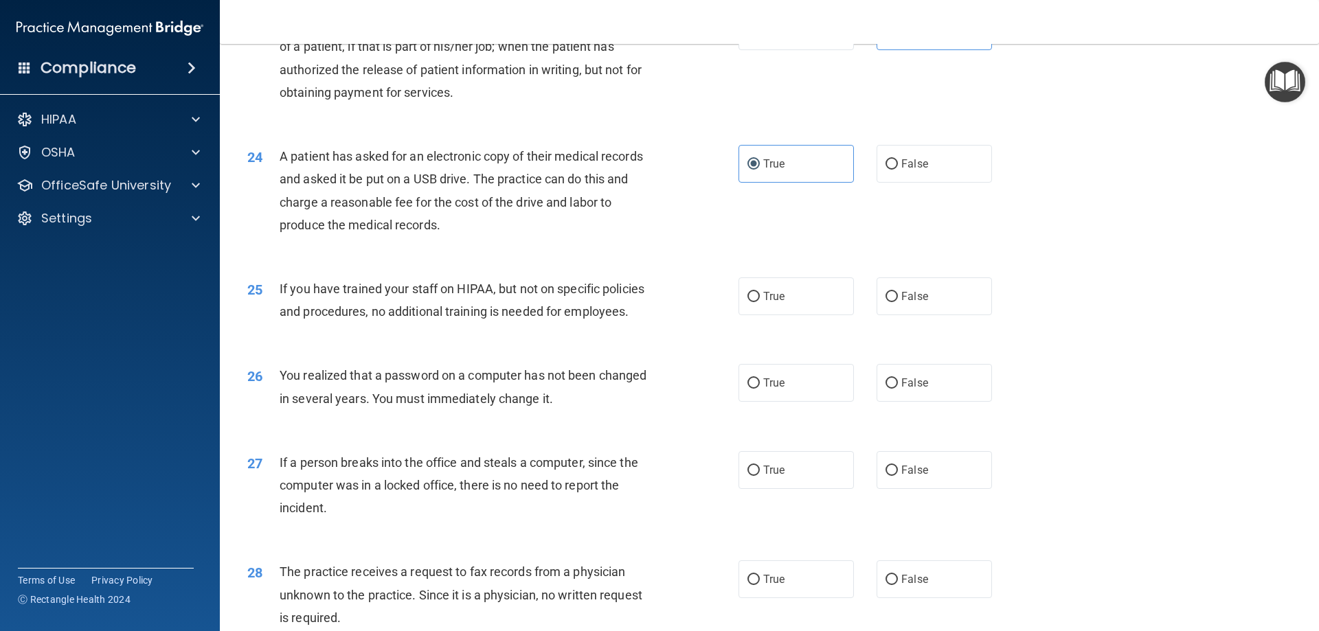
scroll to position [2267, 0]
click at [936, 315] on label "False" at bounding box center [933, 296] width 115 height 38
click at [898, 302] on input "False" at bounding box center [891, 296] width 12 height 10
radio input "true"
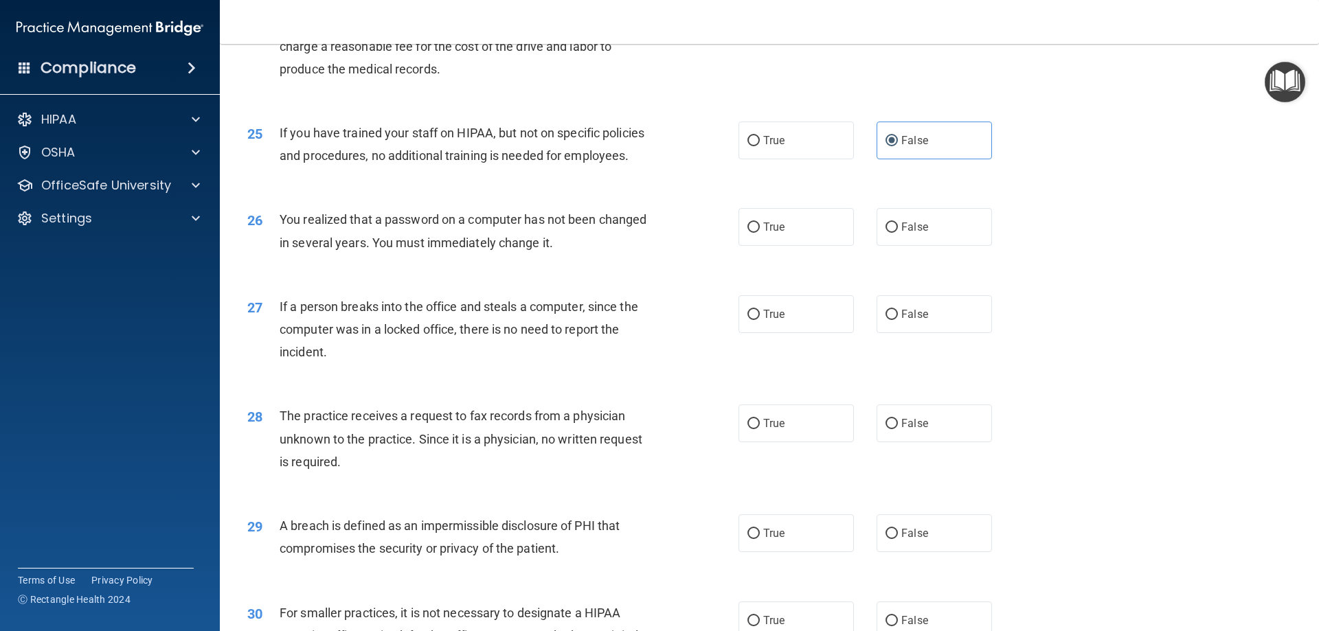
scroll to position [2473, 0]
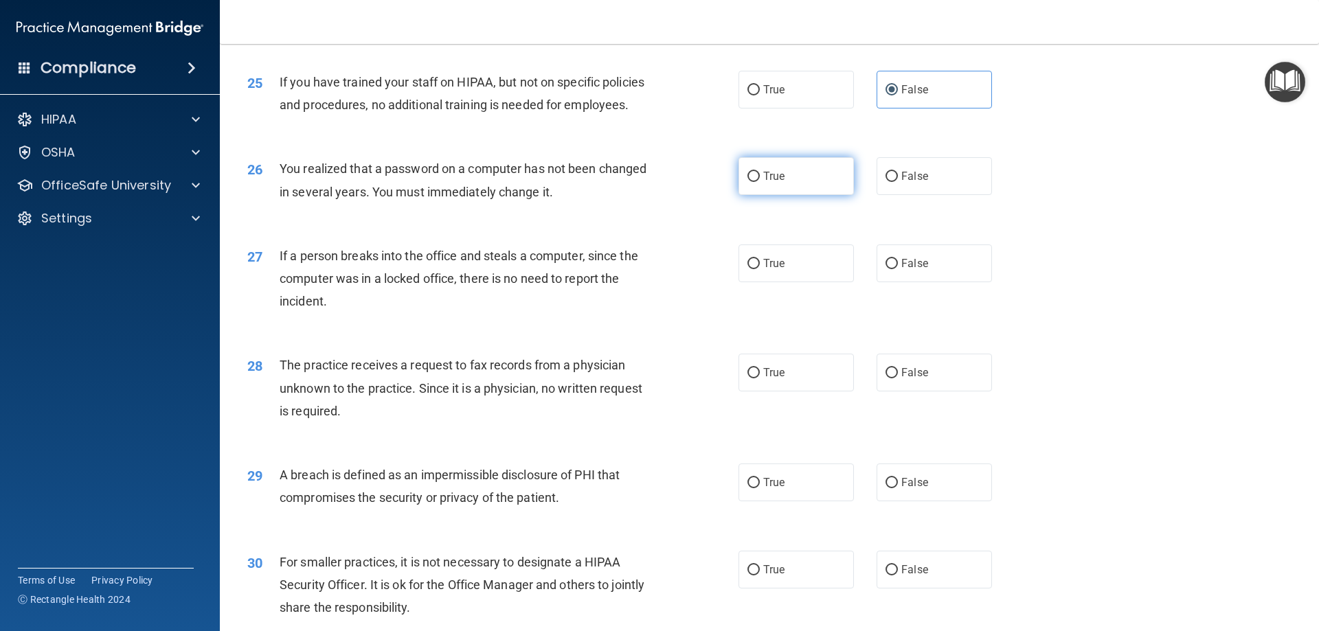
click at [810, 195] on label "True" at bounding box center [795, 176] width 115 height 38
click at [760, 182] on input "True" at bounding box center [753, 177] width 12 height 10
radio input "true"
click at [914, 270] on span "False" at bounding box center [914, 263] width 27 height 13
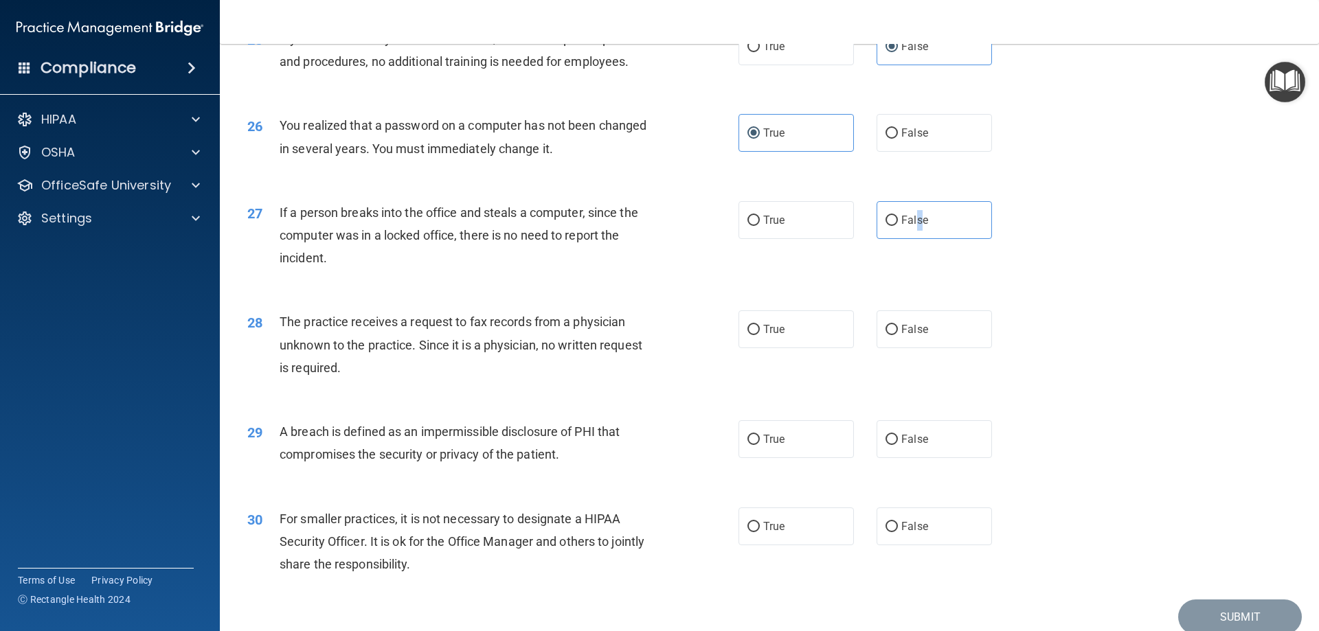
scroll to position [2620, 0]
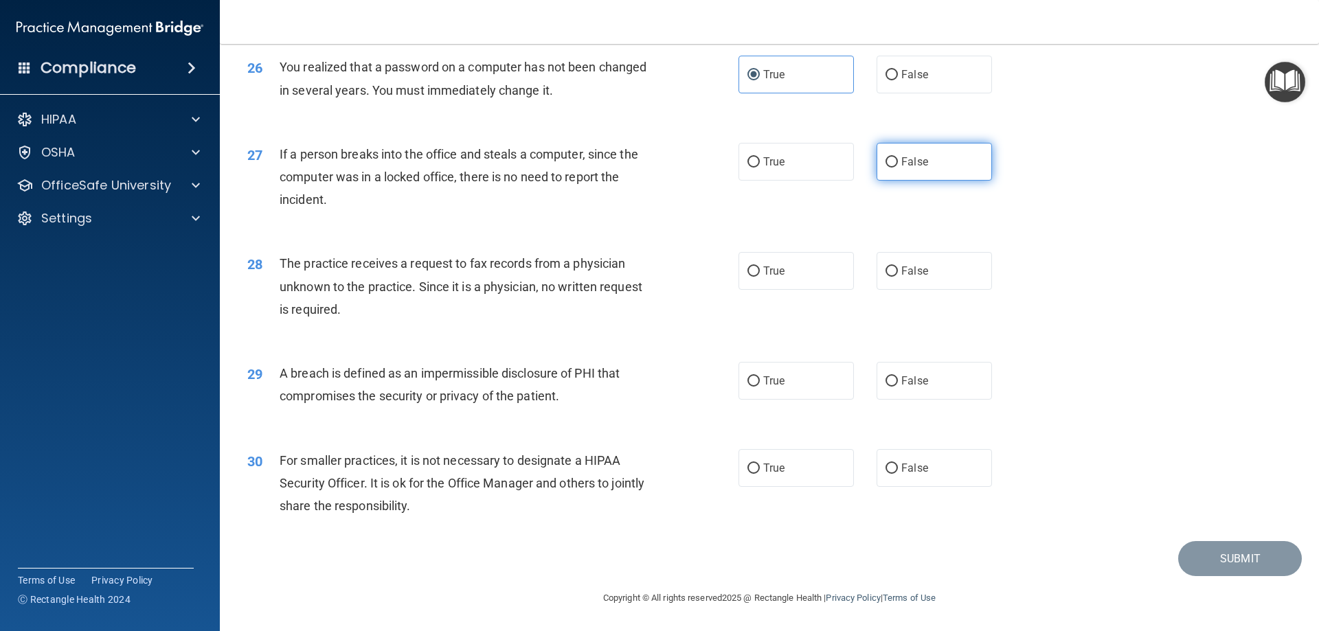
click at [893, 165] on label "False" at bounding box center [933, 162] width 115 height 38
click at [893, 165] on input "False" at bounding box center [891, 162] width 12 height 10
radio input "true"
click at [901, 273] on span "False" at bounding box center [914, 270] width 27 height 13
click at [897, 273] on input "False" at bounding box center [891, 272] width 12 height 10
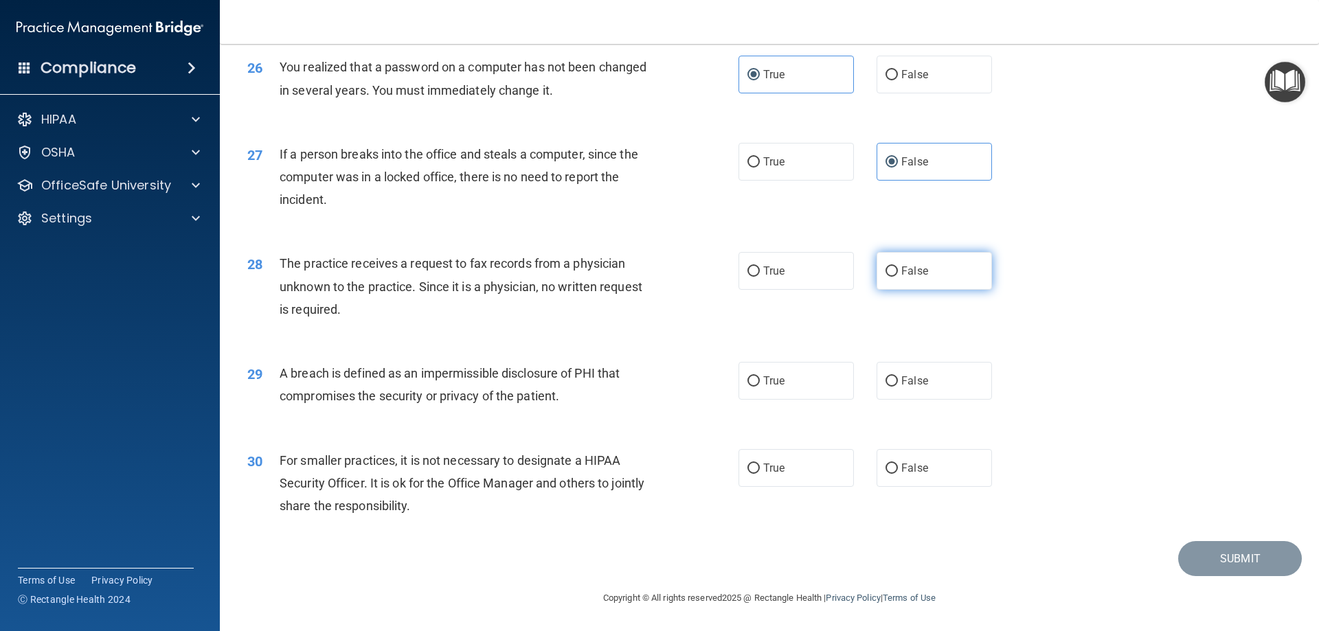
radio input "true"
click at [790, 383] on label "True" at bounding box center [795, 381] width 115 height 38
click at [760, 383] on input "True" at bounding box center [753, 381] width 12 height 10
radio input "true"
click at [937, 461] on label "False" at bounding box center [933, 468] width 115 height 38
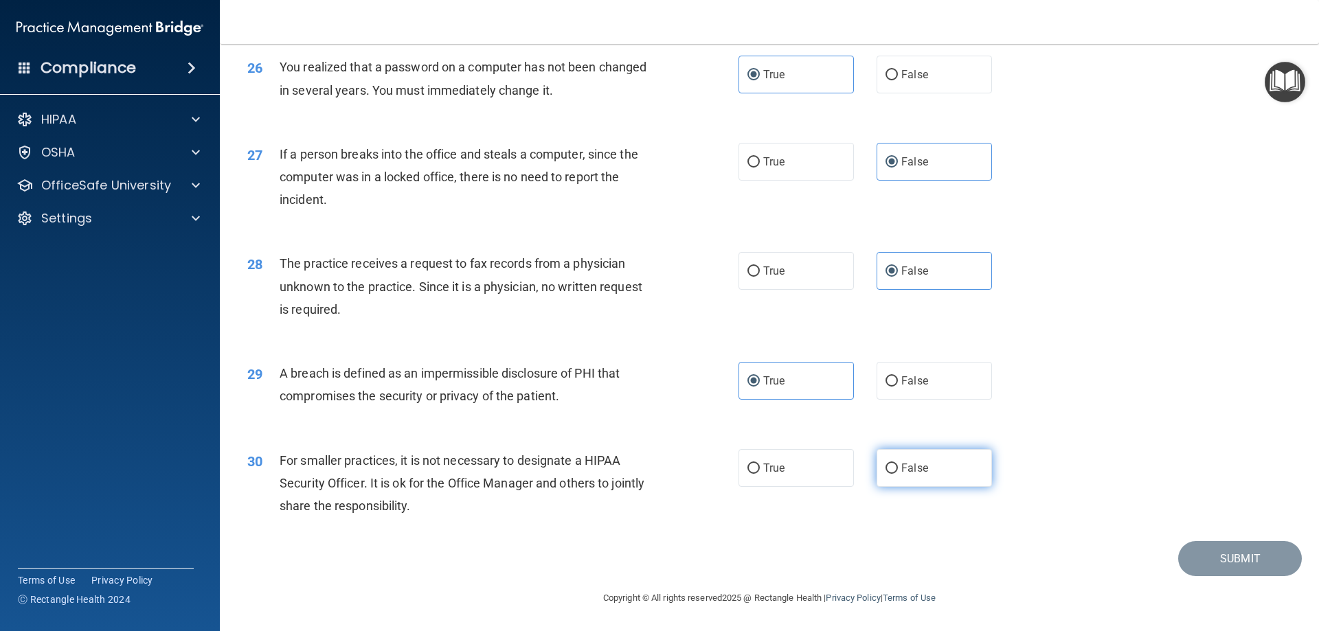
click at [898, 464] on input "False" at bounding box center [891, 469] width 12 height 10
radio input "true"
click at [1230, 563] on button "Submit" at bounding box center [1240, 558] width 124 height 35
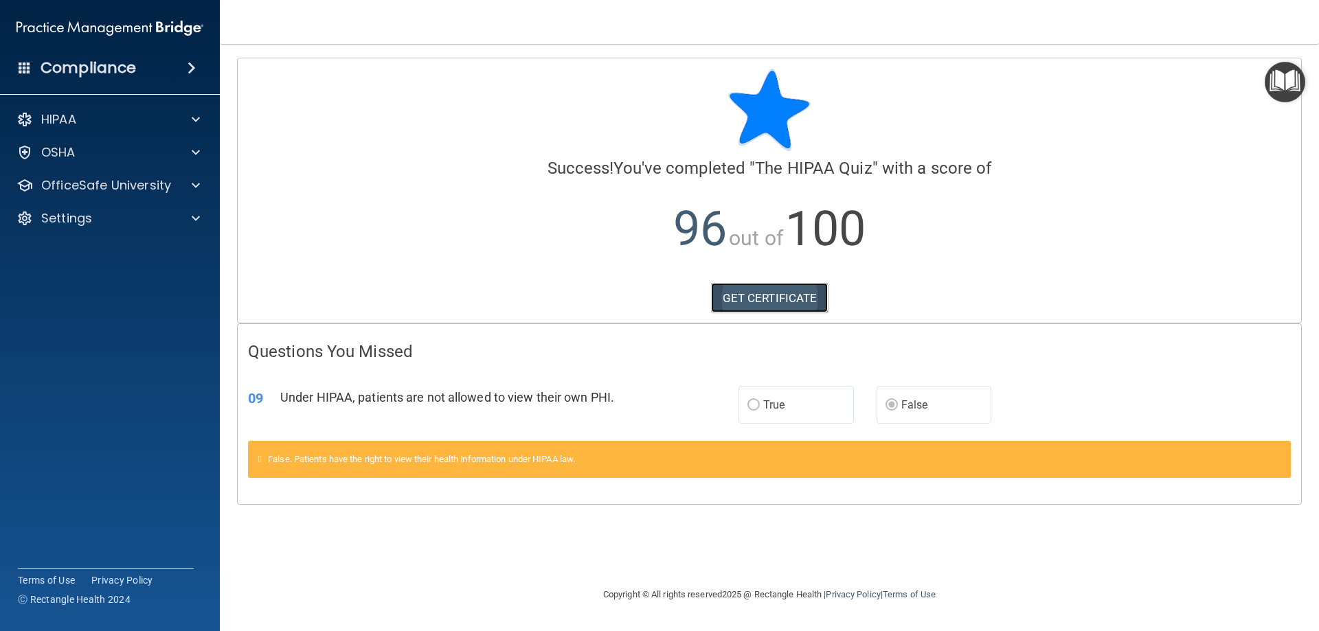
click at [754, 299] on link "GET CERTIFICATE" at bounding box center [769, 298] width 117 height 30
